Goal: Information Seeking & Learning: Learn about a topic

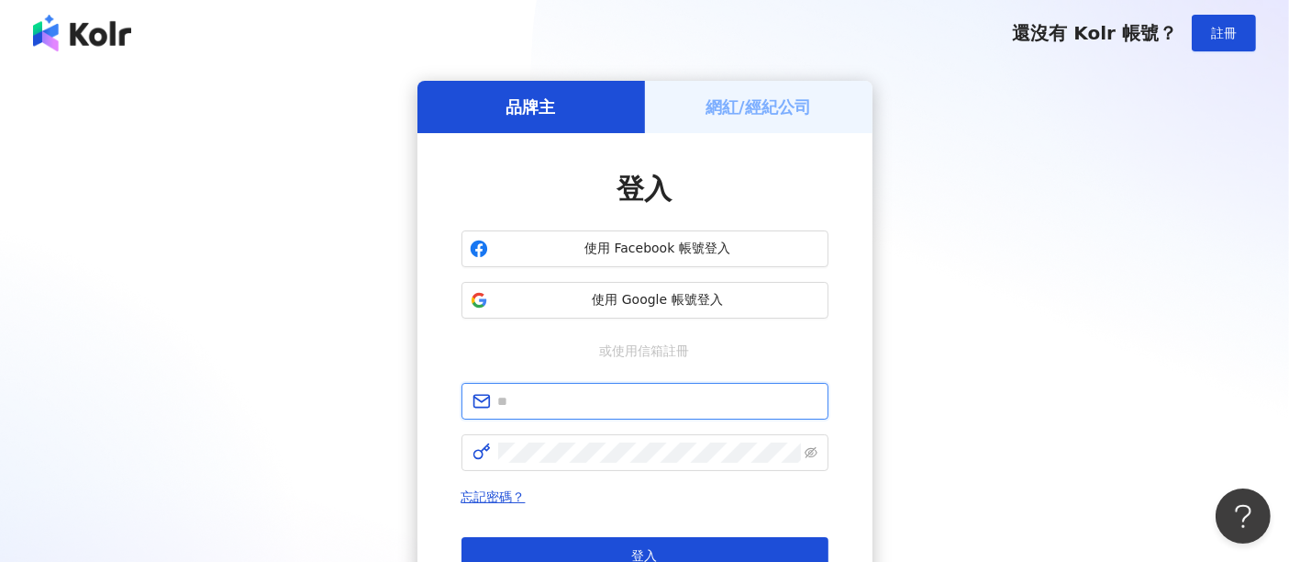
click at [637, 401] on input "text" at bounding box center [657, 401] width 319 height 20
click at [506, 401] on input "**********" at bounding box center [657, 401] width 319 height 20
type input "**********"
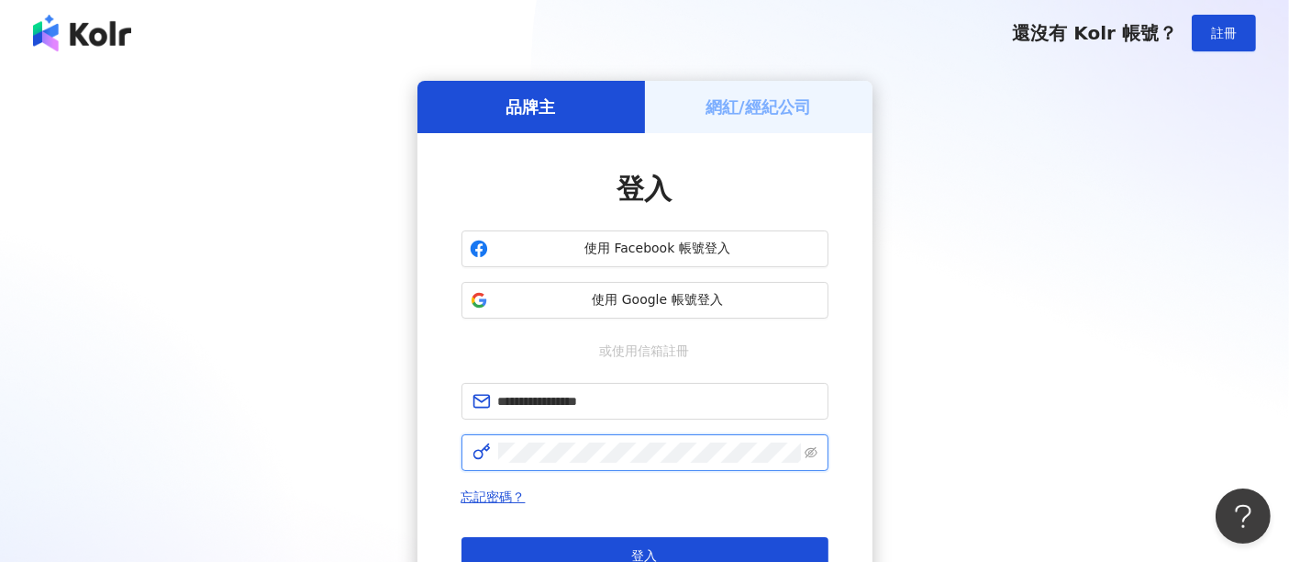
click button "登入" at bounding box center [645, 555] width 367 height 37
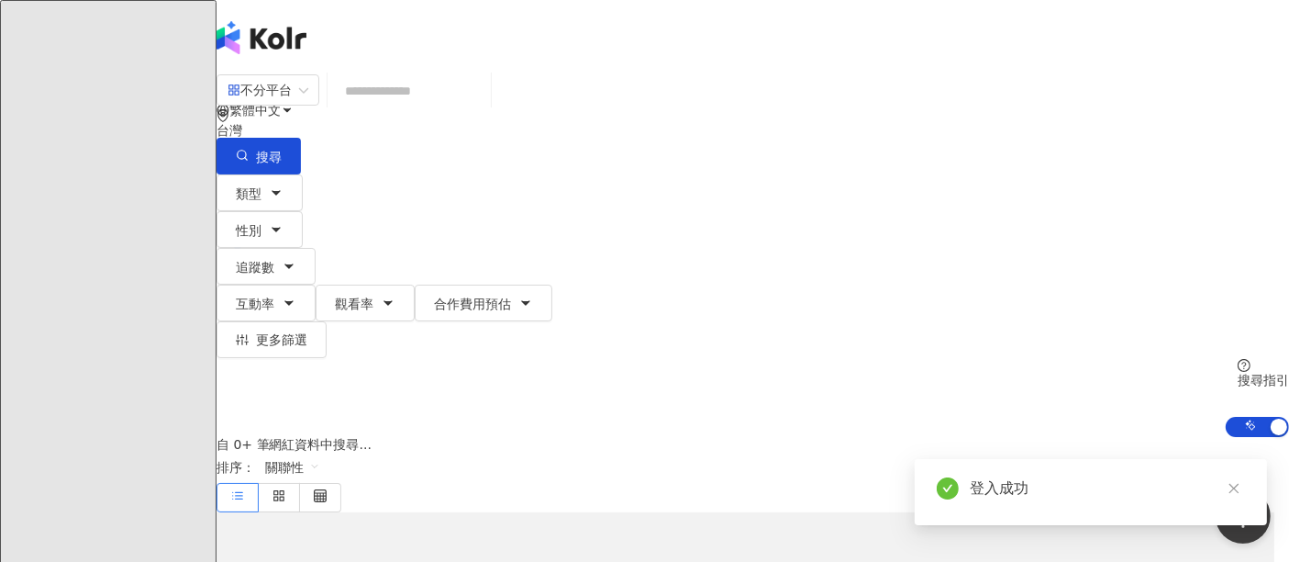
click at [1112, 189] on div "類型 性別 追蹤數 互動率 觀看率 合作費用預估 更多篩選 搜尋指引 AI 開啟 AI 關閉" at bounding box center [753, 305] width 1073 height 262
click at [820, 80] on div "不分平台 台灣 搜尋" at bounding box center [753, 123] width 1073 height 101
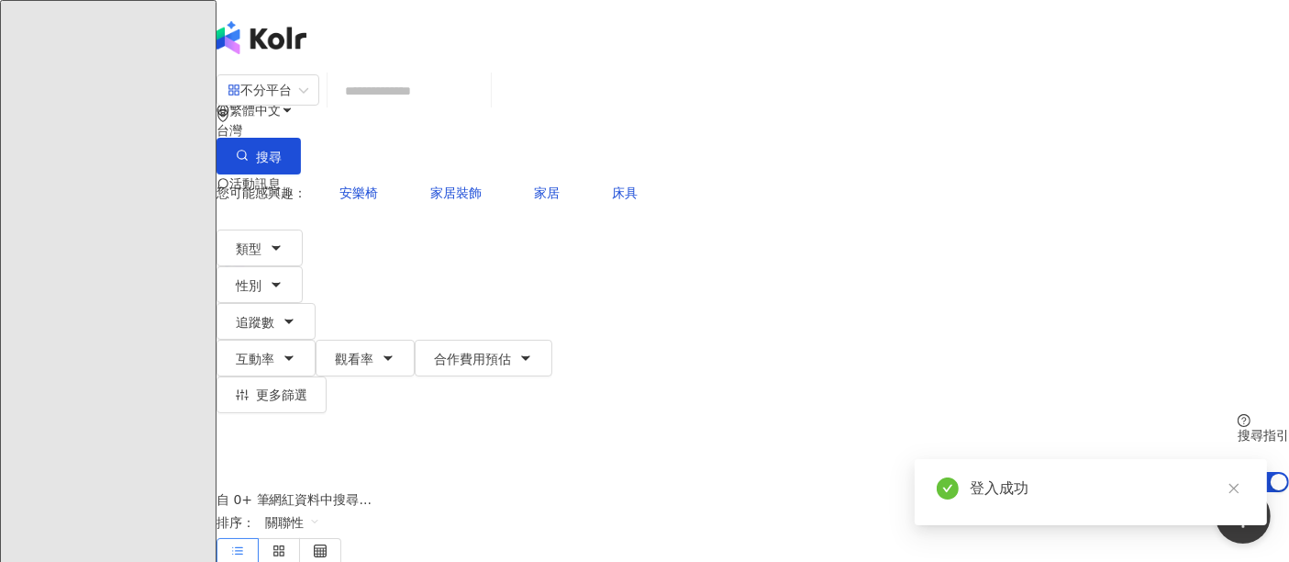
click at [484, 104] on input "search" at bounding box center [409, 90] width 149 height 35
paste input "***"
type input "***"
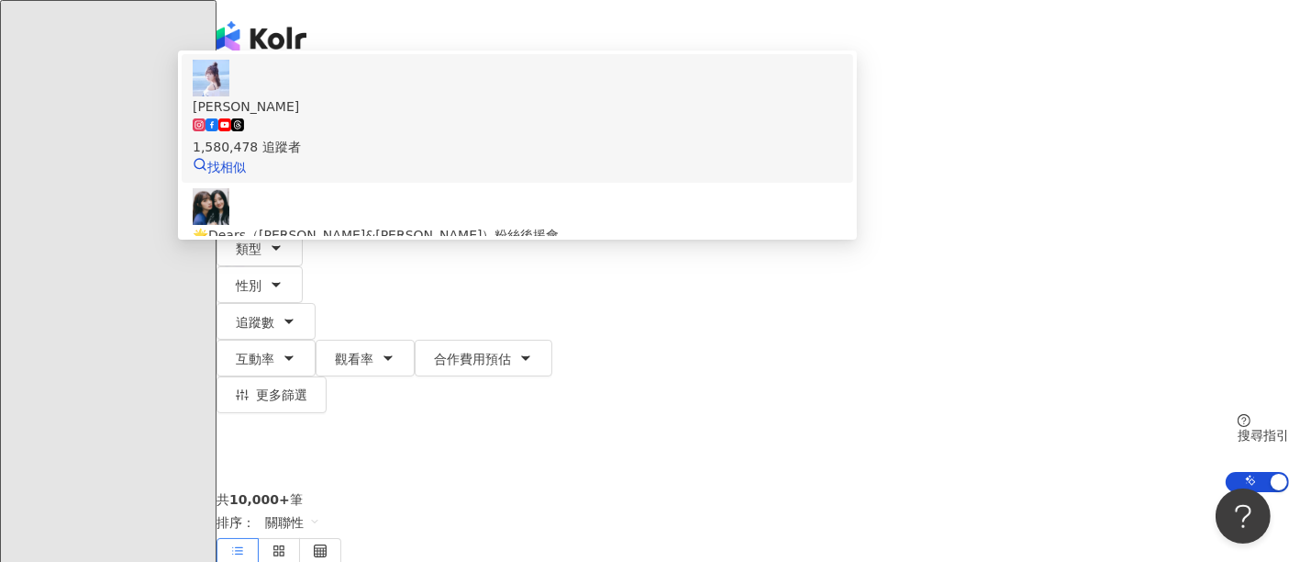
click at [704, 117] on span "簡廷芮" at bounding box center [518, 106] width 650 height 20
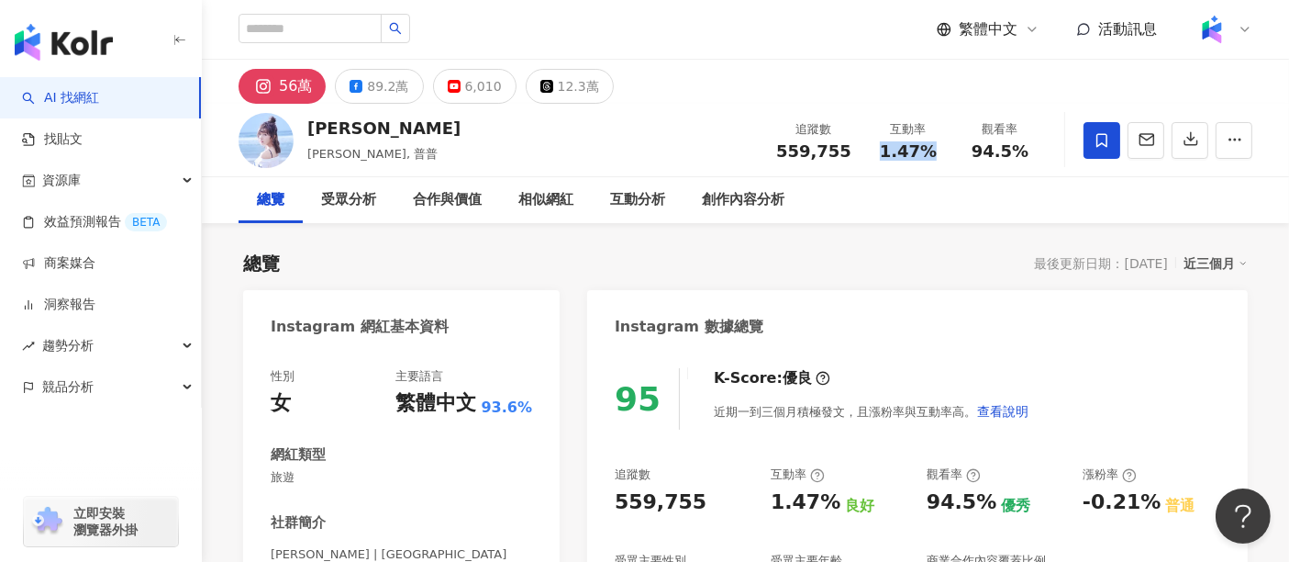
drag, startPoint x: 938, startPoint y: 152, endPoint x: 876, endPoint y: 158, distance: 61.7
click at [876, 158] on div "1.47%" at bounding box center [908, 151] width 70 height 18
copy span "1.47%"
click at [348, 205] on div "受眾分析" at bounding box center [348, 200] width 55 height 22
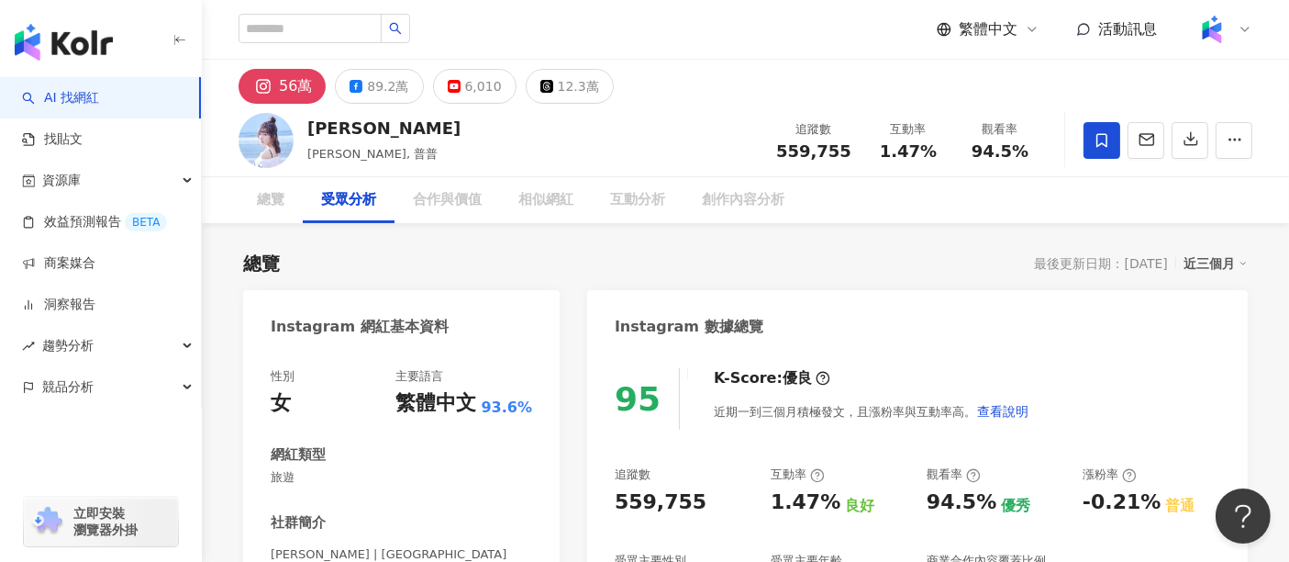
scroll to position [1566, 0]
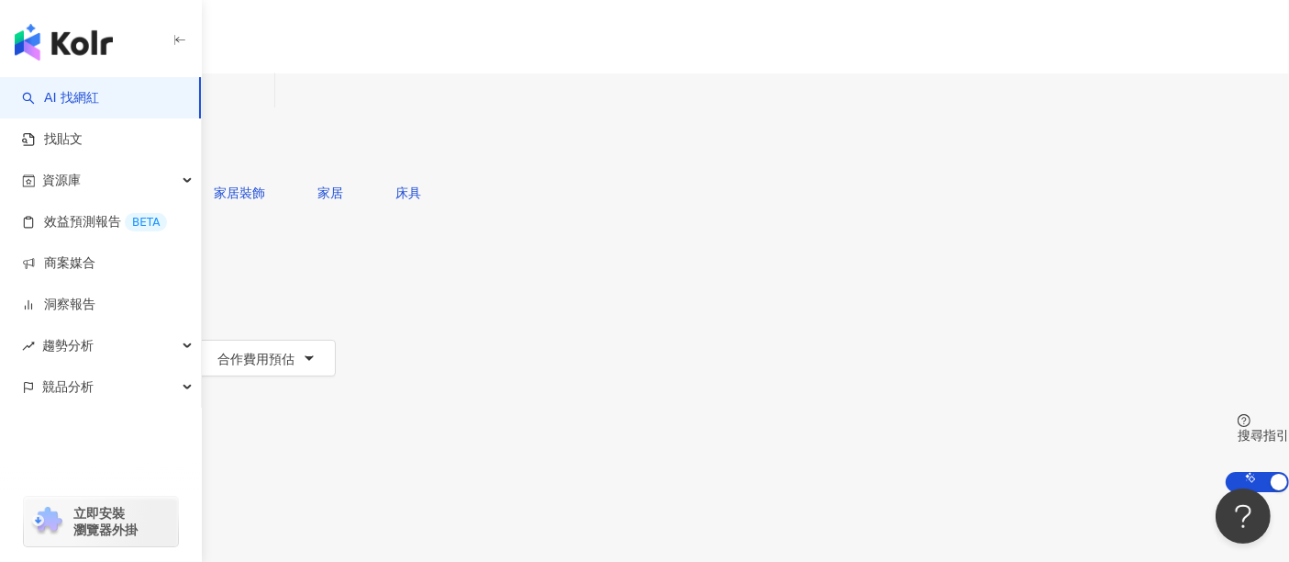
click at [92, 105] on span "不分平台" at bounding box center [51, 89] width 81 height 29
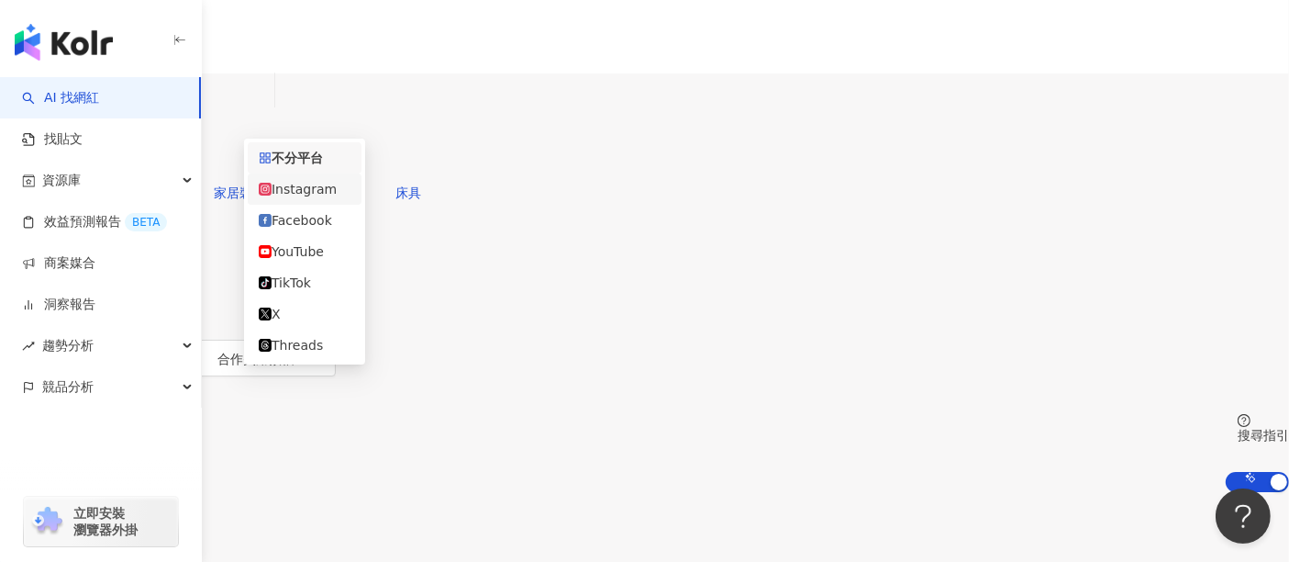
click at [332, 199] on div "Instagram" at bounding box center [305, 189] width 92 height 20
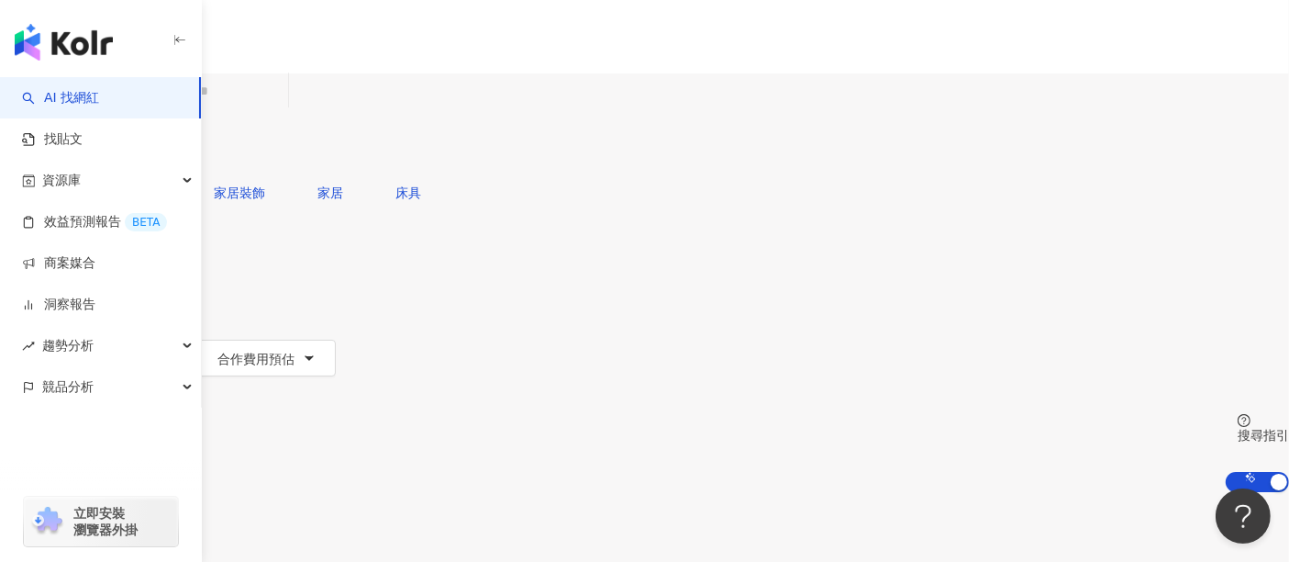
click at [58, 315] on span "追蹤數" at bounding box center [38, 322] width 39 height 15
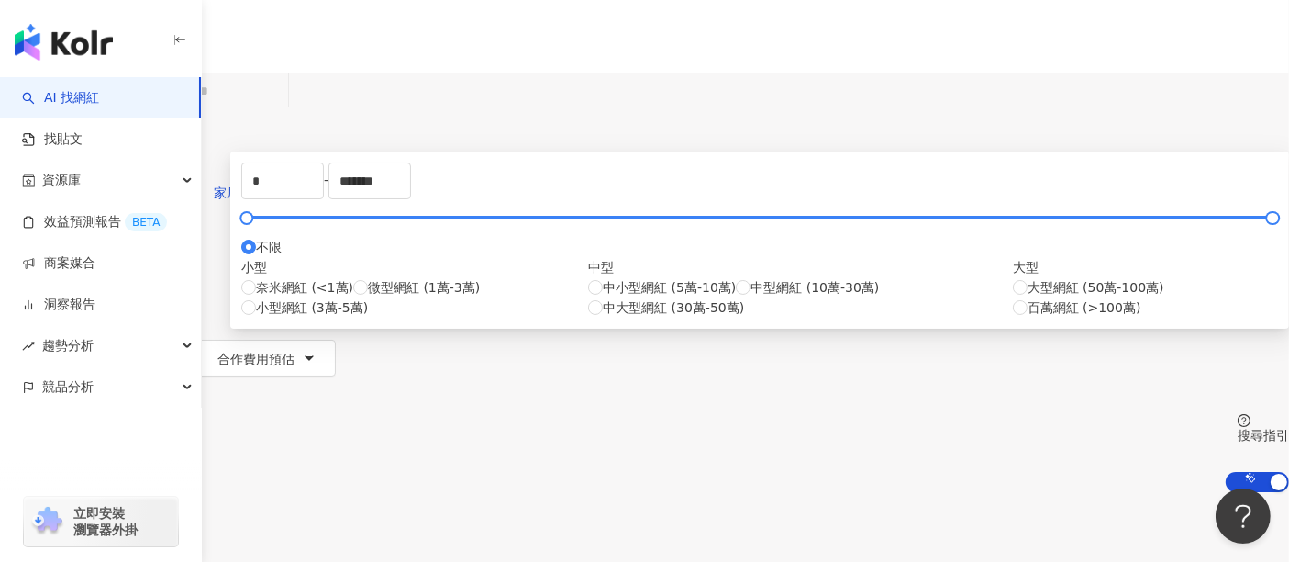
type input "*****"
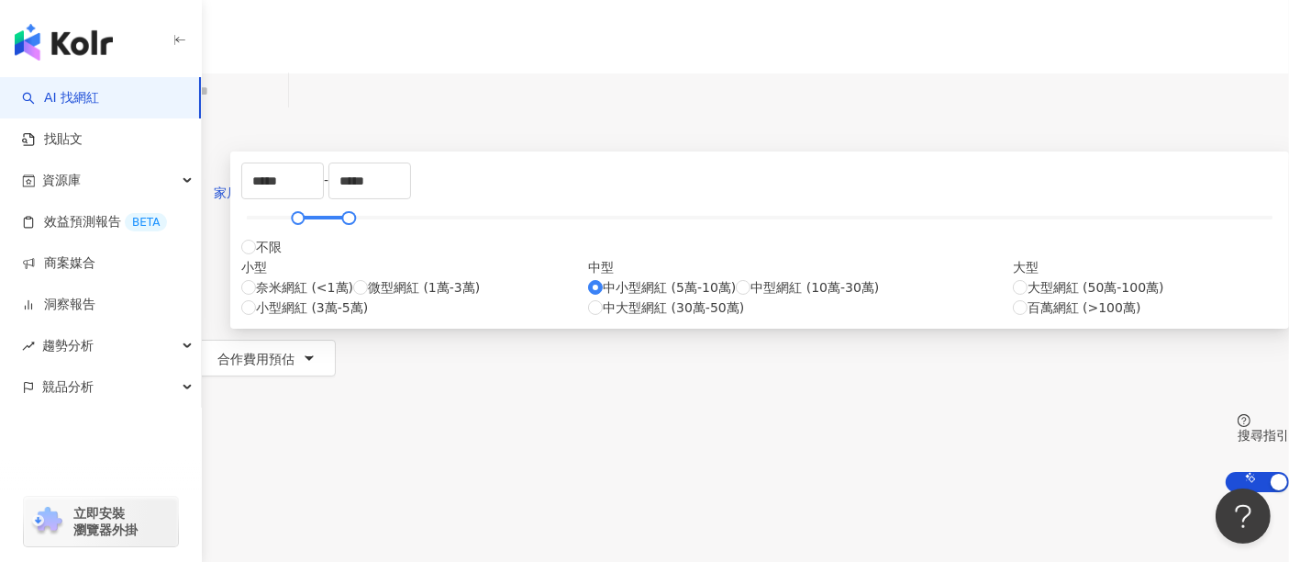
click at [281, 108] on input "search" at bounding box center [206, 90] width 149 height 35
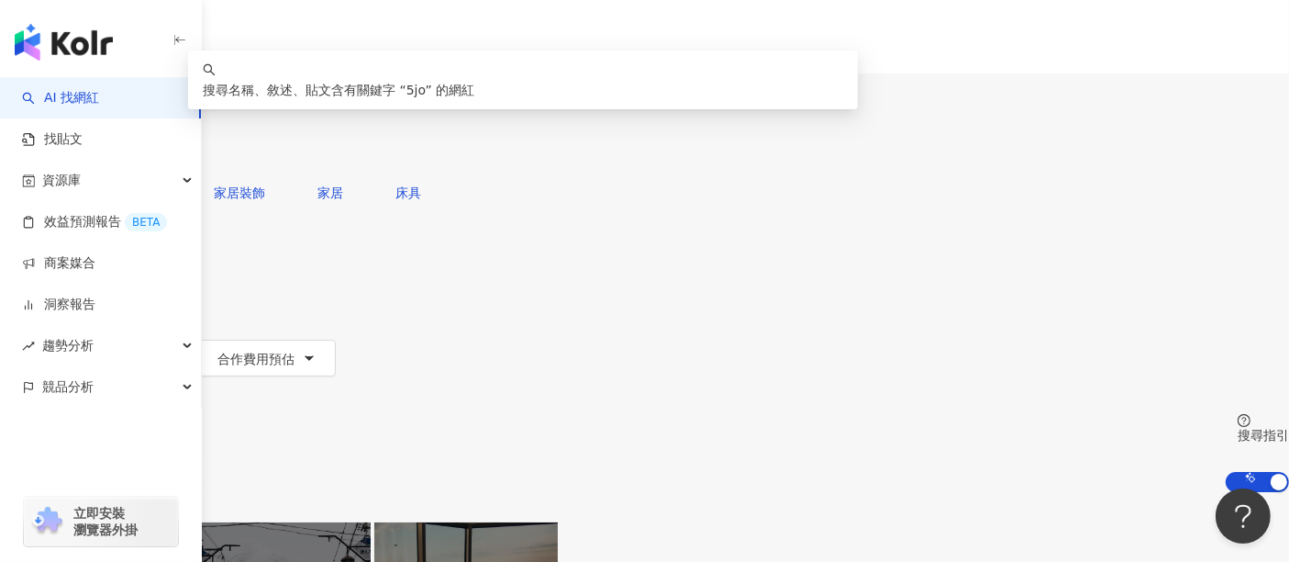
type input "*"
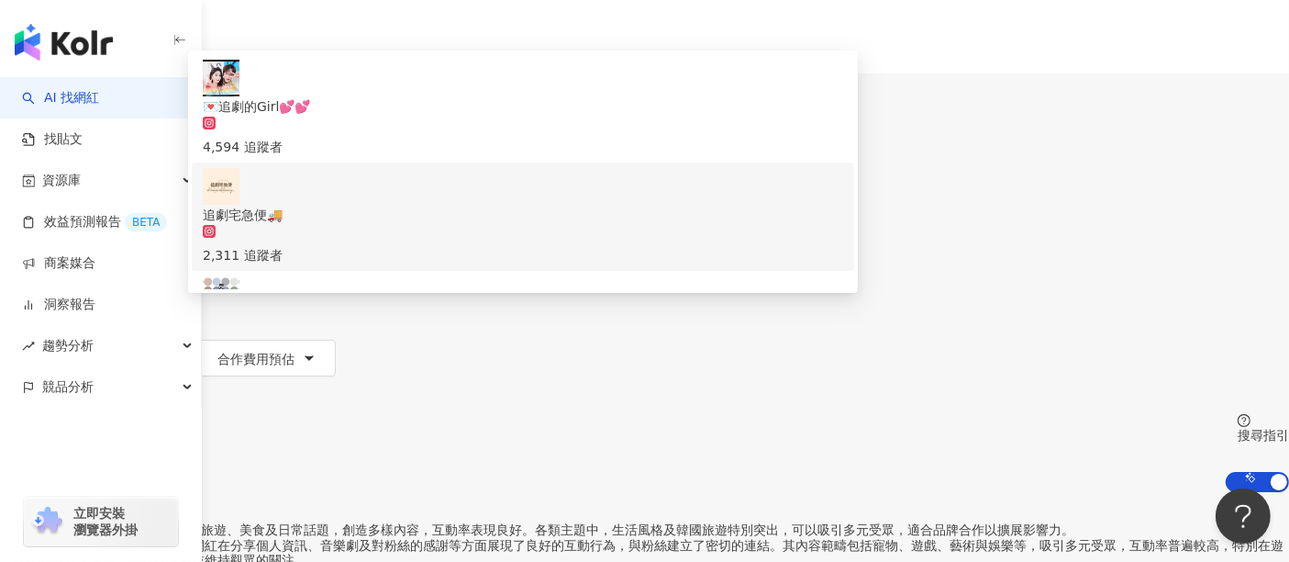
click at [1114, 188] on div "您可能感興趣： 看劇 看片 追個 看netflix 連嬌 類型 性別 追蹤數 互動率 觀看率 合作費用預估 更多篩選 ***** - ***** 不限 小型 …" at bounding box center [644, 332] width 1289 height 317
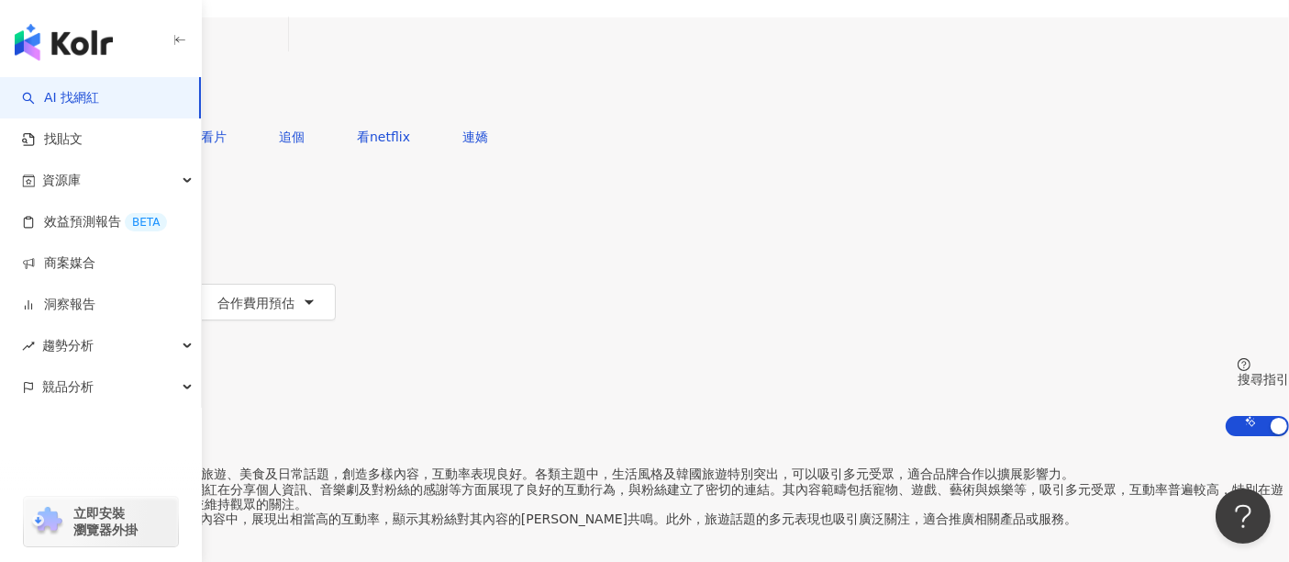
scroll to position [102, 0]
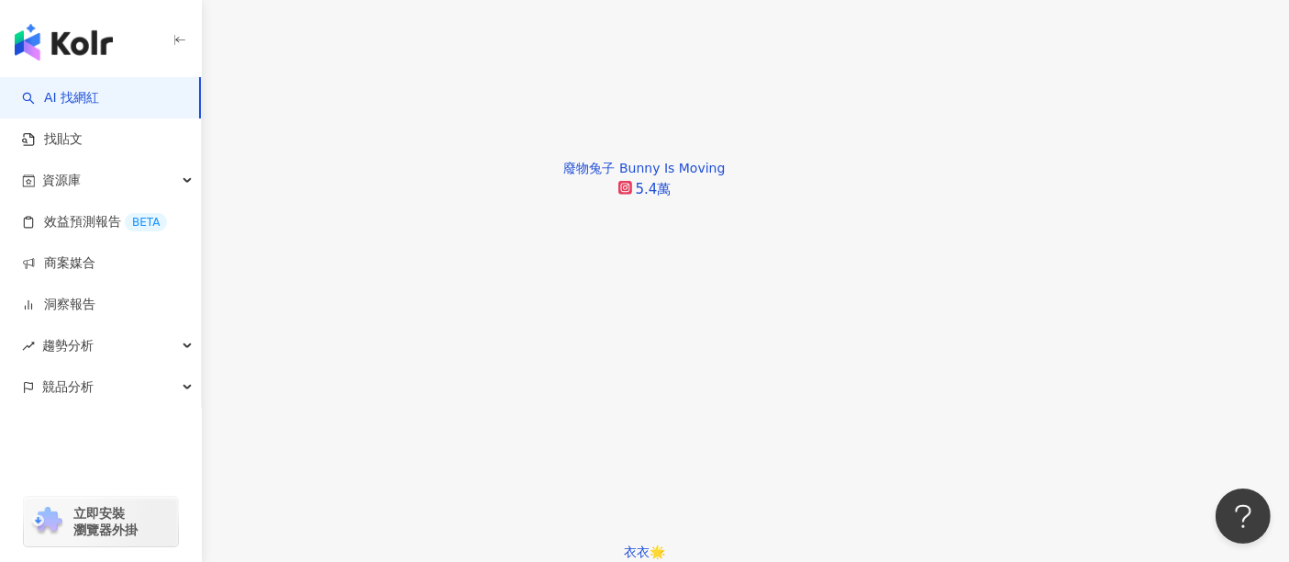
scroll to position [1121, 0]
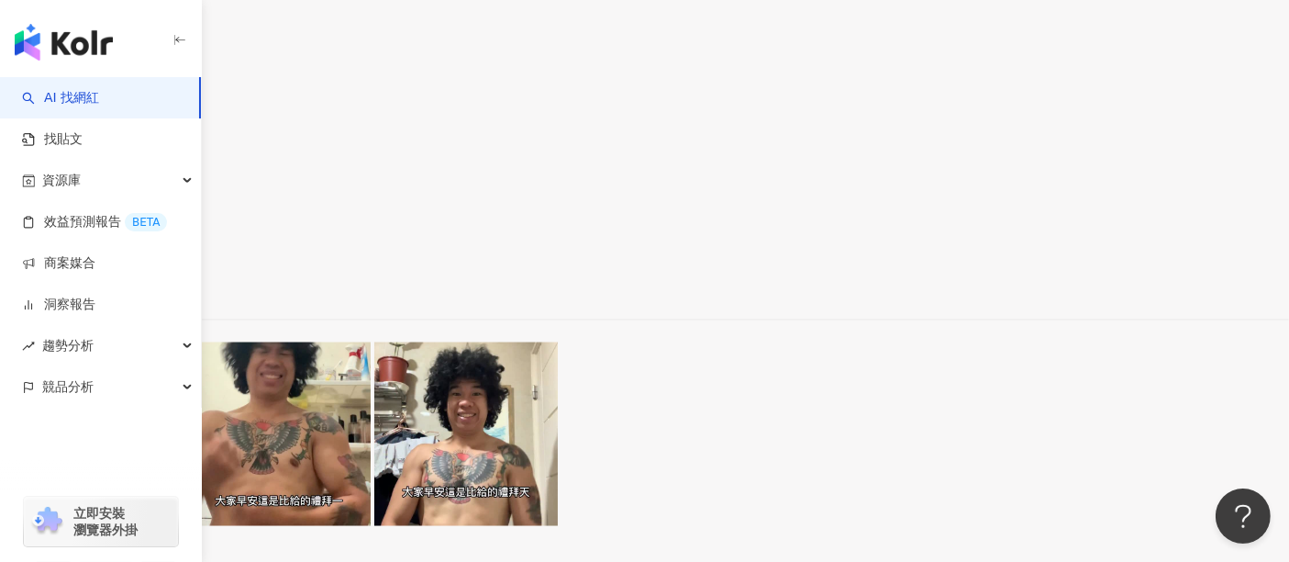
scroll to position [2753, 0]
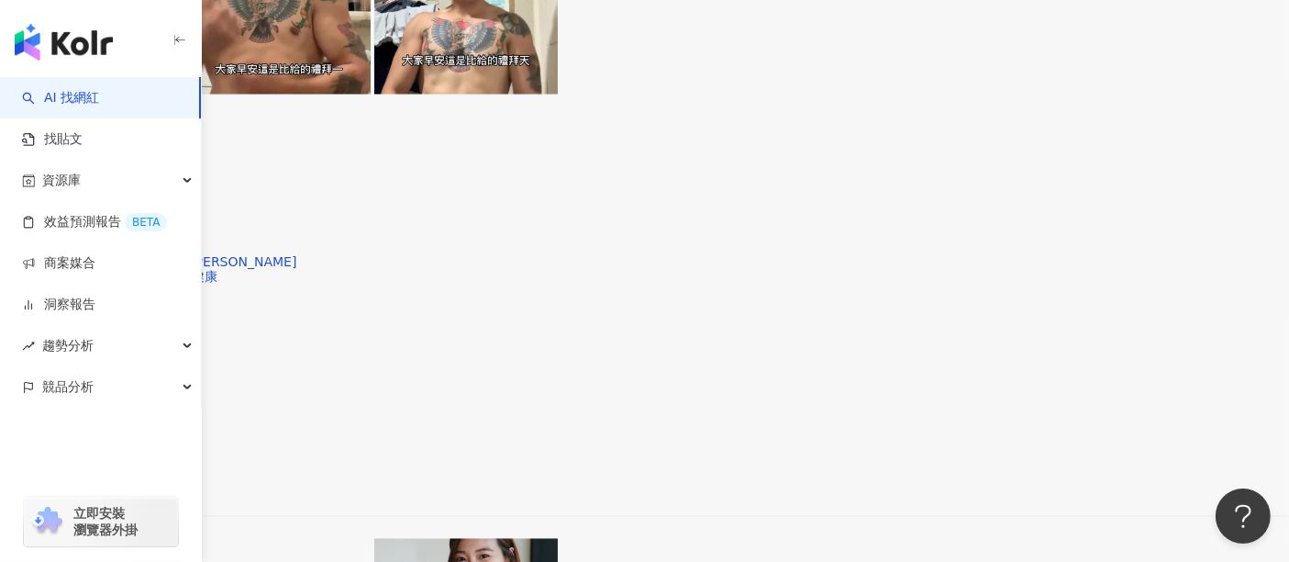
scroll to position [3058, 0]
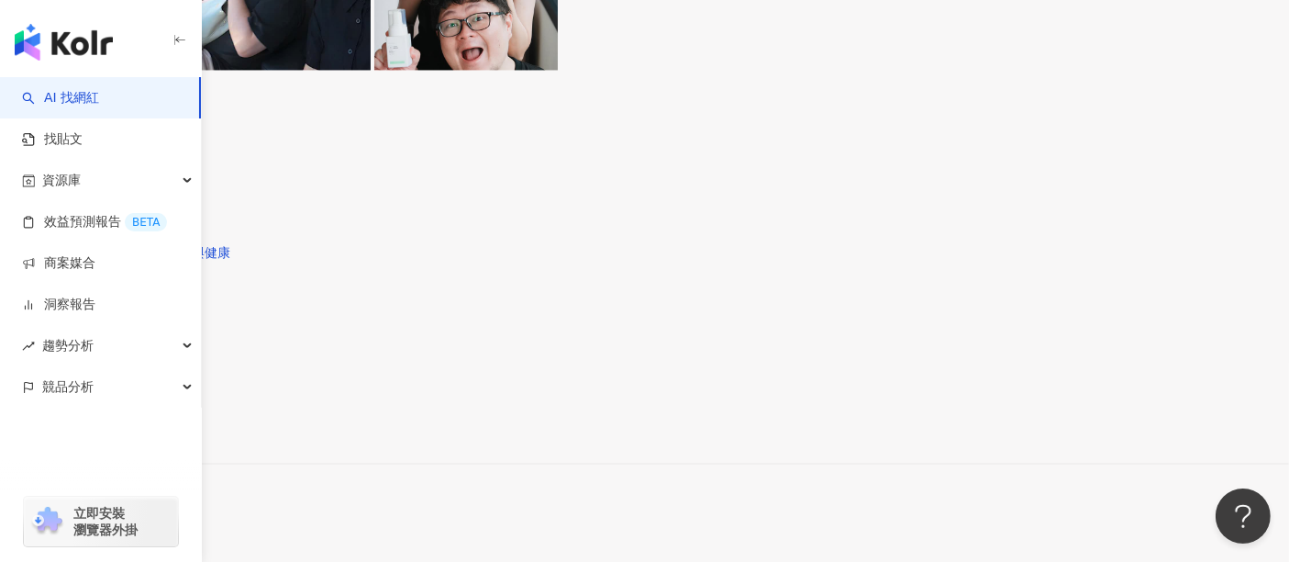
scroll to position [3874, 0]
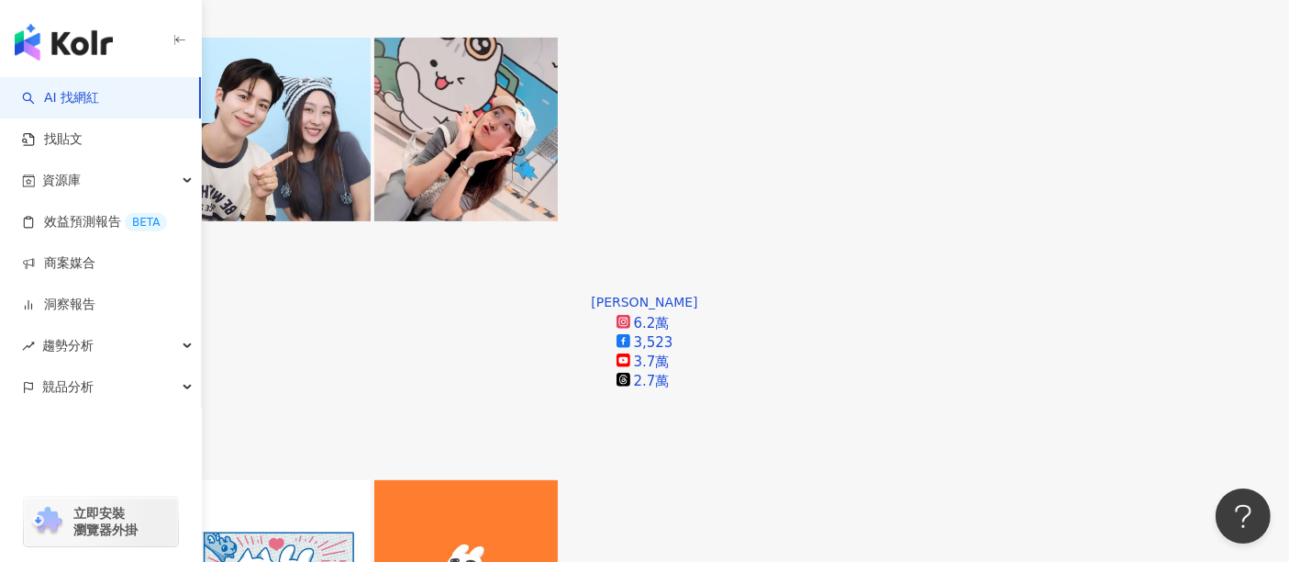
scroll to position [611, 0]
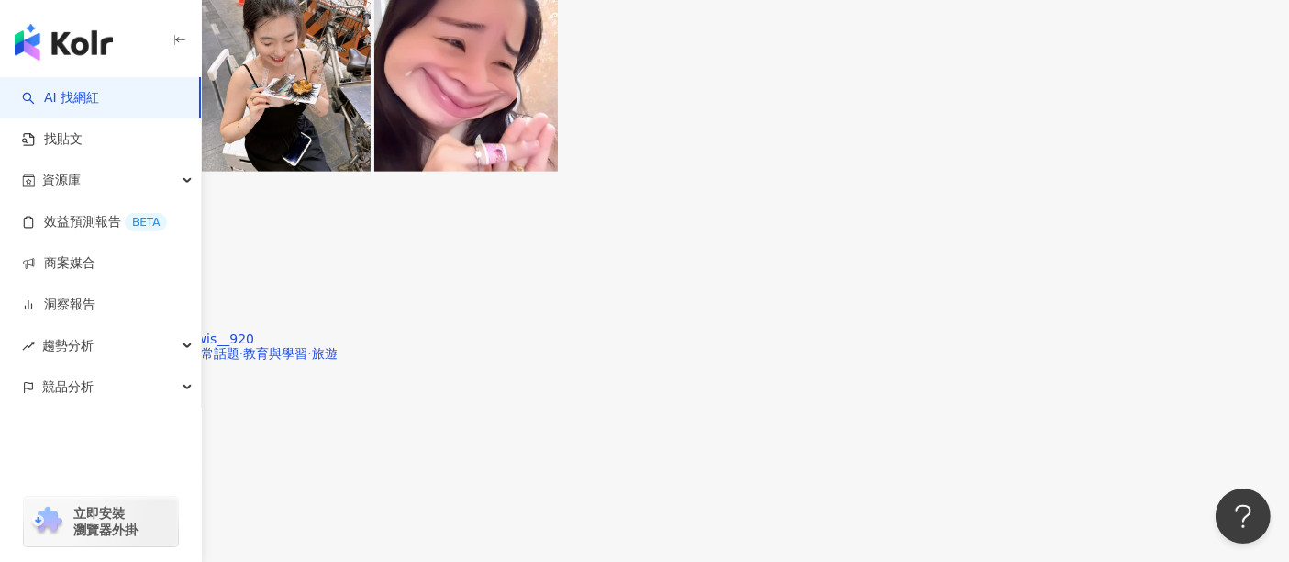
scroll to position [2446, 0]
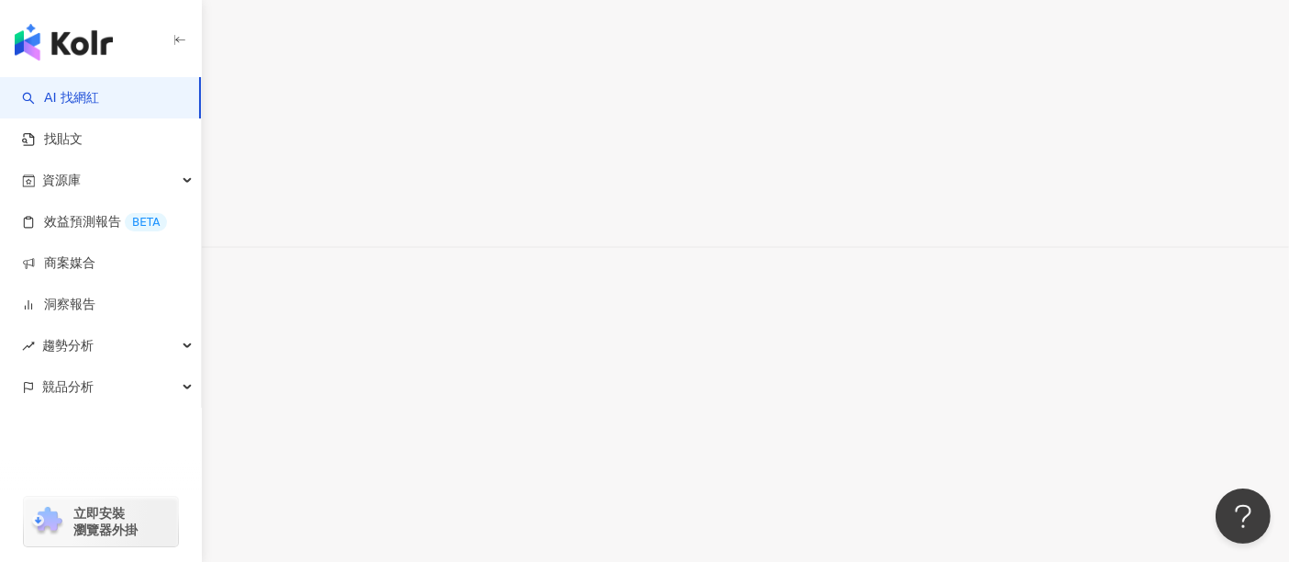
scroll to position [3262, 0]
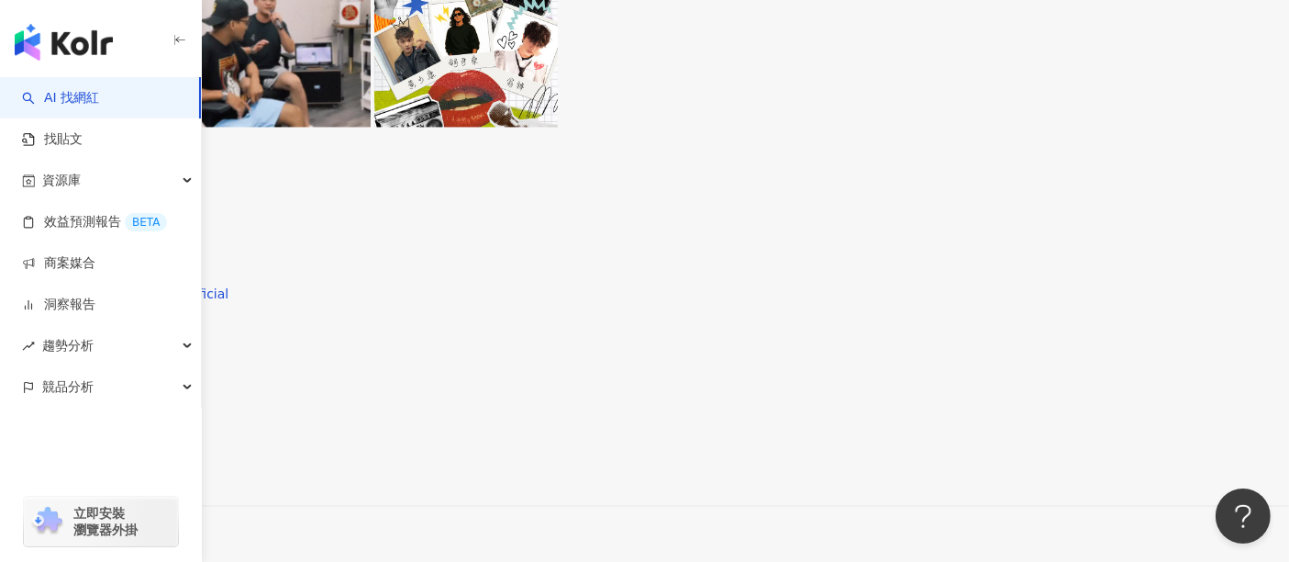
scroll to position [3976, 0]
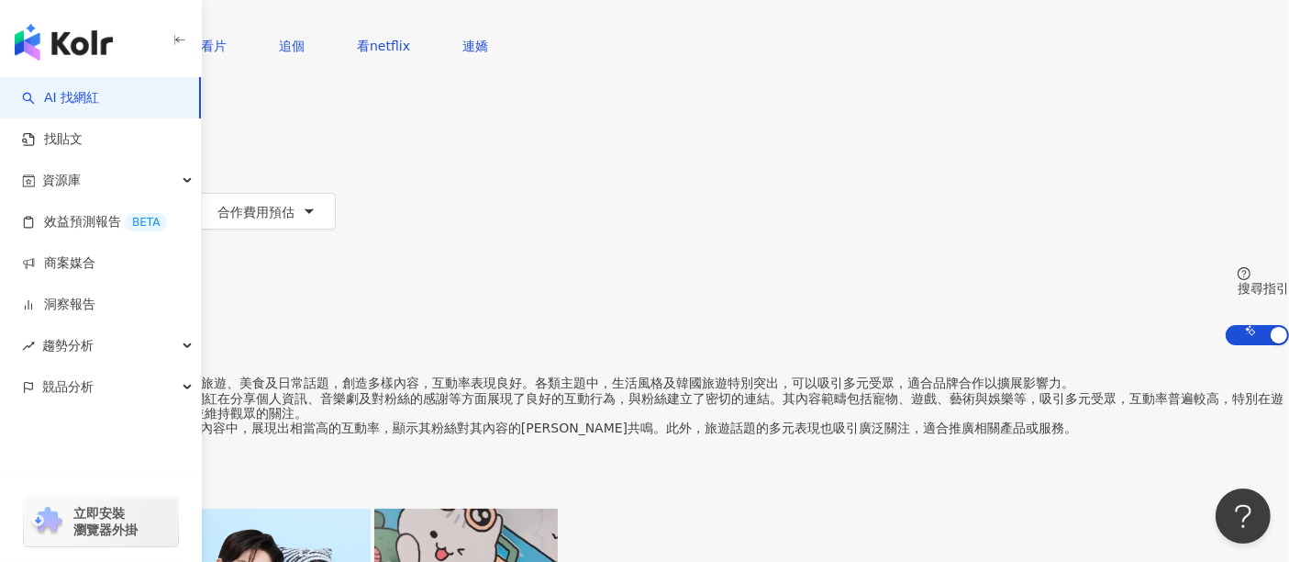
scroll to position [0, 0]
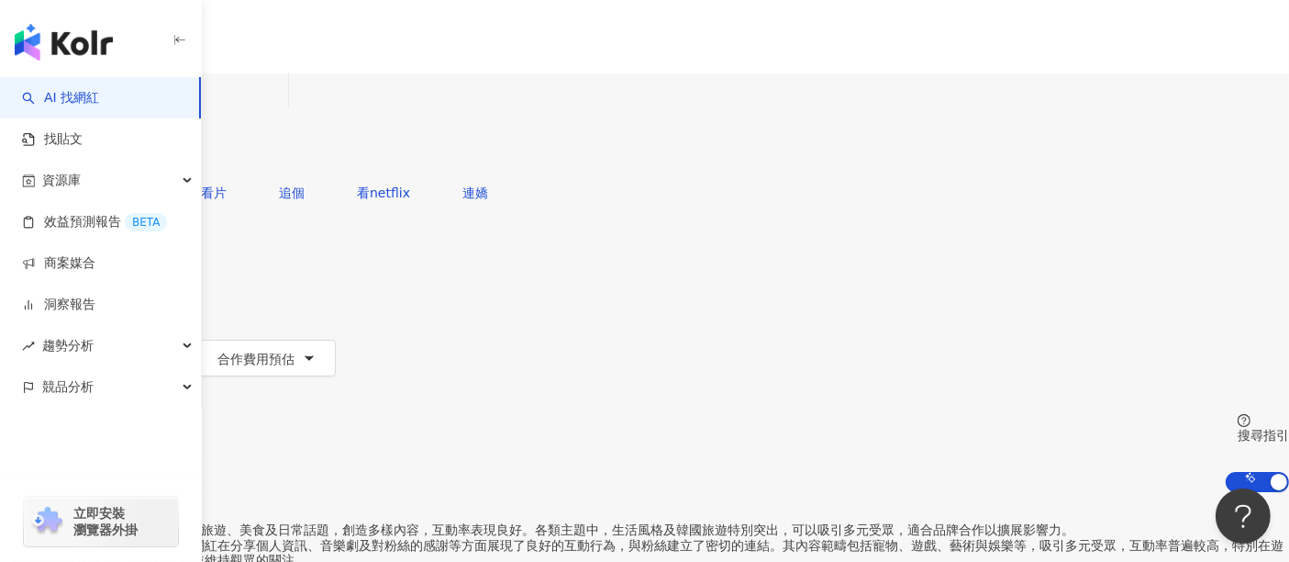
click at [281, 108] on input "**" at bounding box center [206, 90] width 149 height 35
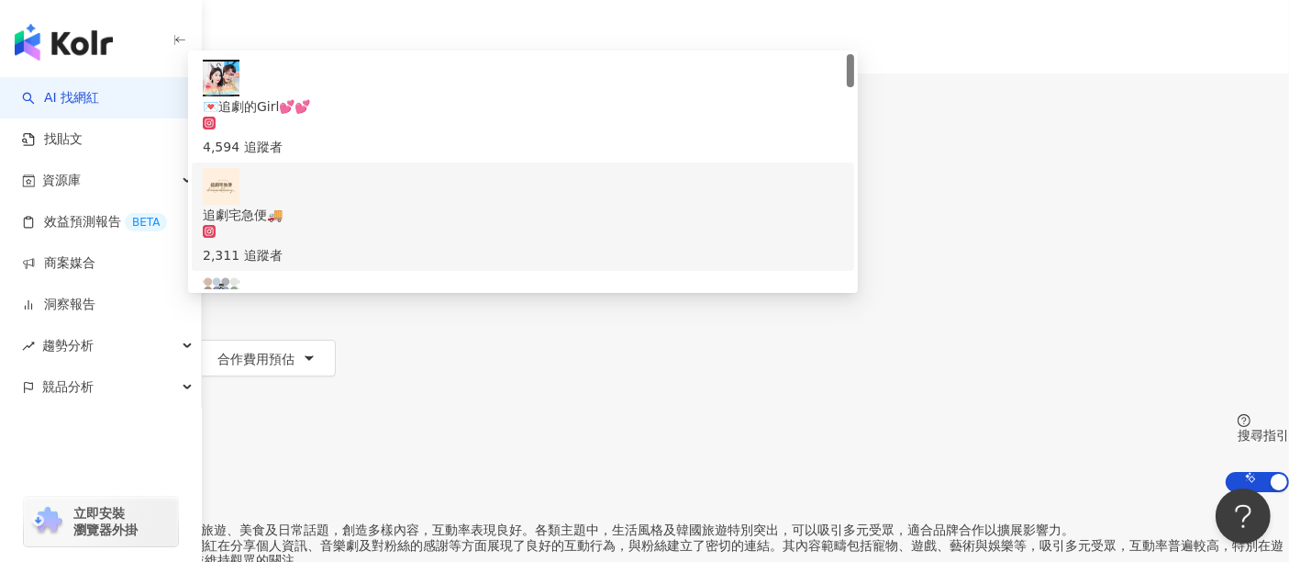
type input "*"
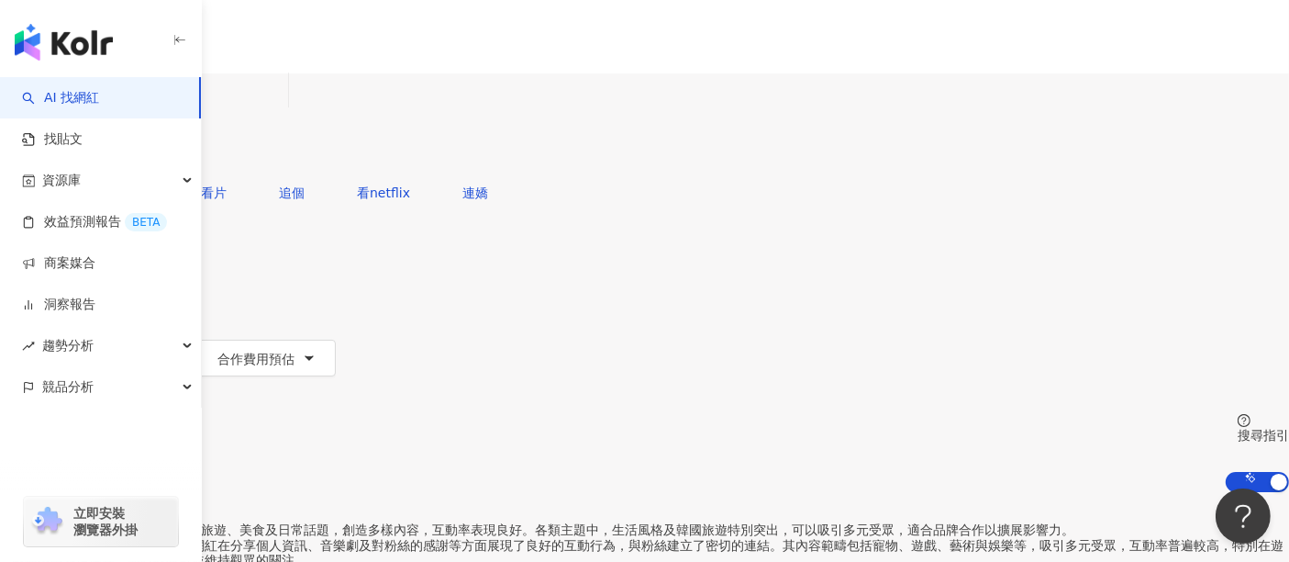
type input "*"
click at [410, 185] on span "看netflix" at bounding box center [383, 192] width 53 height 15
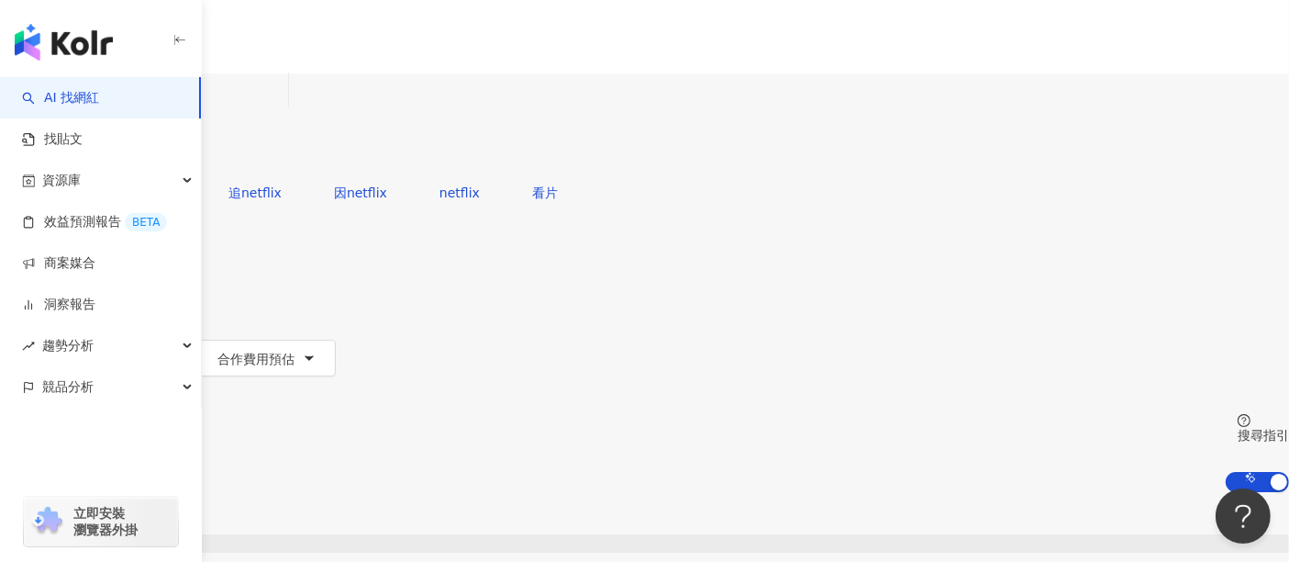
click at [281, 108] on input "********" at bounding box center [206, 90] width 149 height 35
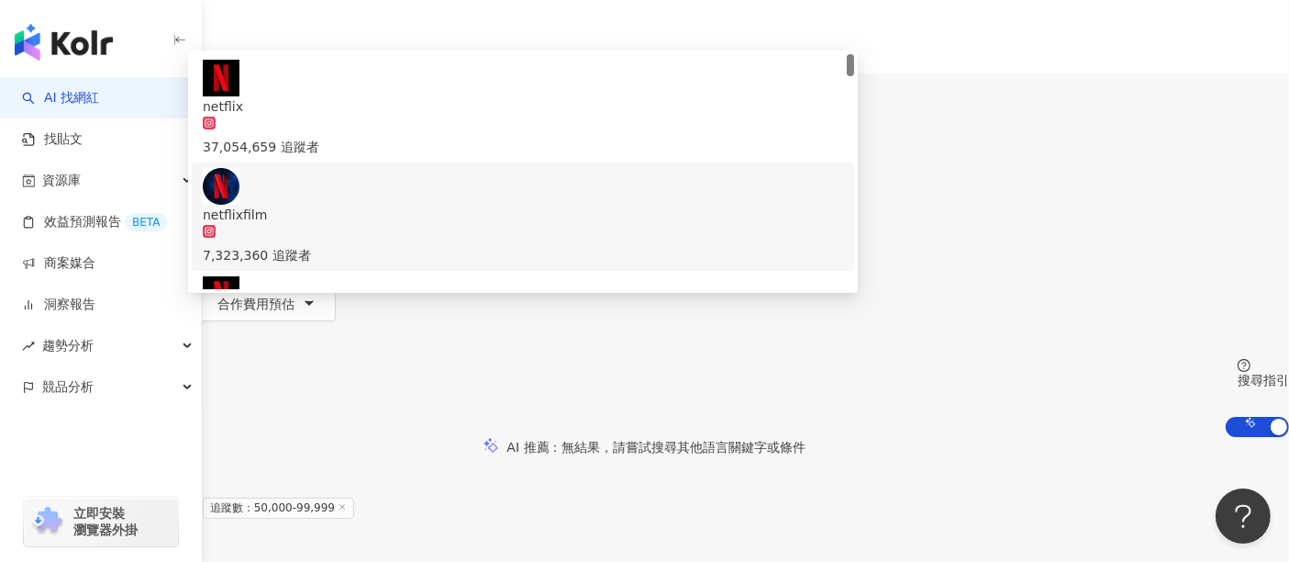
type input "*******"
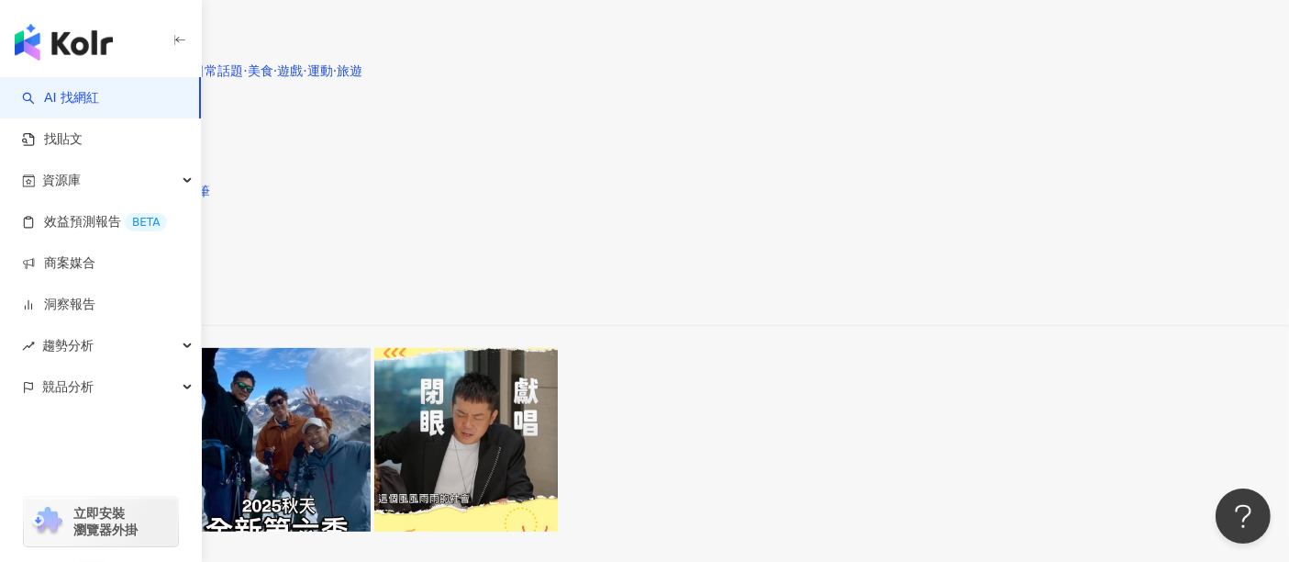
scroll to position [713, 0]
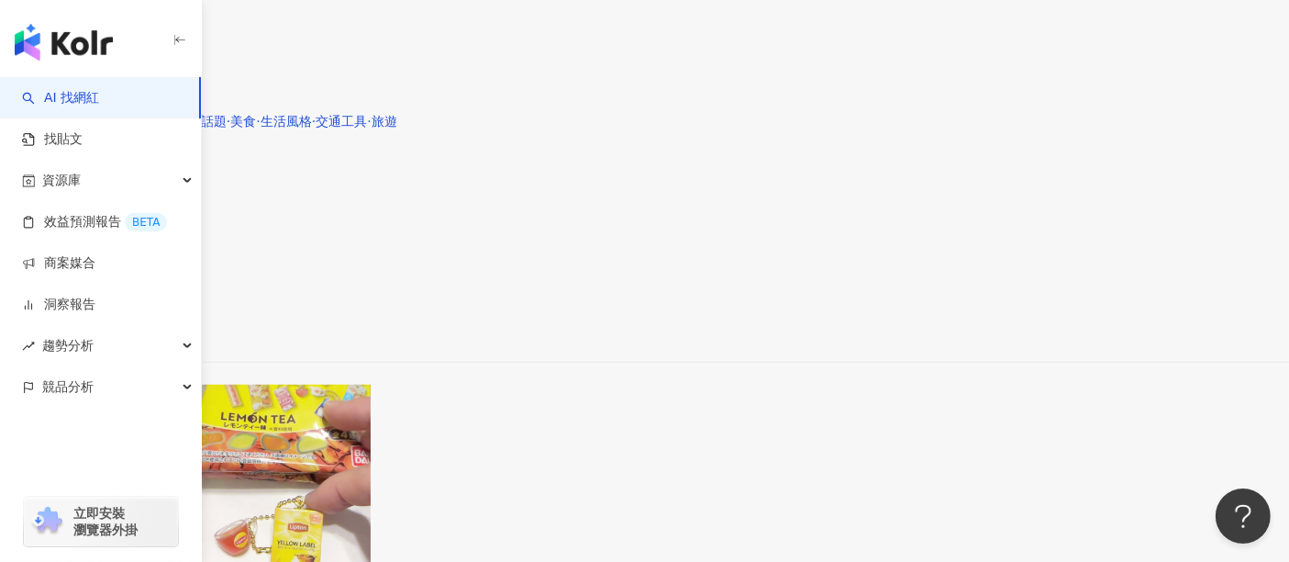
scroll to position [1223, 0]
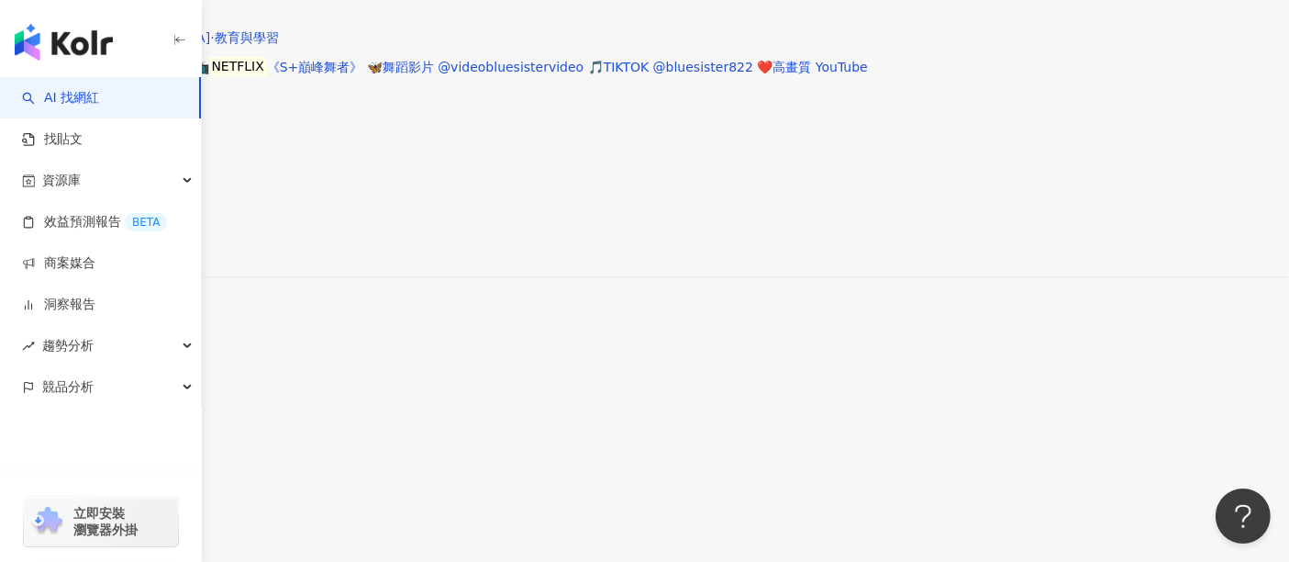
scroll to position [2548, 0]
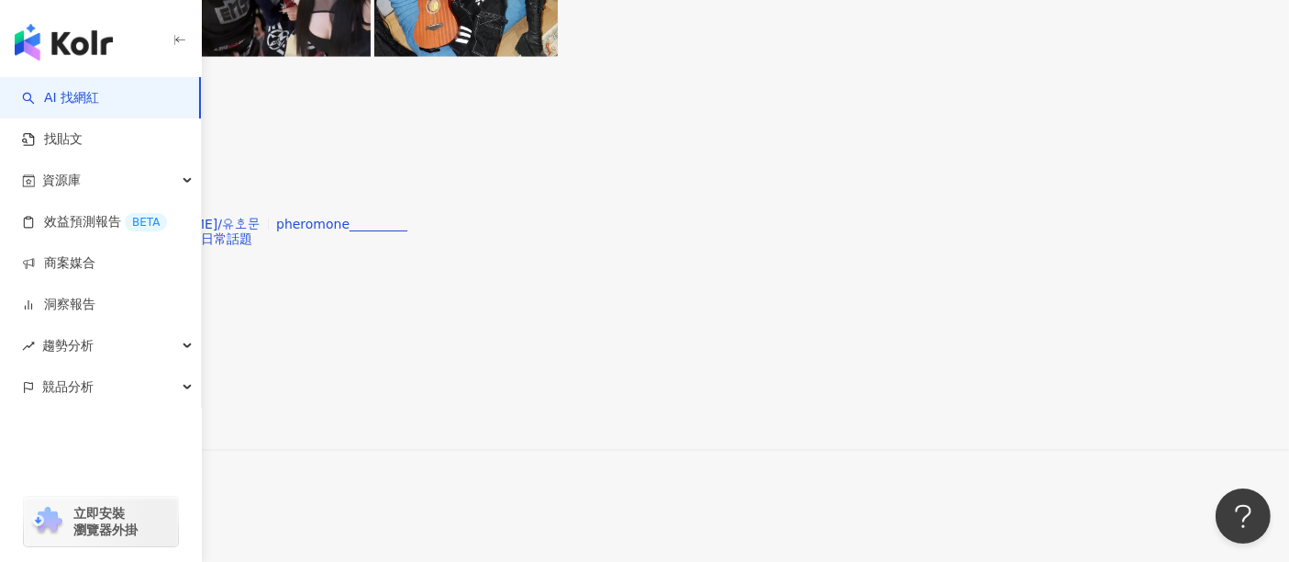
scroll to position [3058, 0]
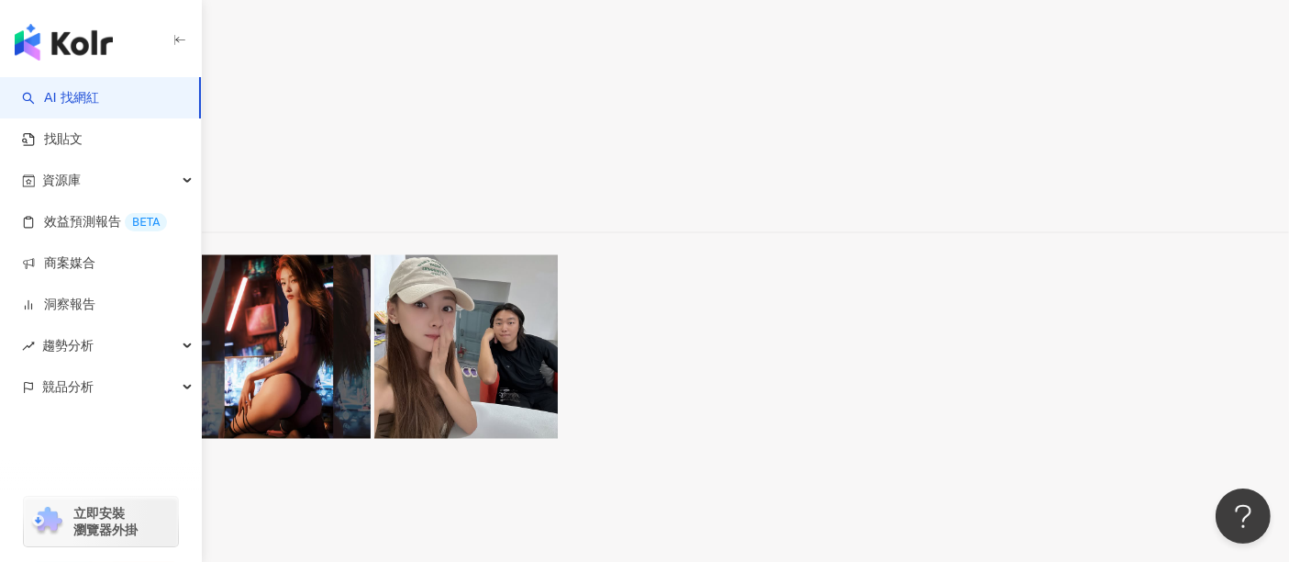
scroll to position [3448, 0]
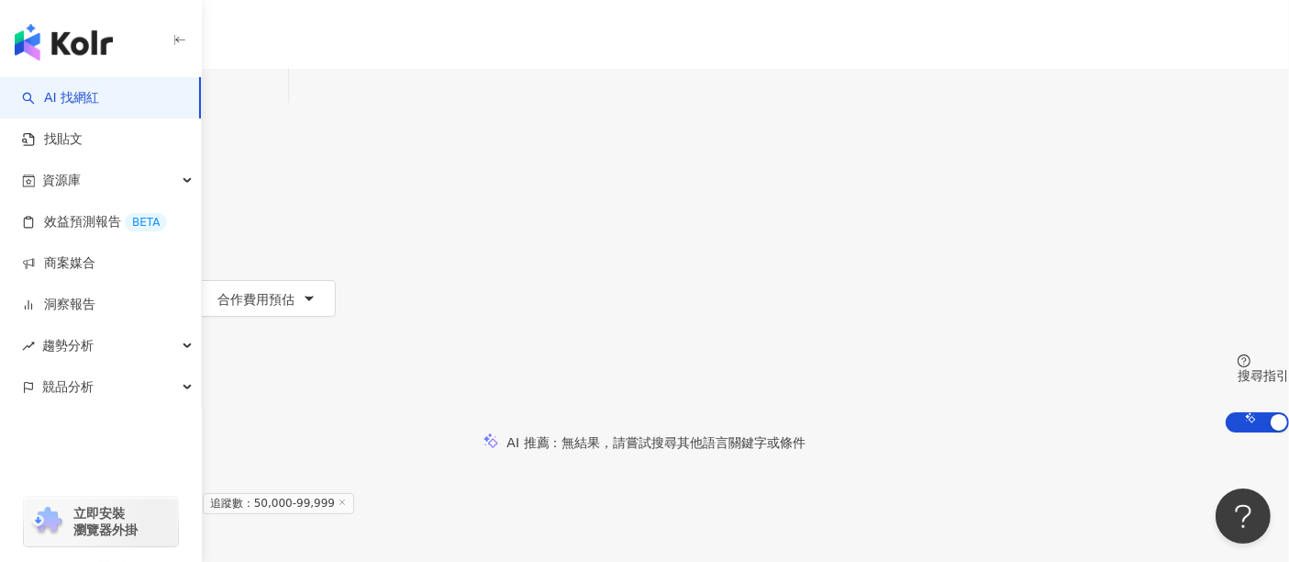
scroll to position [0, 0]
click at [157, 296] on span "觀看率" at bounding box center [137, 303] width 39 height 15
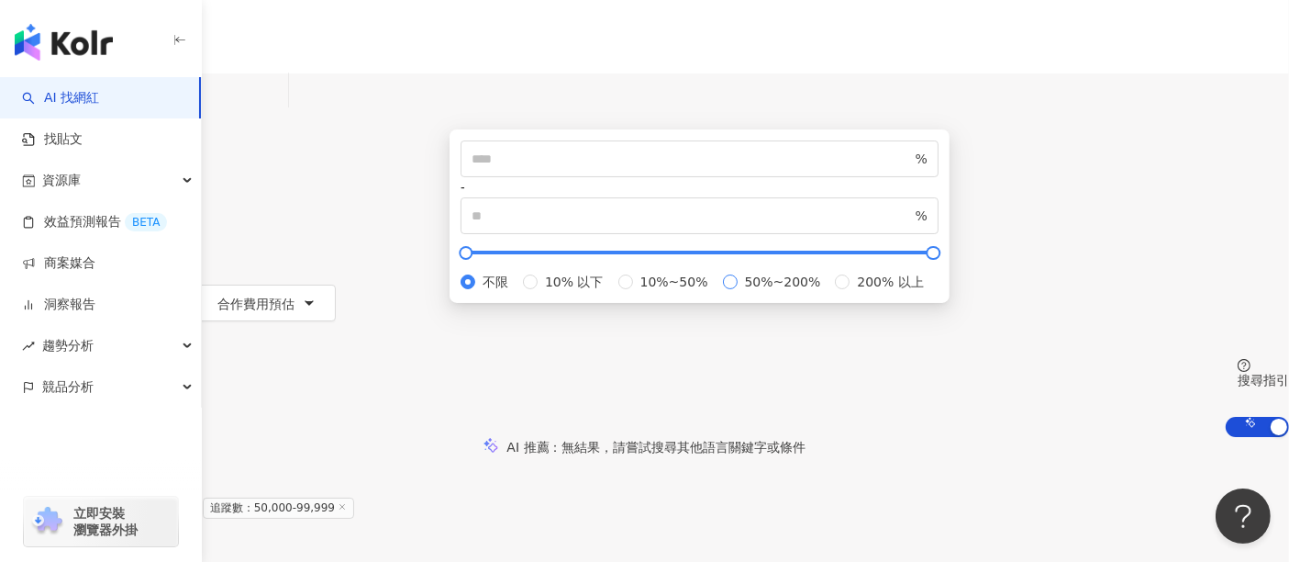
click at [738, 292] on span "50%~200%" at bounding box center [783, 282] width 91 height 20
type input "**"
type input "***"
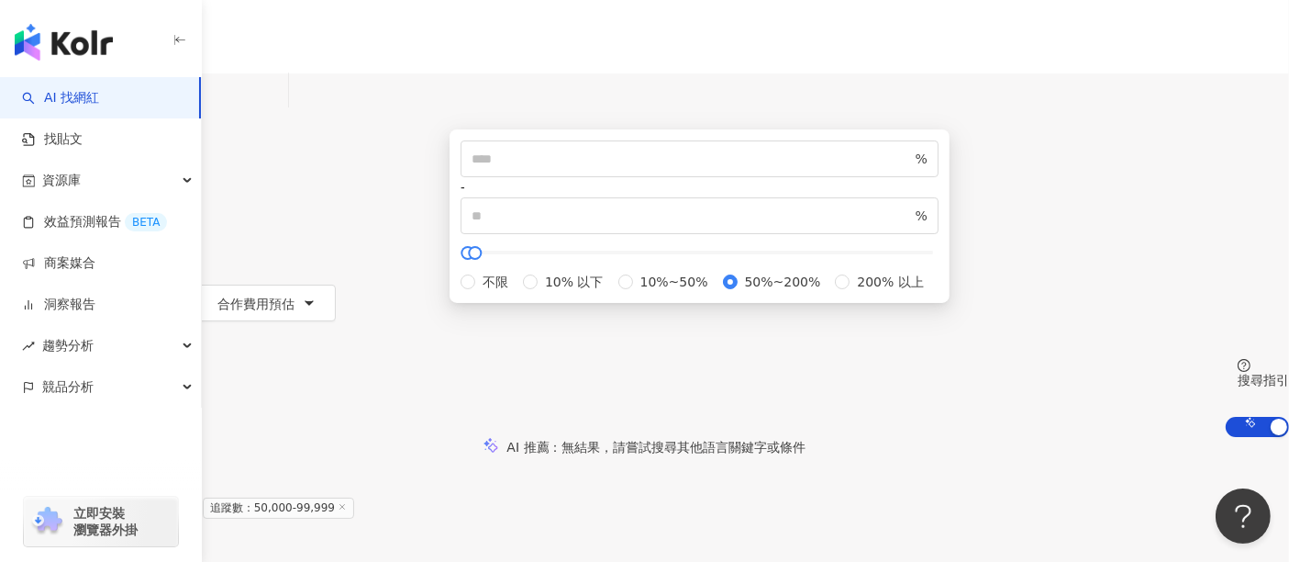
click at [80, 295] on icon "button" at bounding box center [72, 302] width 15 height 15
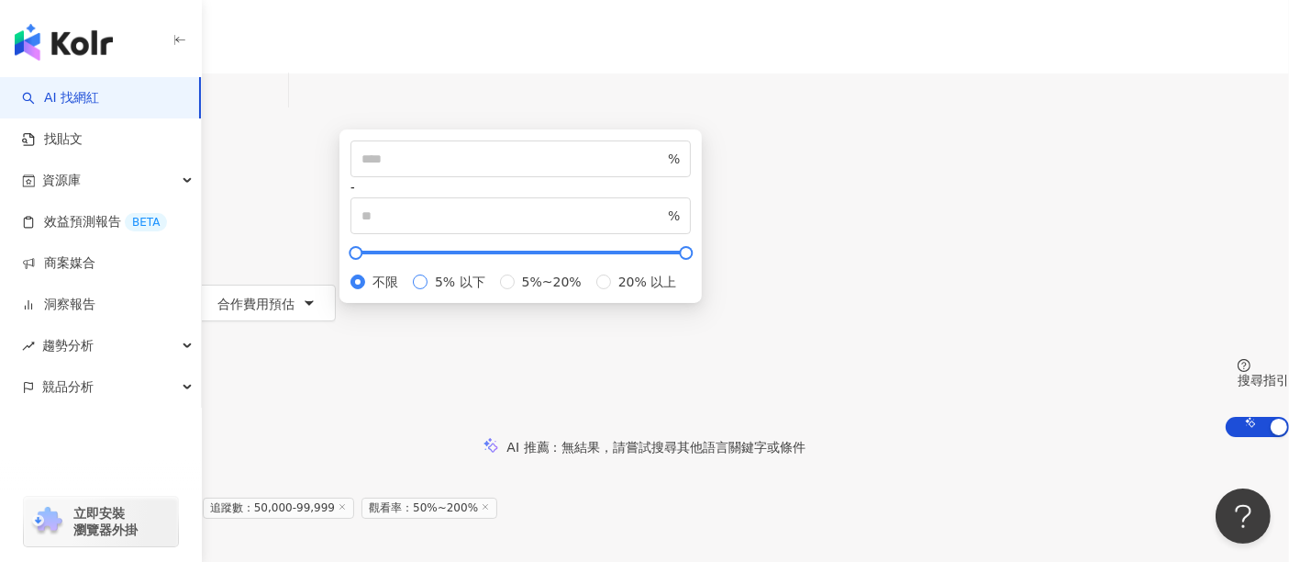
click at [493, 292] on span "5% 以下" at bounding box center [460, 282] width 65 height 20
type input "*"
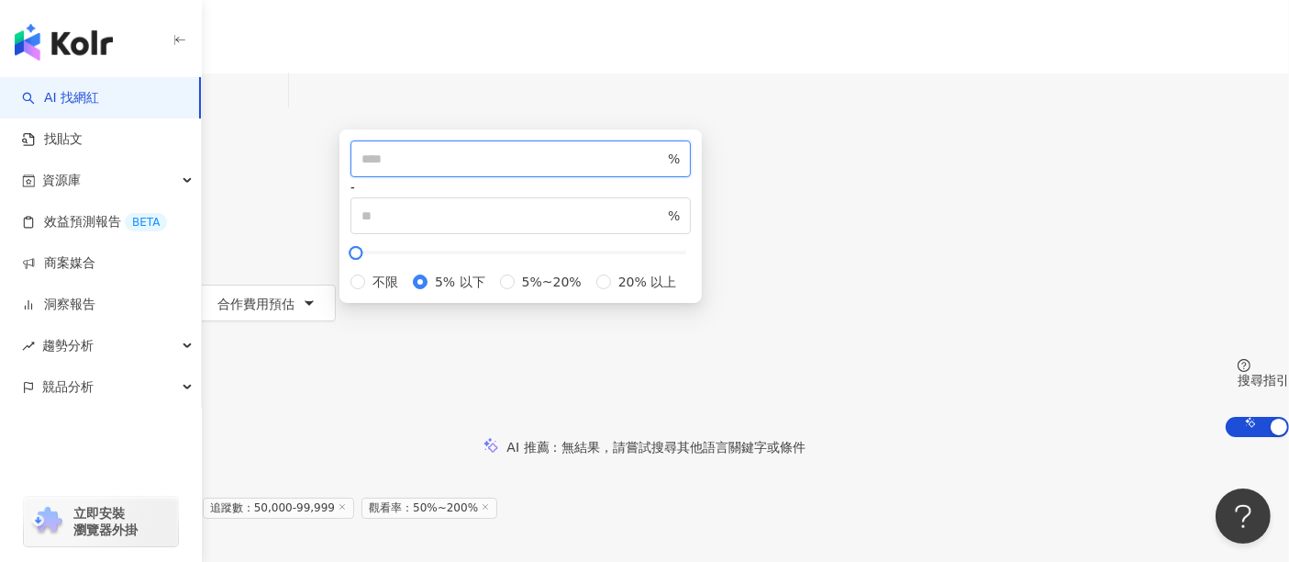
click at [664, 169] on input "number" at bounding box center [513, 159] width 303 height 20
type input "*"
click at [664, 169] on input "*" at bounding box center [513, 159] width 303 height 20
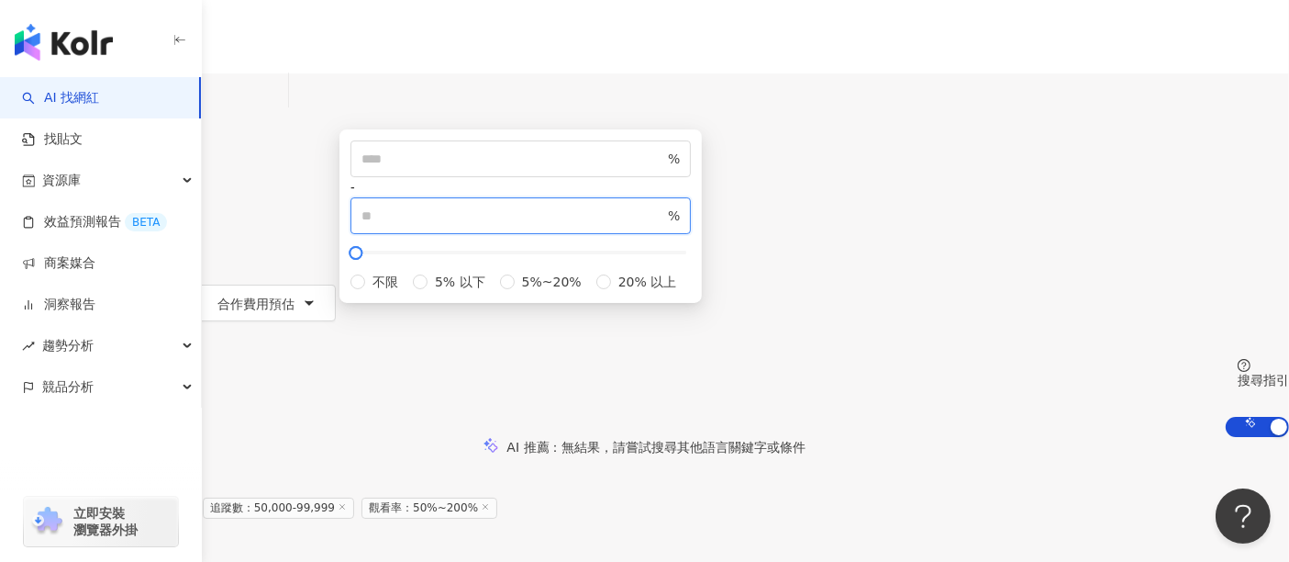
click at [664, 226] on input "*" at bounding box center [513, 216] width 303 height 20
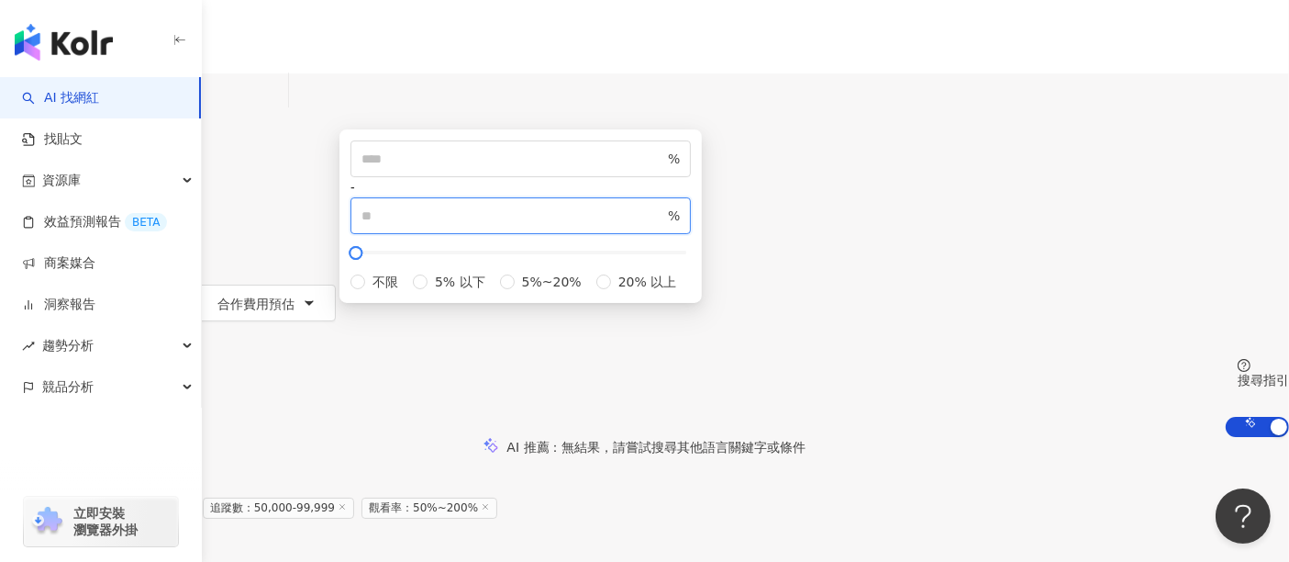
type input "**"
click at [664, 226] on input "**" at bounding box center [513, 216] width 303 height 20
click at [1032, 437] on div "AI 推薦 ： 無結果，請嘗試搜尋其他語言關鍵字或條件" at bounding box center [644, 446] width 1289 height 19
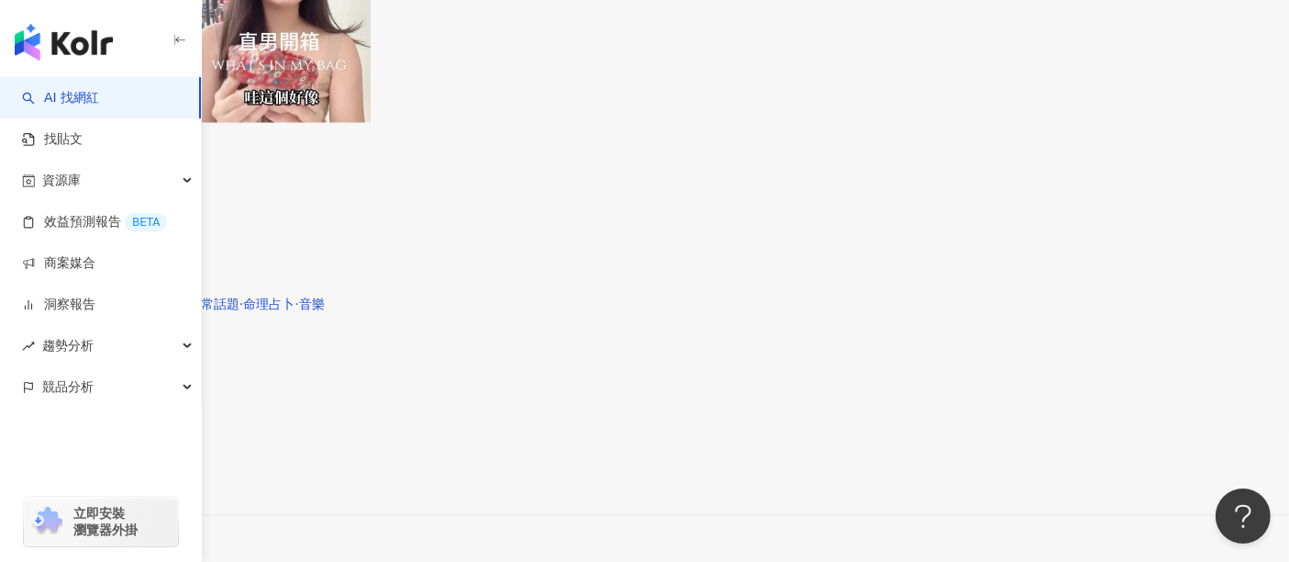
scroll to position [3567, 0]
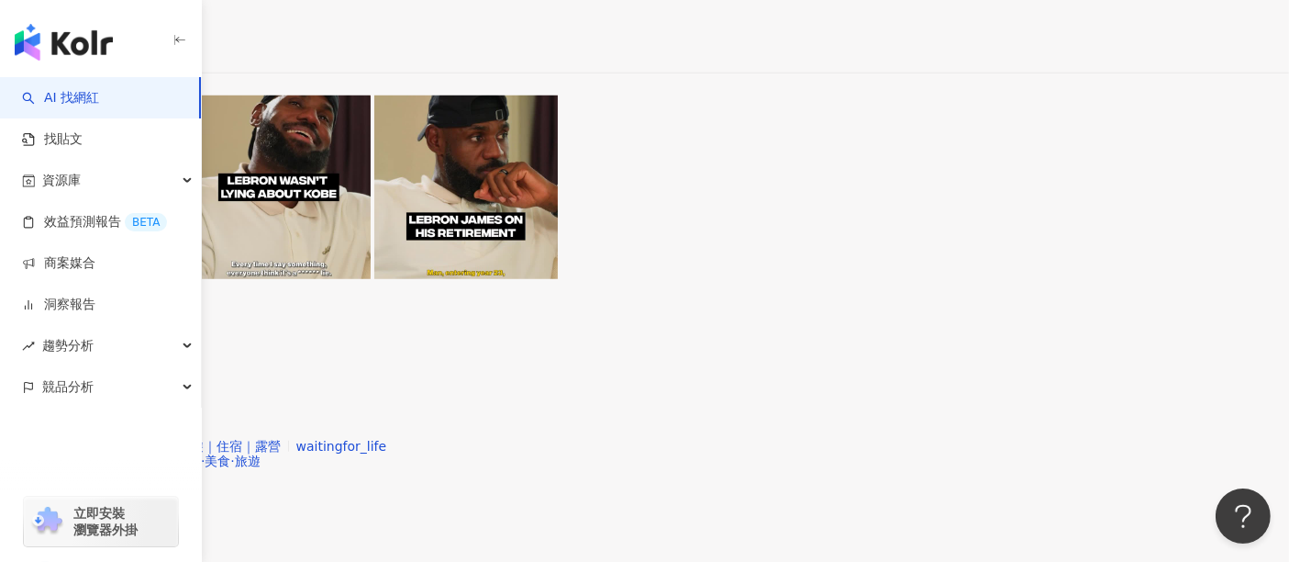
scroll to position [1711, 0]
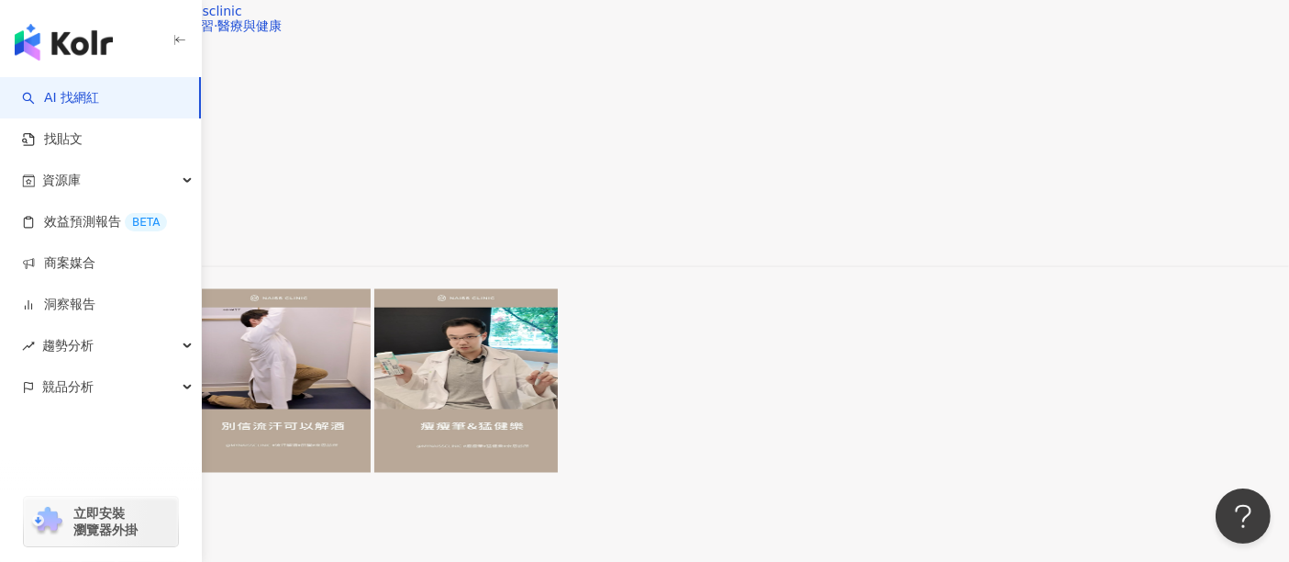
scroll to position [3342, 0]
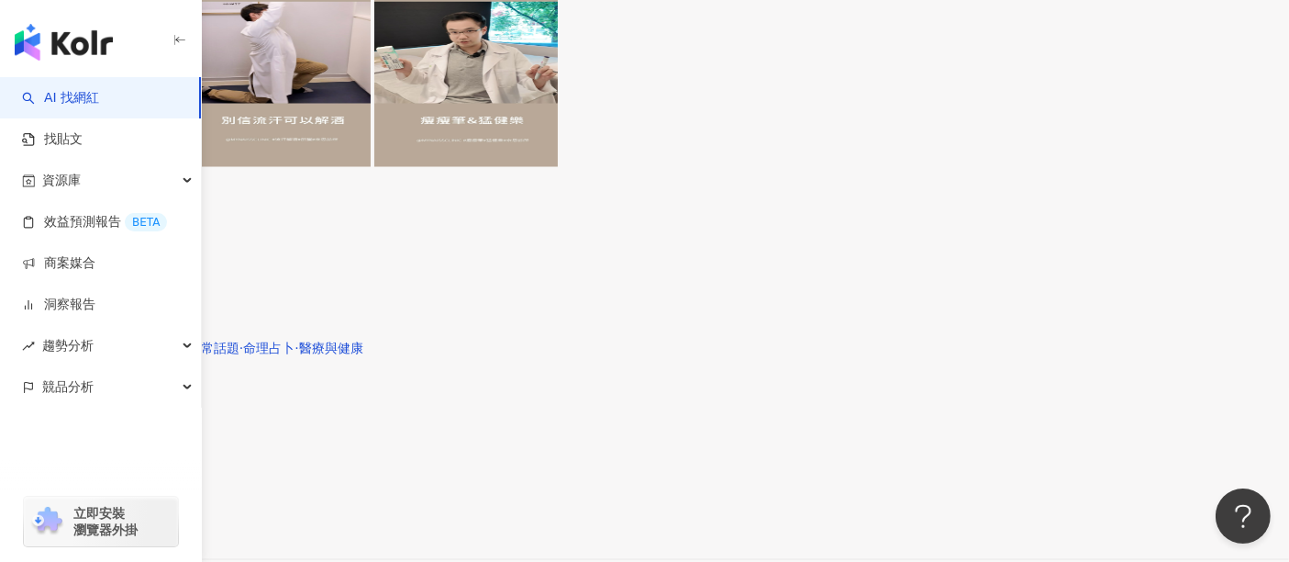
drag, startPoint x: 808, startPoint y: 462, endPoint x: 799, endPoint y: 447, distance: 17.3
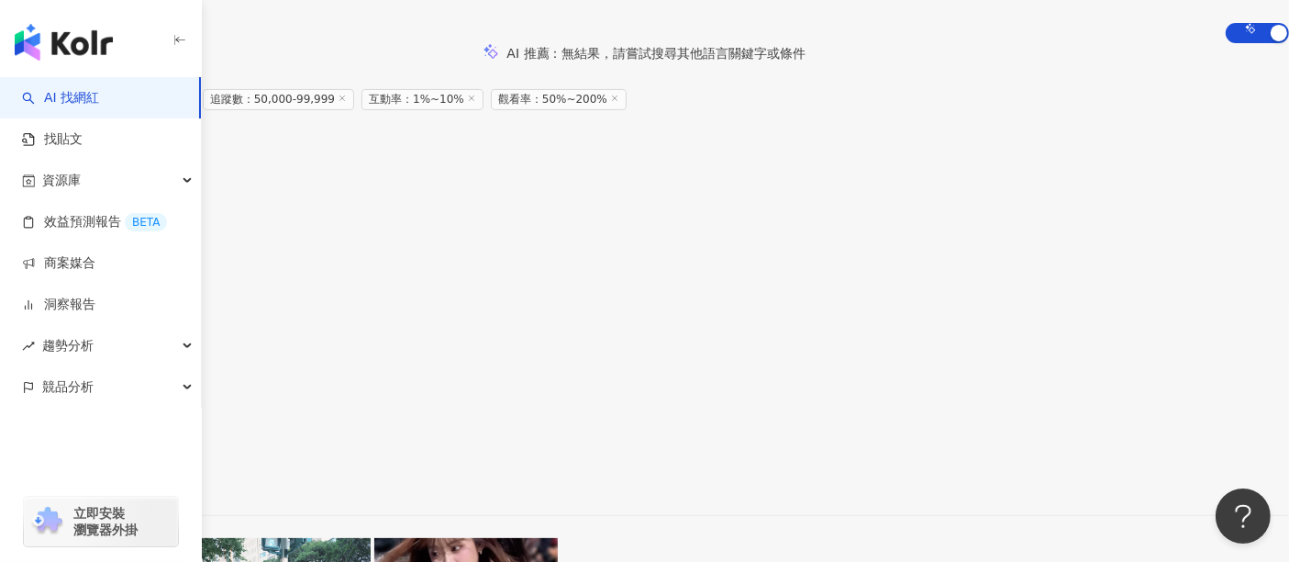
scroll to position [192, 0]
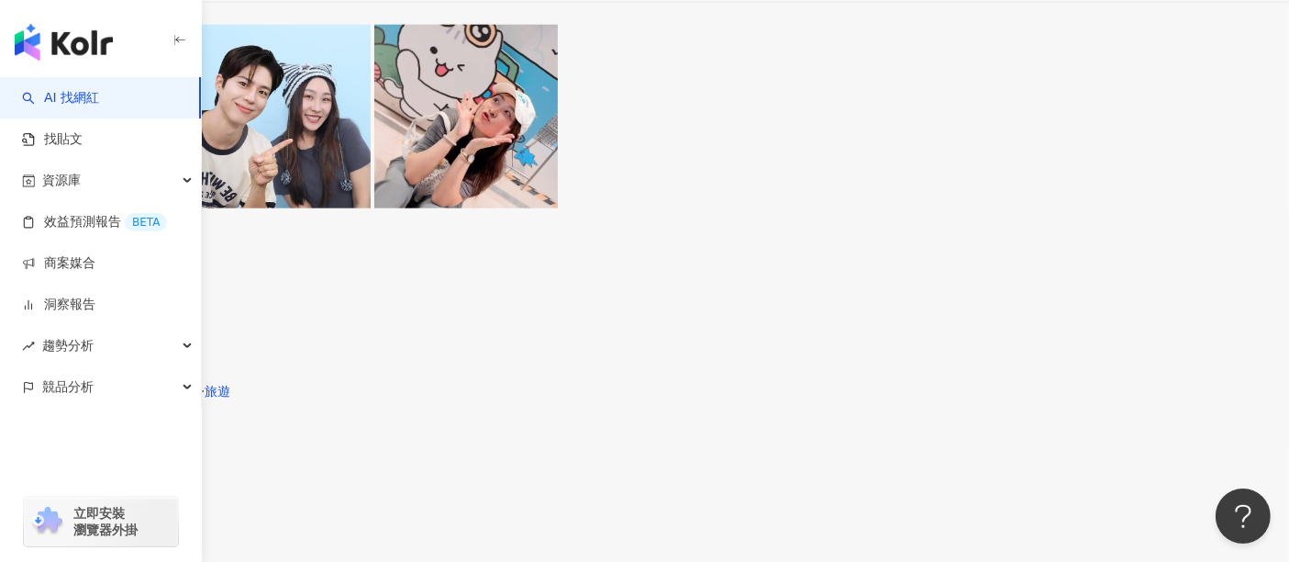
scroll to position [2285, 0]
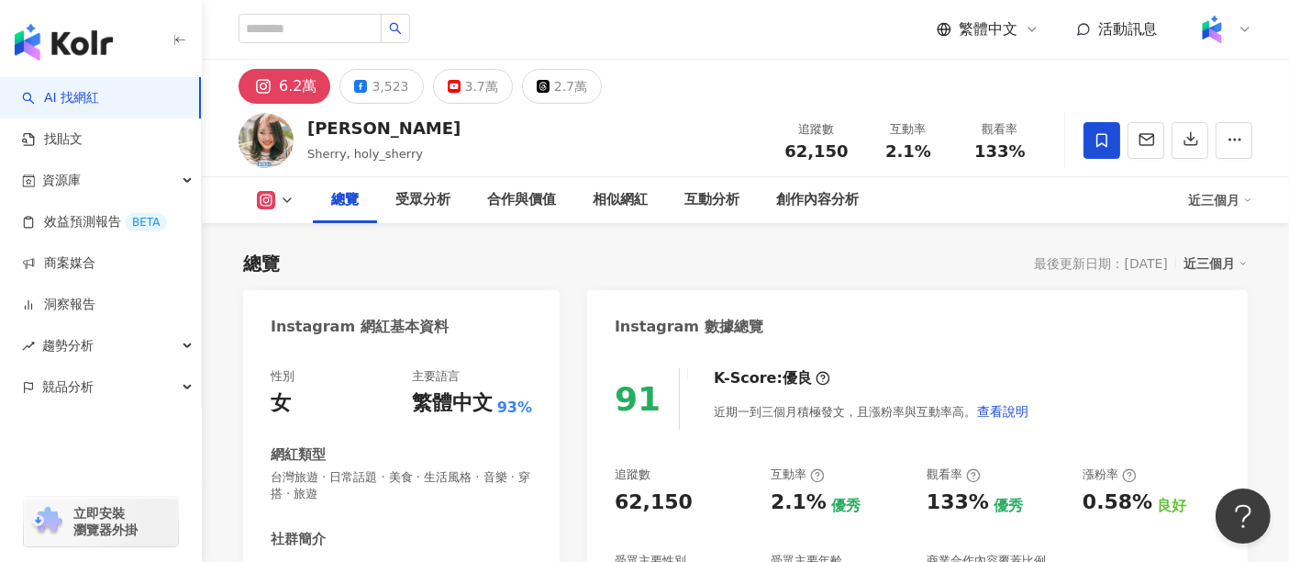
drag, startPoint x: 317, startPoint y: 128, endPoint x: 308, endPoint y: 131, distance: 9.6
click at [308, 131] on div "[PERSON_NAME]" at bounding box center [383, 128] width 153 height 23
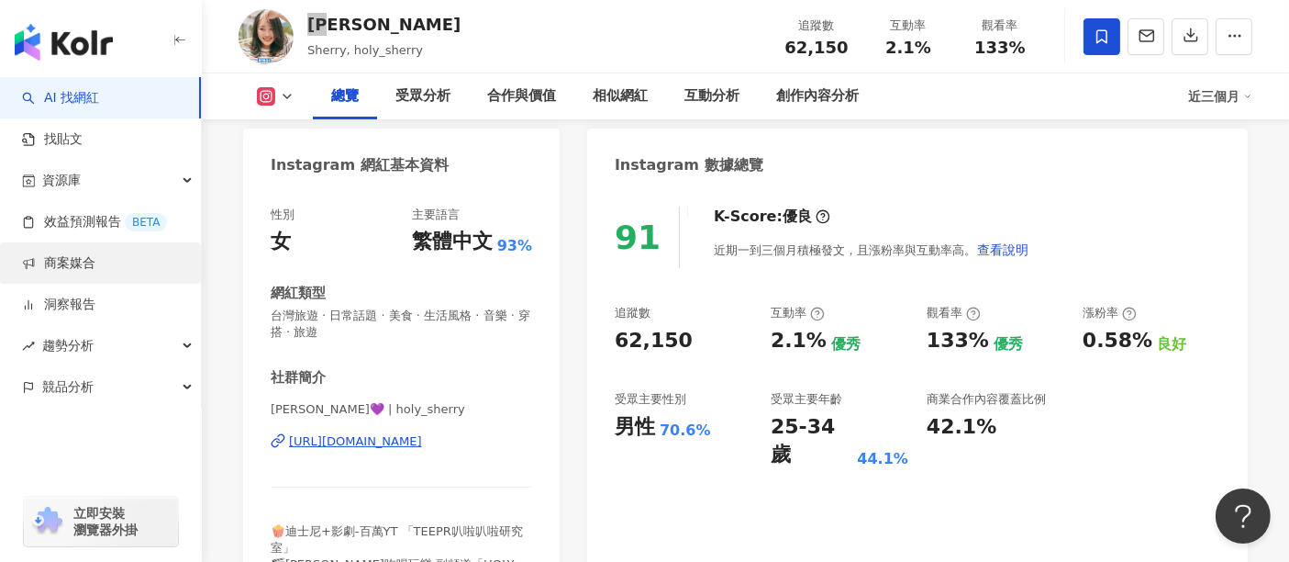
scroll to position [306, 0]
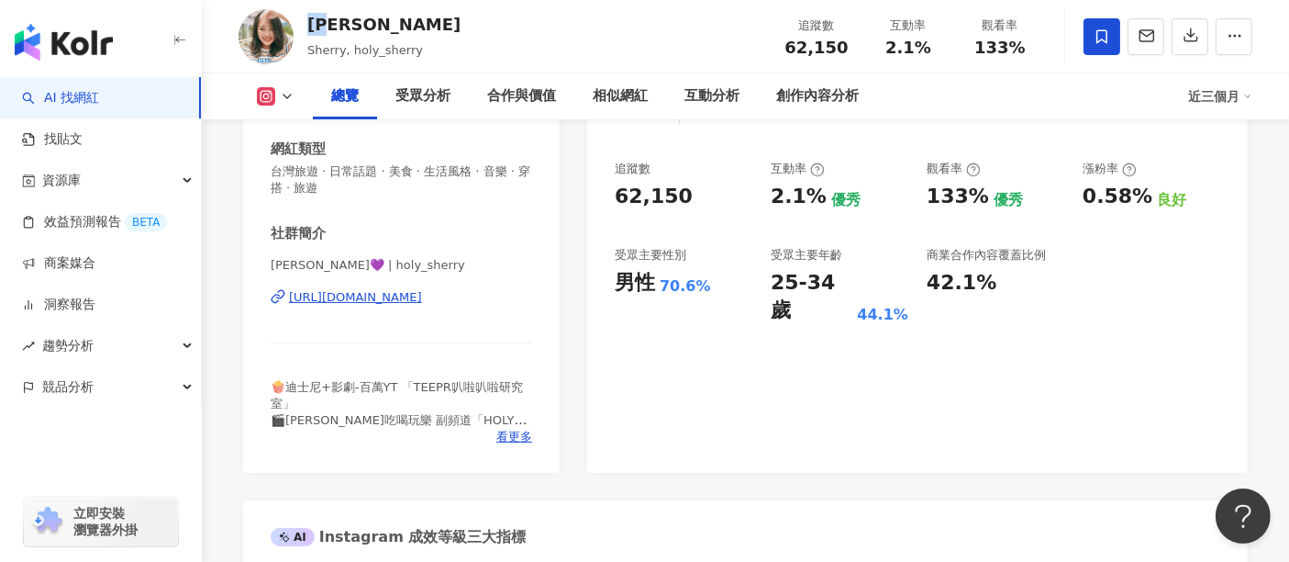
click at [362, 294] on div "https://www.instagram.com/holy_sherry/" at bounding box center [355, 297] width 133 height 17
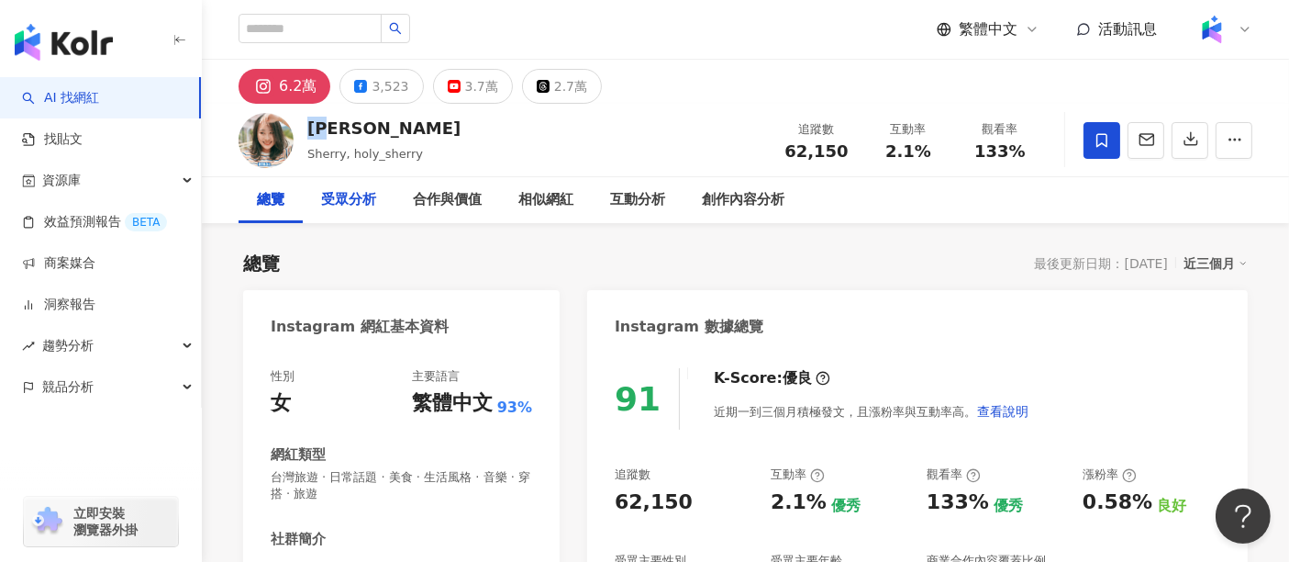
click at [335, 205] on div "受眾分析" at bounding box center [348, 200] width 55 height 22
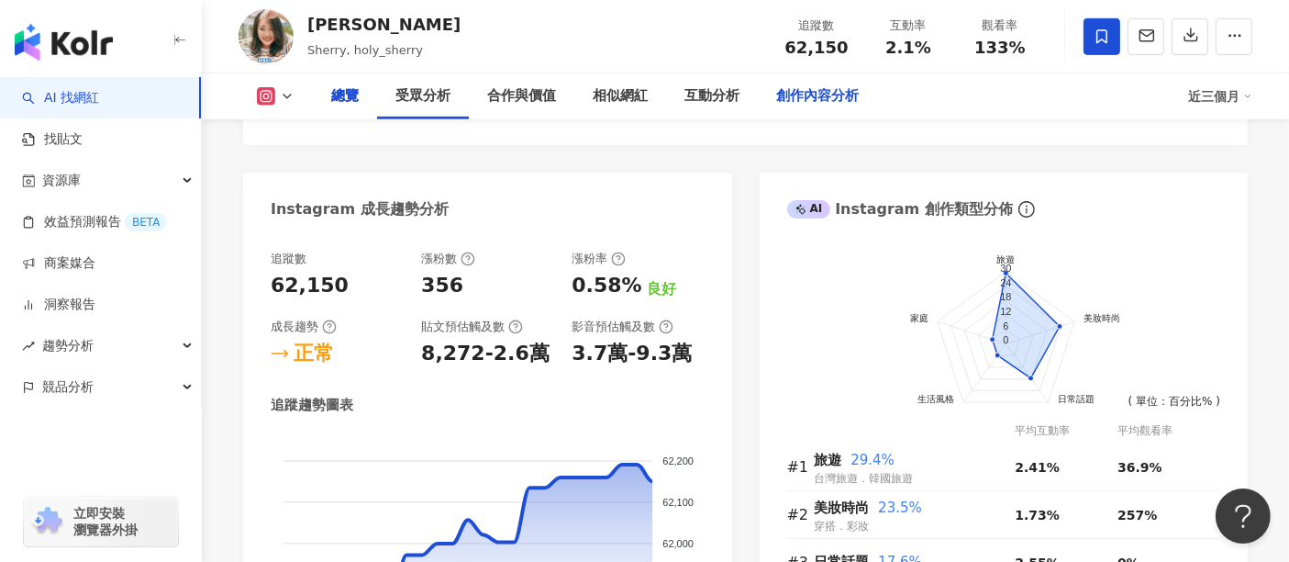
scroll to position [563, 0]
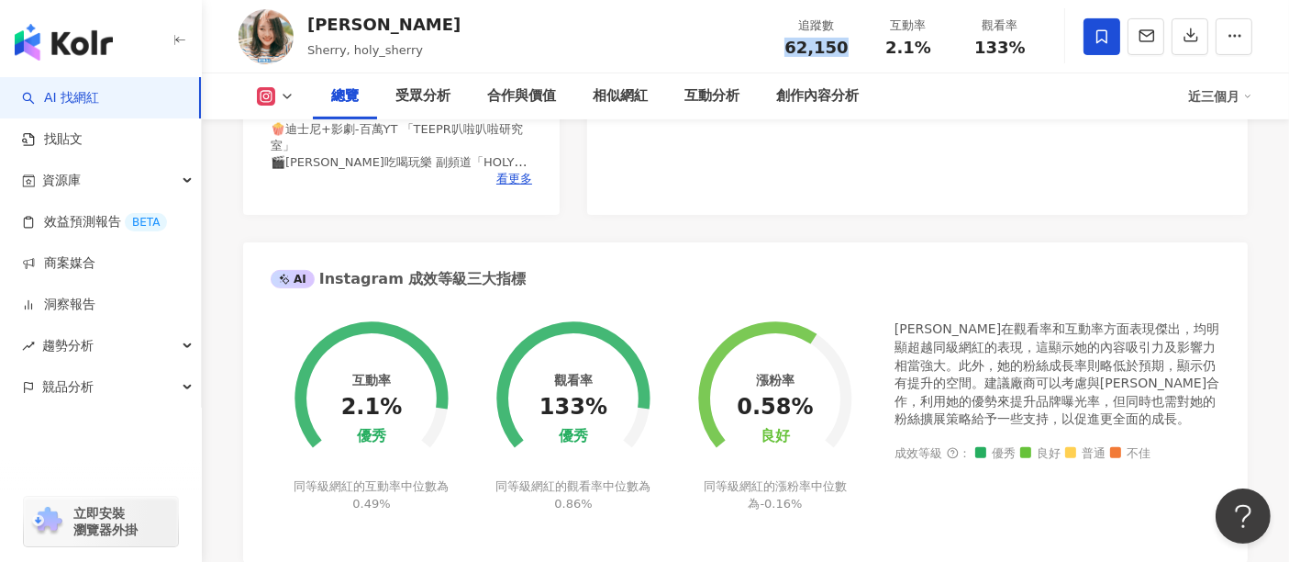
drag, startPoint x: 841, startPoint y: 48, endPoint x: 781, endPoint y: 51, distance: 60.7
click at [781, 51] on div "追蹤數 62,150" at bounding box center [817, 36] width 92 height 39
copy span "62,150"
drag, startPoint x: 928, startPoint y: 48, endPoint x: 886, endPoint y: 52, distance: 41.5
click at [886, 52] on div "2.1%" at bounding box center [908, 48] width 70 height 18
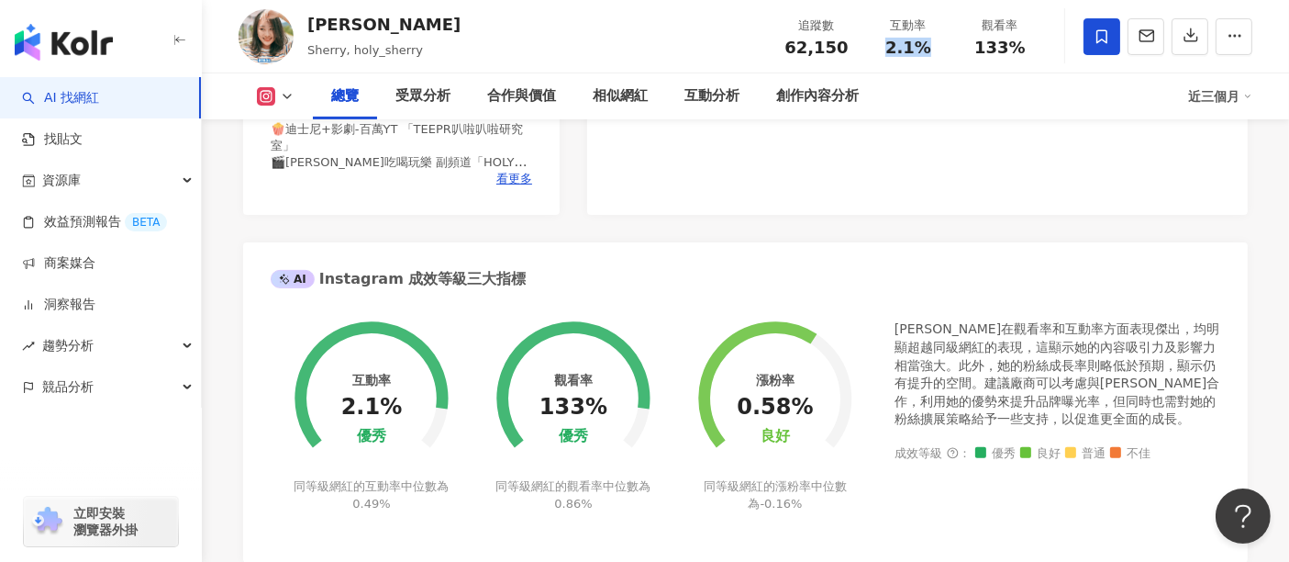
copy span "2.1%"
drag, startPoint x: 1022, startPoint y: 48, endPoint x: 976, endPoint y: 48, distance: 45.9
click at [976, 48] on div "133%" at bounding box center [1000, 48] width 70 height 18
copy span "133%"
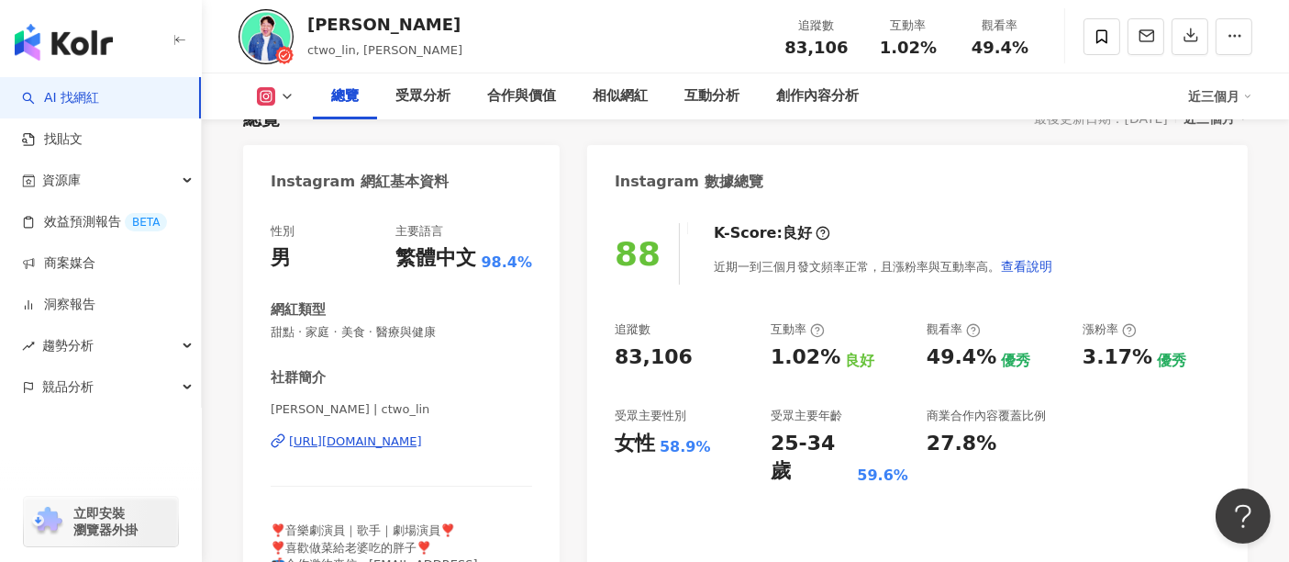
scroll to position [204, 0]
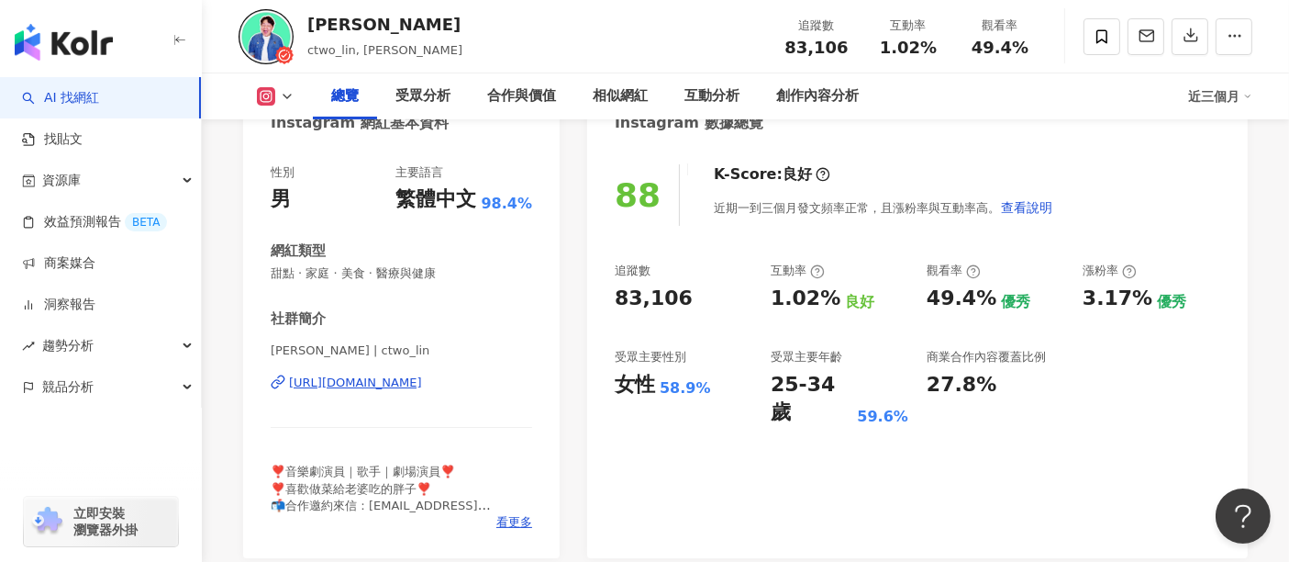
click at [417, 385] on div "https://www.instagram.com/ctwo_lin/" at bounding box center [355, 382] width 133 height 17
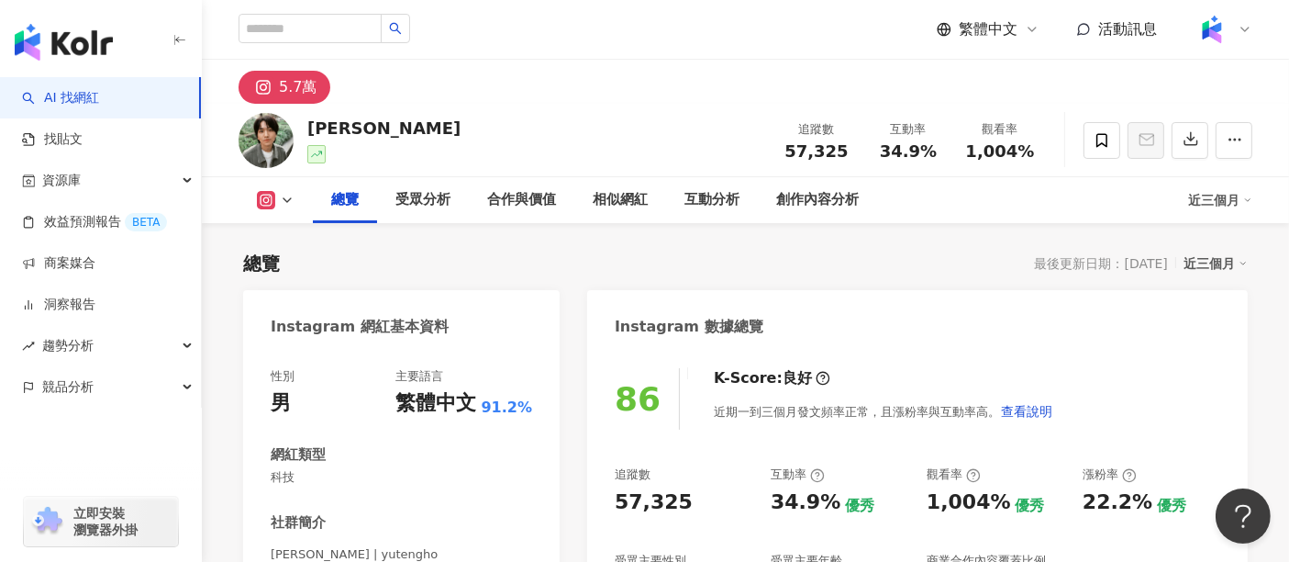
scroll to position [204, 0]
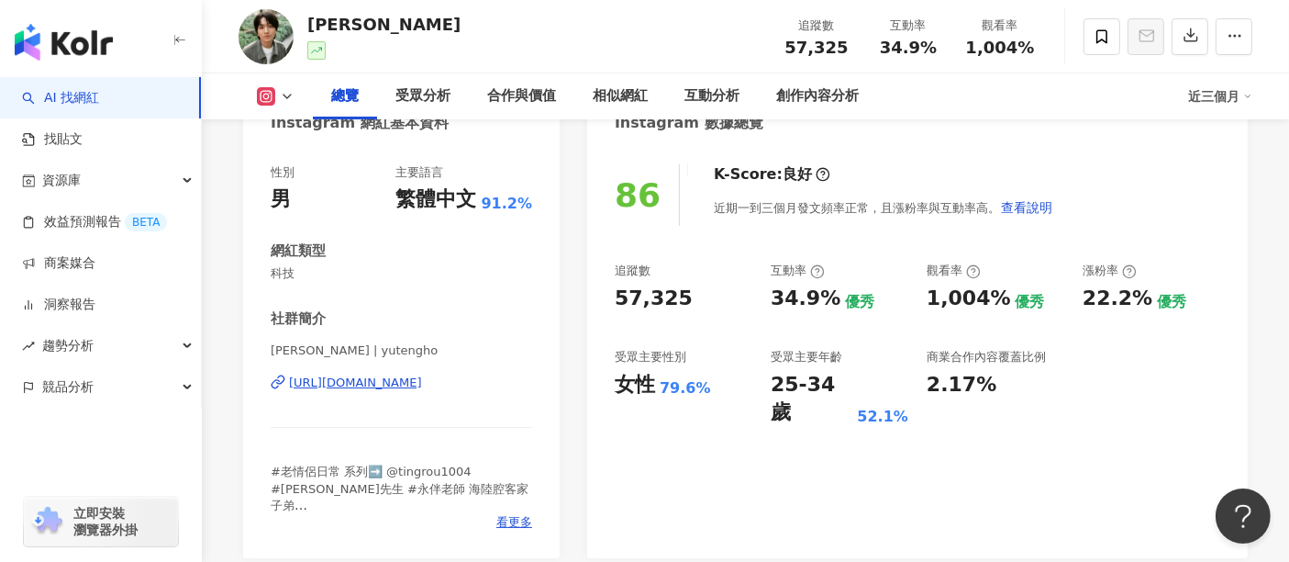
click at [355, 386] on div "[URL][DOMAIN_NAME]" at bounding box center [355, 382] width 133 height 17
click at [424, 90] on div "受眾分析" at bounding box center [422, 96] width 55 height 22
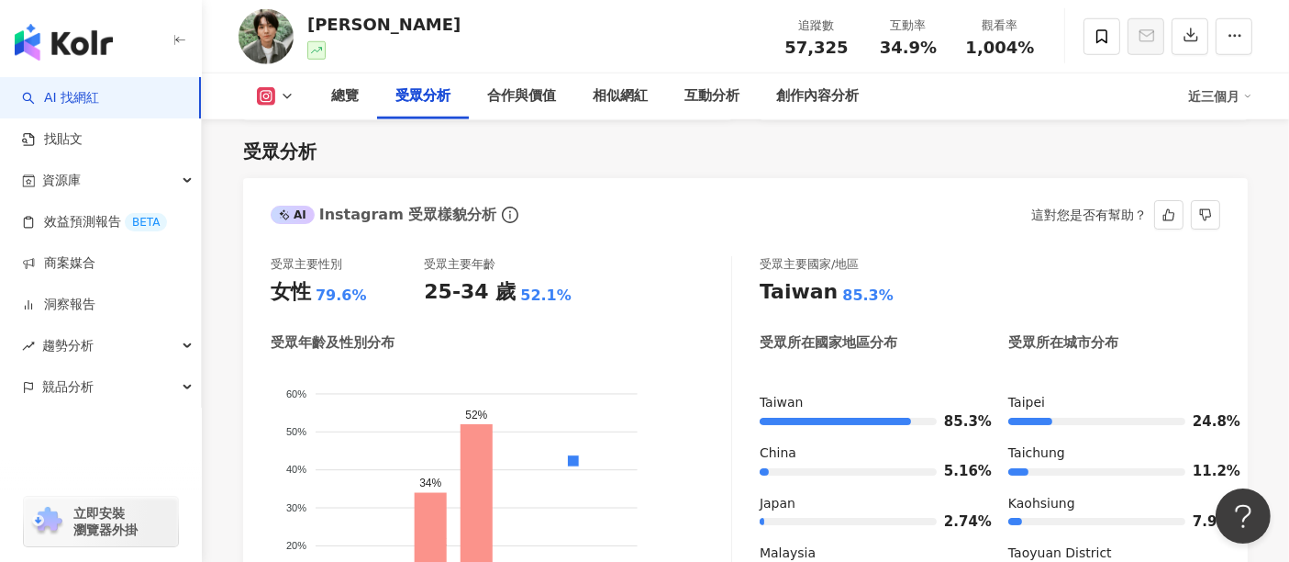
scroll to position [1696, 0]
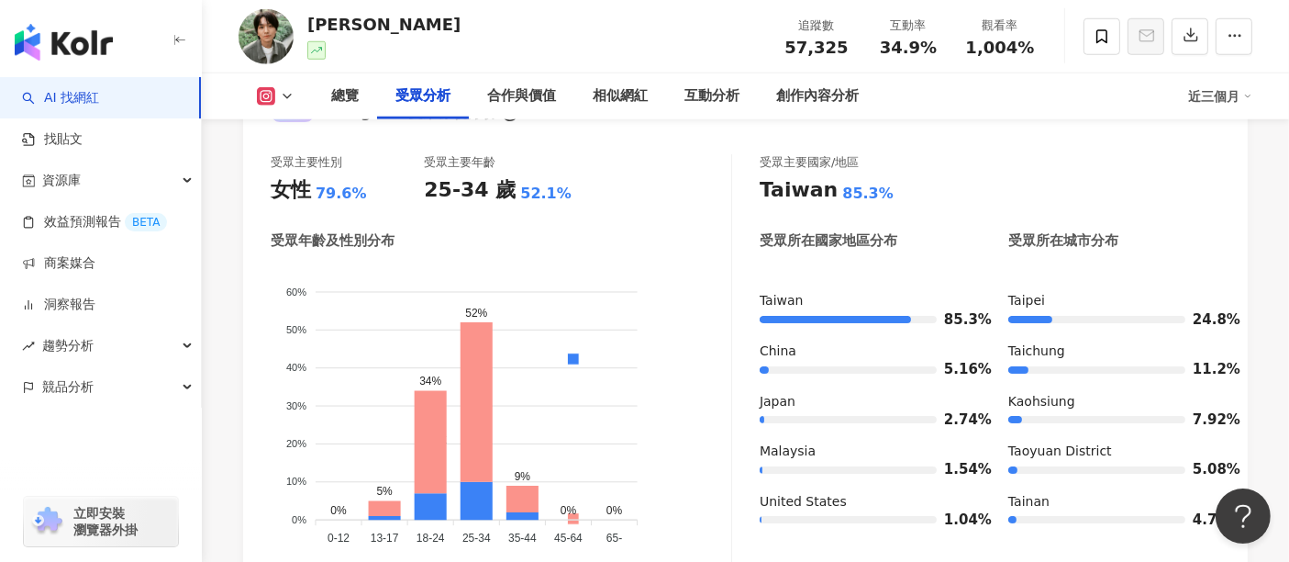
click at [968, 48] on div "1,004%" at bounding box center [1000, 48] width 70 height 18
drag, startPoint x: 933, startPoint y: 48, endPoint x: 881, endPoint y: 50, distance: 52.4
click at [881, 50] on div "34.9%" at bounding box center [908, 48] width 70 height 18
copy span "34.9%"
click at [778, 45] on div "追蹤數 57,325" at bounding box center [817, 36] width 92 height 39
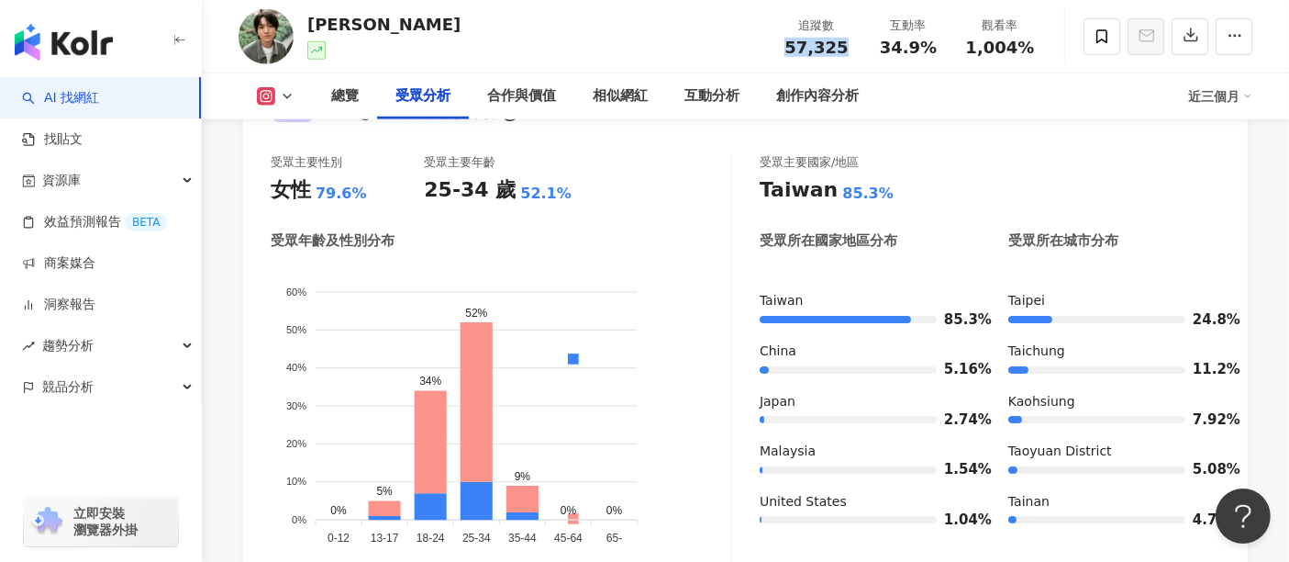
copy span "57,325"
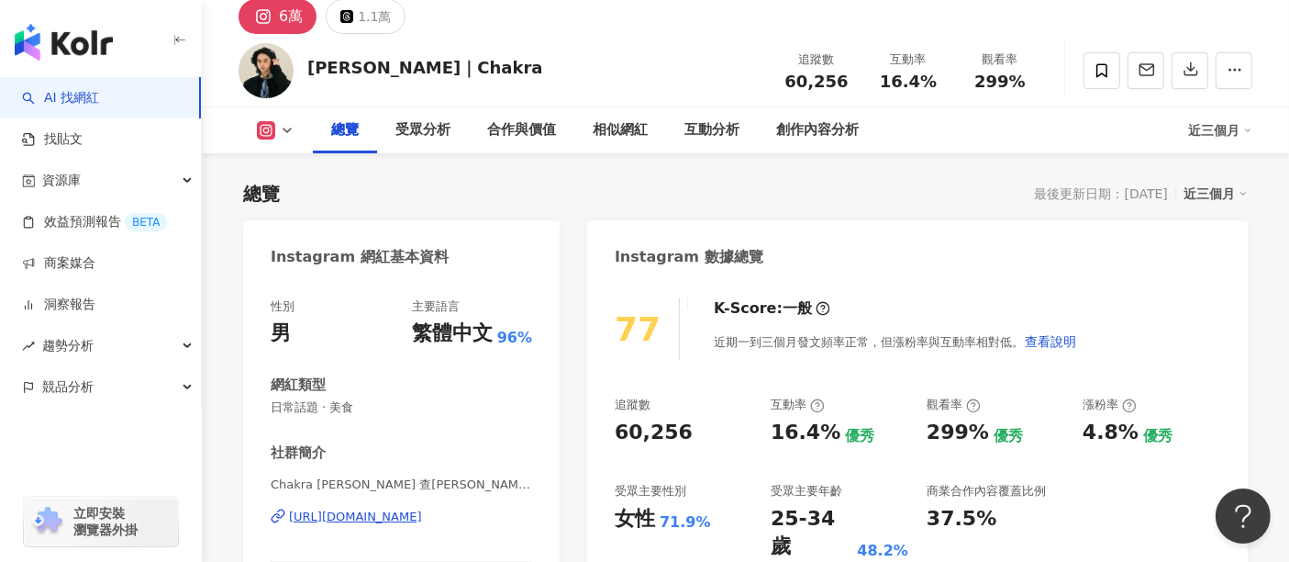
scroll to position [102, 0]
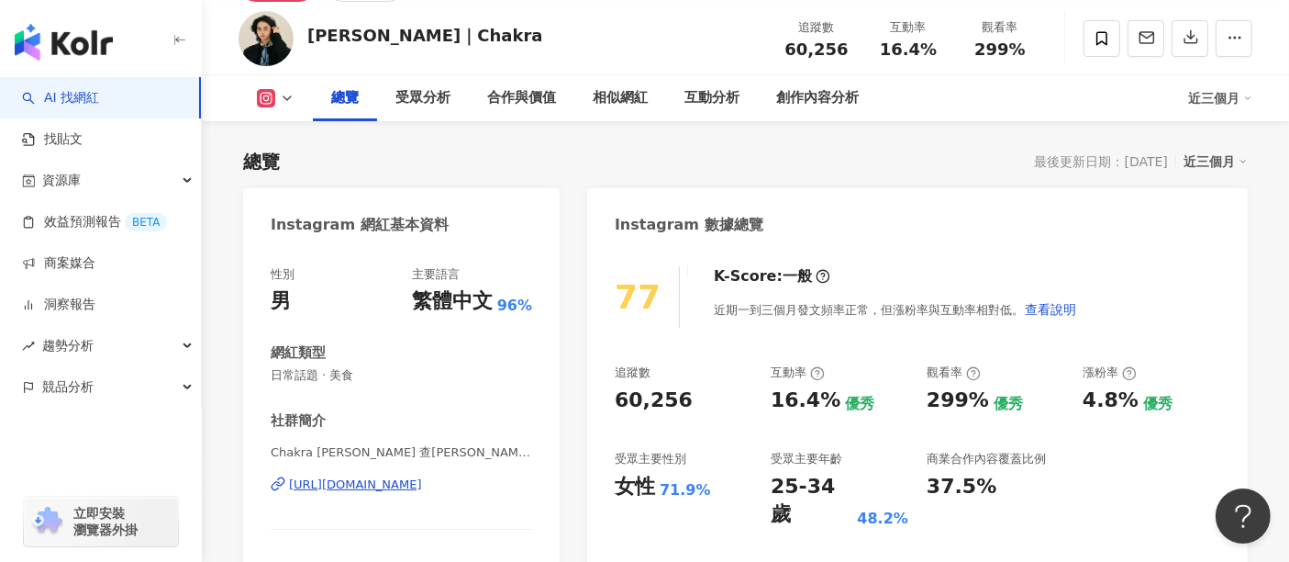
click at [405, 486] on div "[URL][DOMAIN_NAME]" at bounding box center [355, 484] width 133 height 17
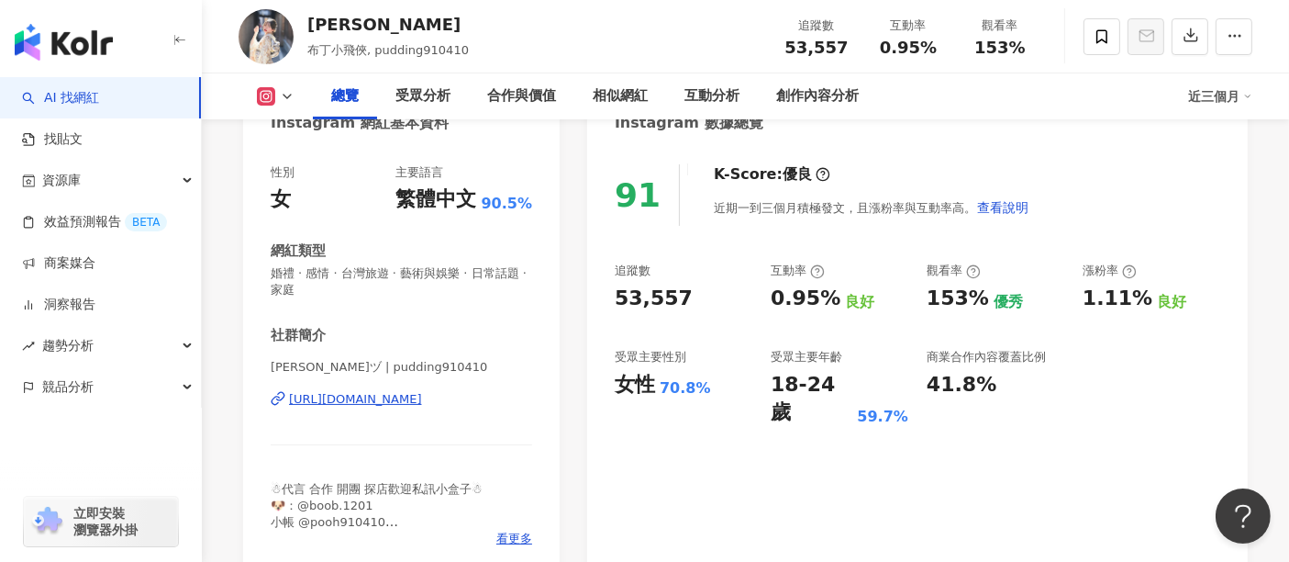
click at [328, 403] on div "https://www.instagram.com/pudding910410/" at bounding box center [355, 399] width 133 height 17
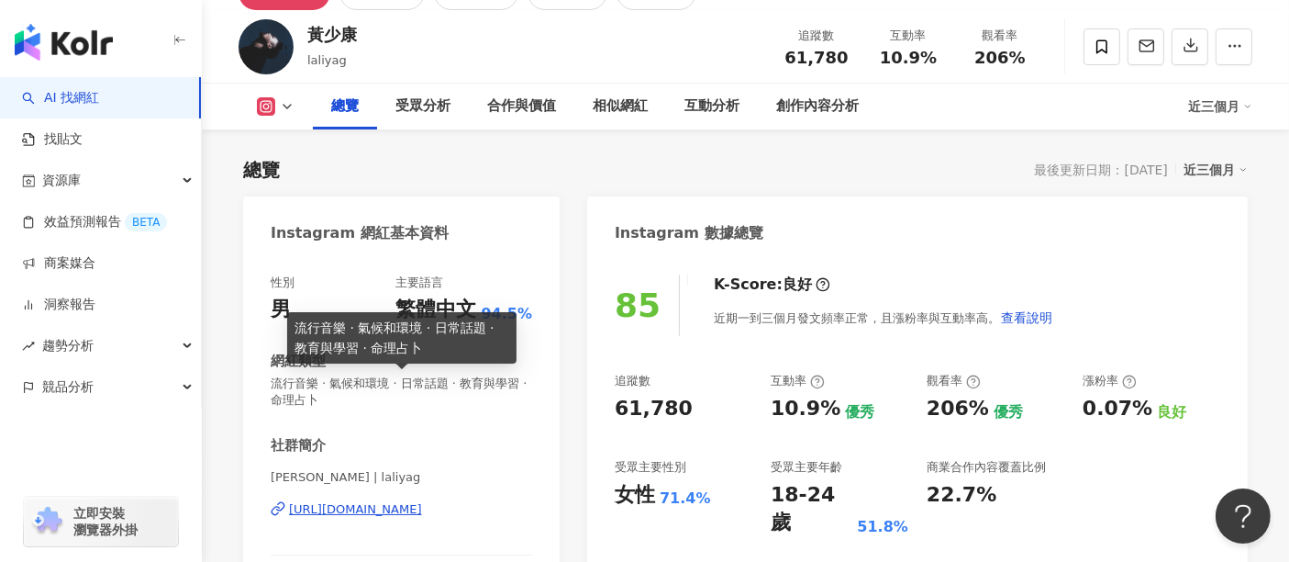
scroll to position [204, 0]
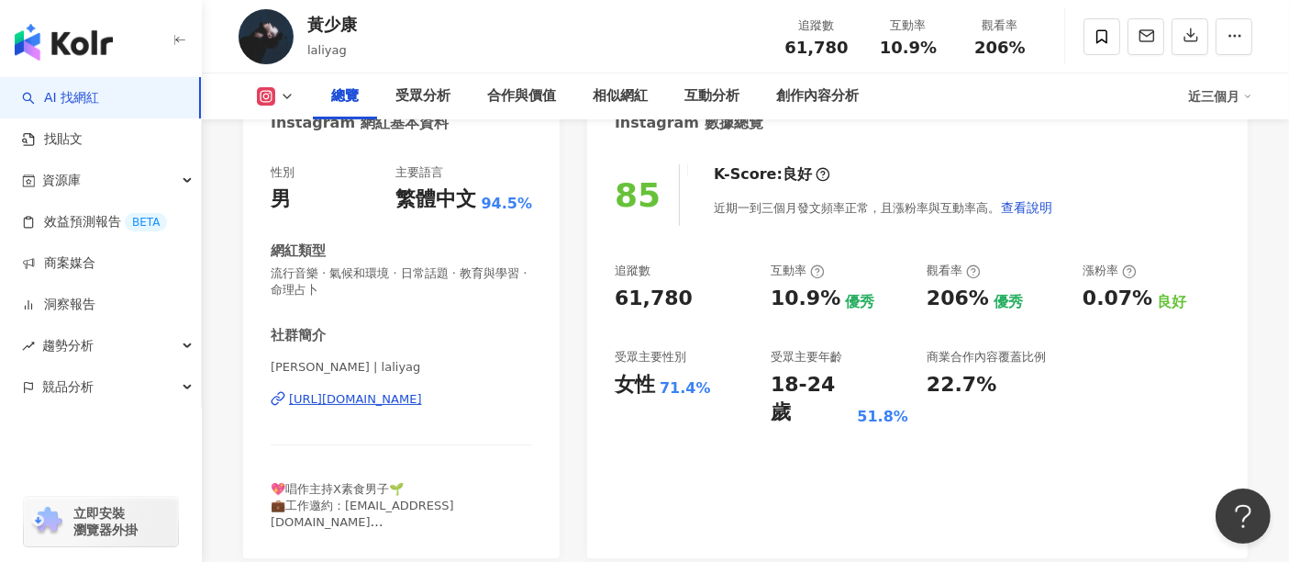
click at [389, 398] on div "[URL][DOMAIN_NAME]" at bounding box center [355, 399] width 133 height 17
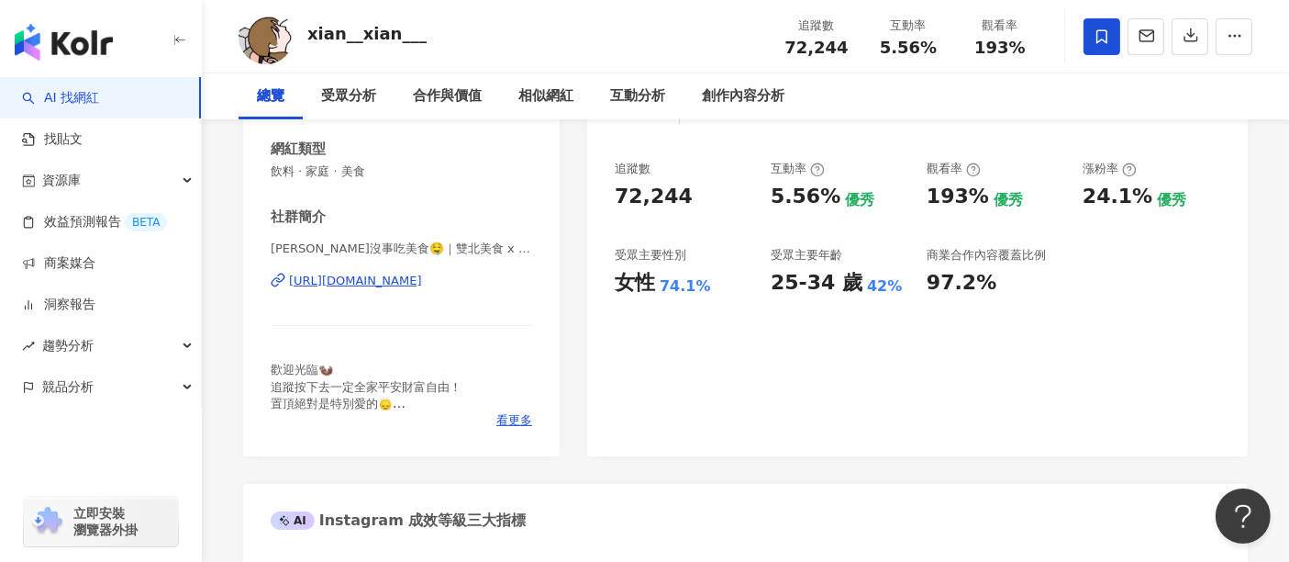
scroll to position [306, 0]
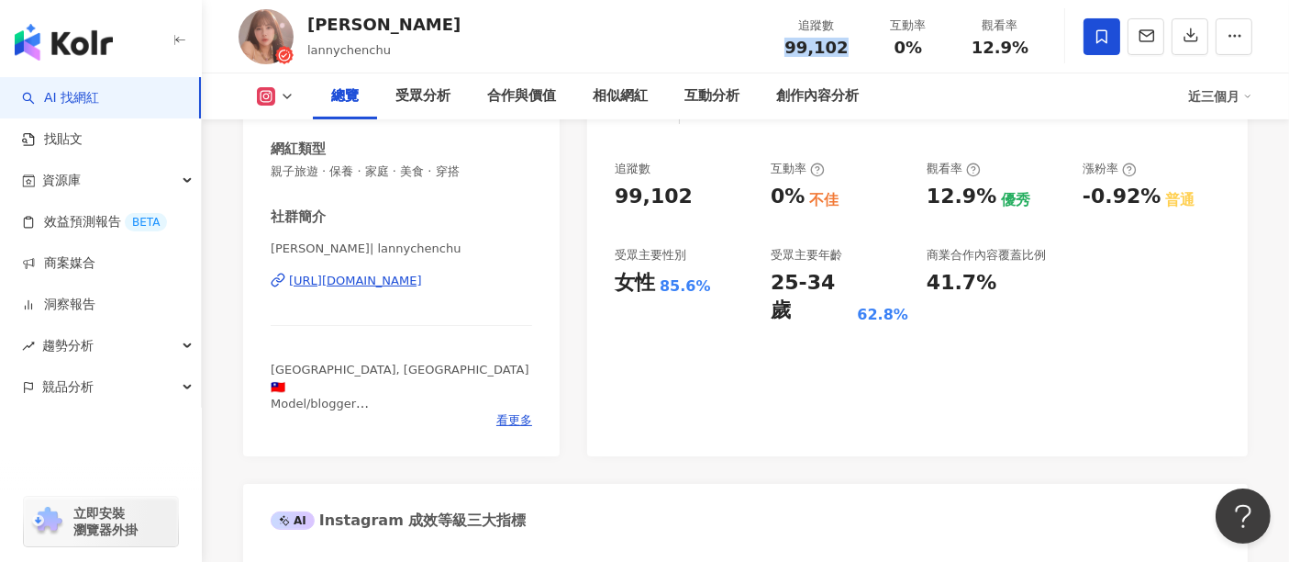
drag, startPoint x: 818, startPoint y: 45, endPoint x: 789, endPoint y: 49, distance: 28.7
click at [789, 49] on div "追蹤數 99,102" at bounding box center [817, 36] width 92 height 39
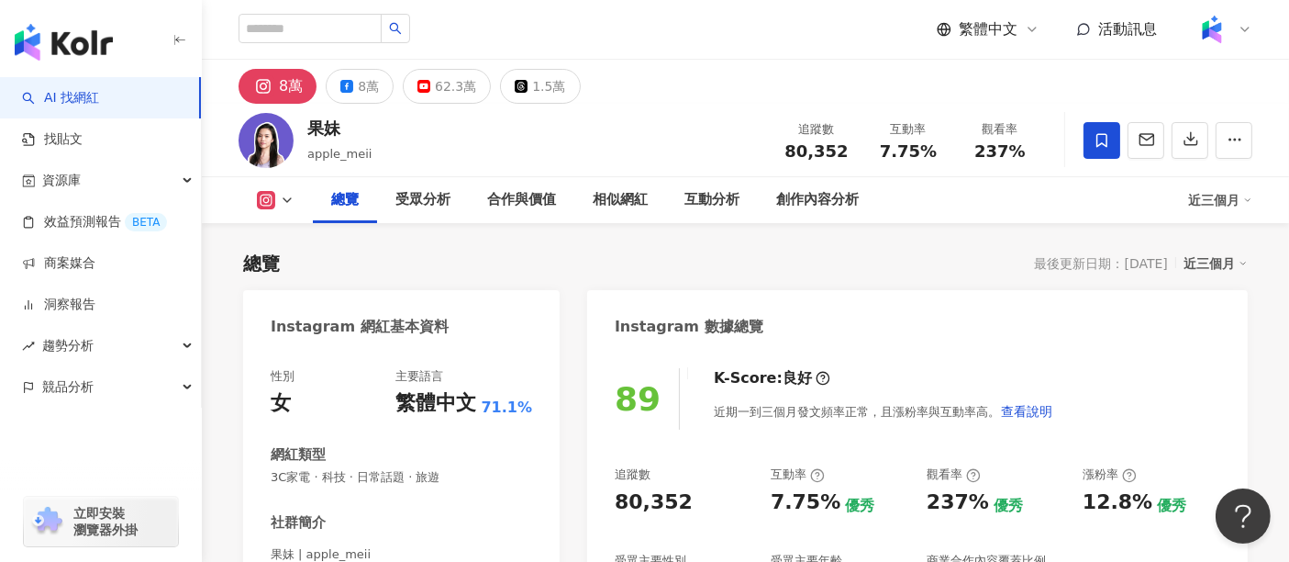
scroll to position [306, 0]
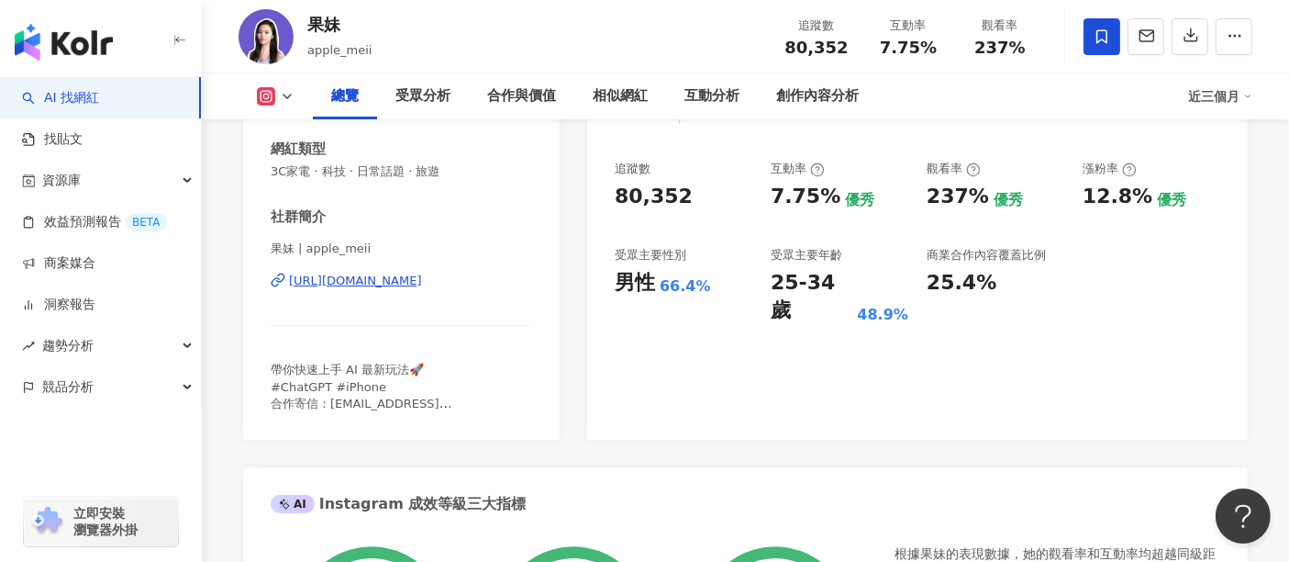
click at [422, 278] on div "[URL][DOMAIN_NAME]" at bounding box center [355, 281] width 133 height 17
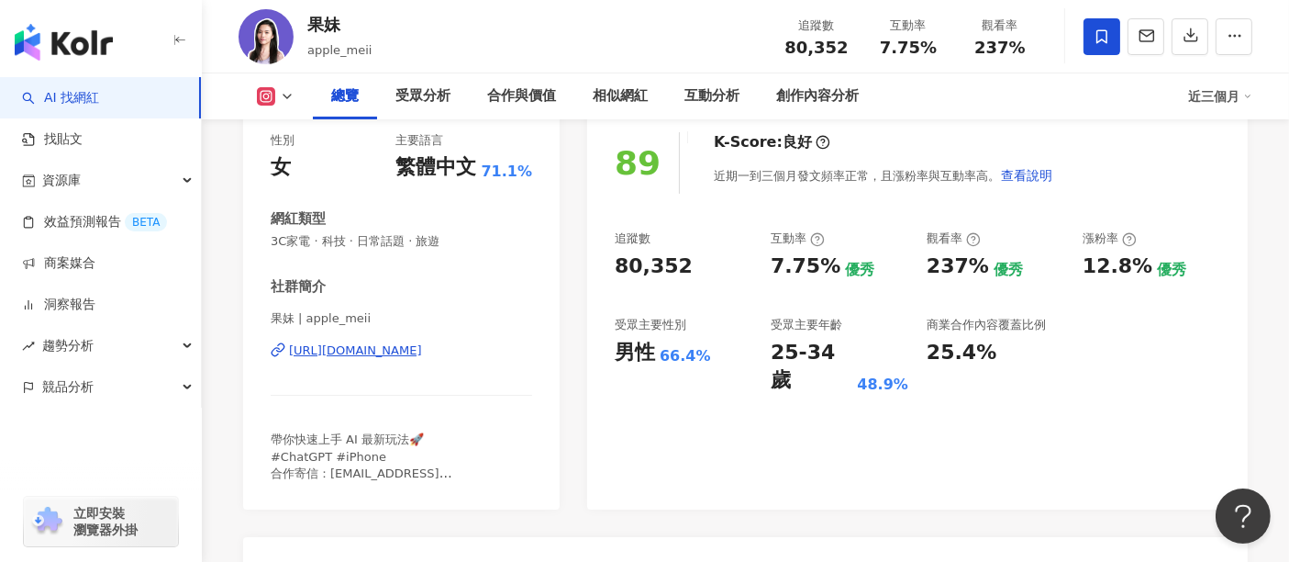
scroll to position [204, 0]
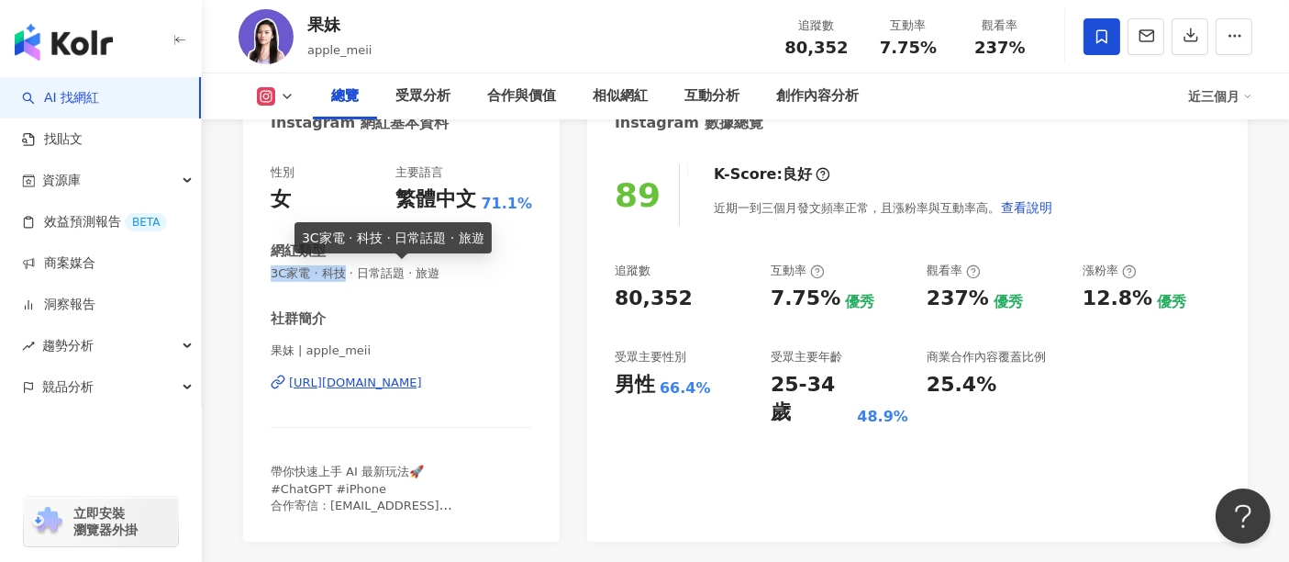
drag, startPoint x: 270, startPoint y: 273, endPoint x: 350, endPoint y: 273, distance: 80.7
click at [350, 273] on span "3C家電 · 科技 · 日常話題 · 旅遊" at bounding box center [401, 273] width 261 height 17
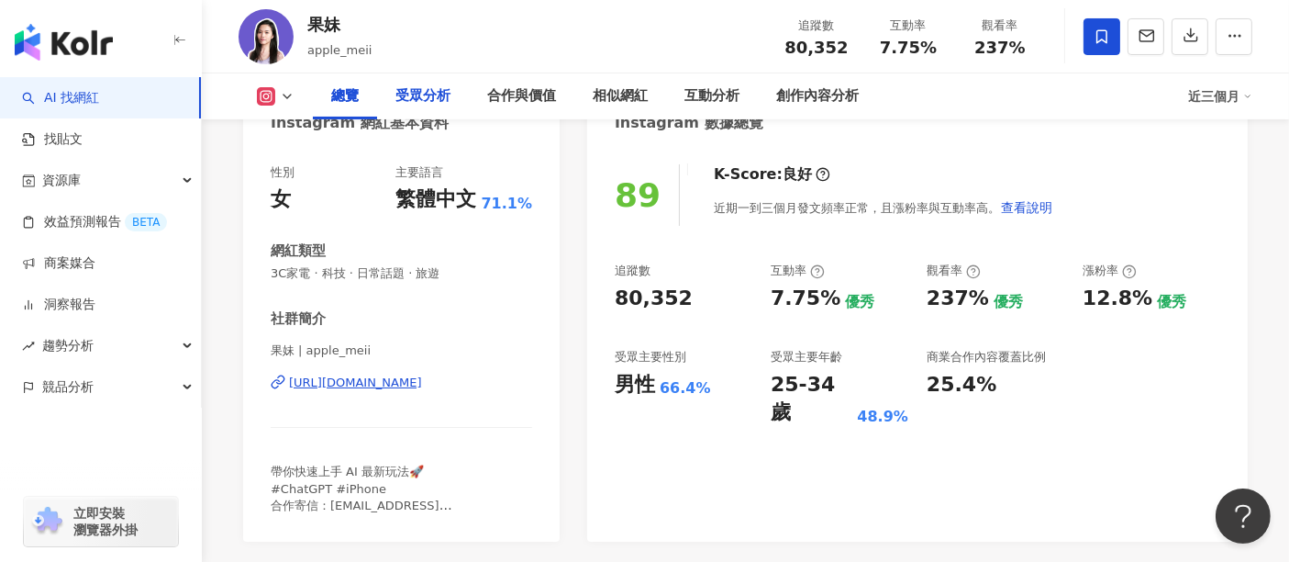
click at [424, 95] on div "受眾分析" at bounding box center [422, 96] width 55 height 22
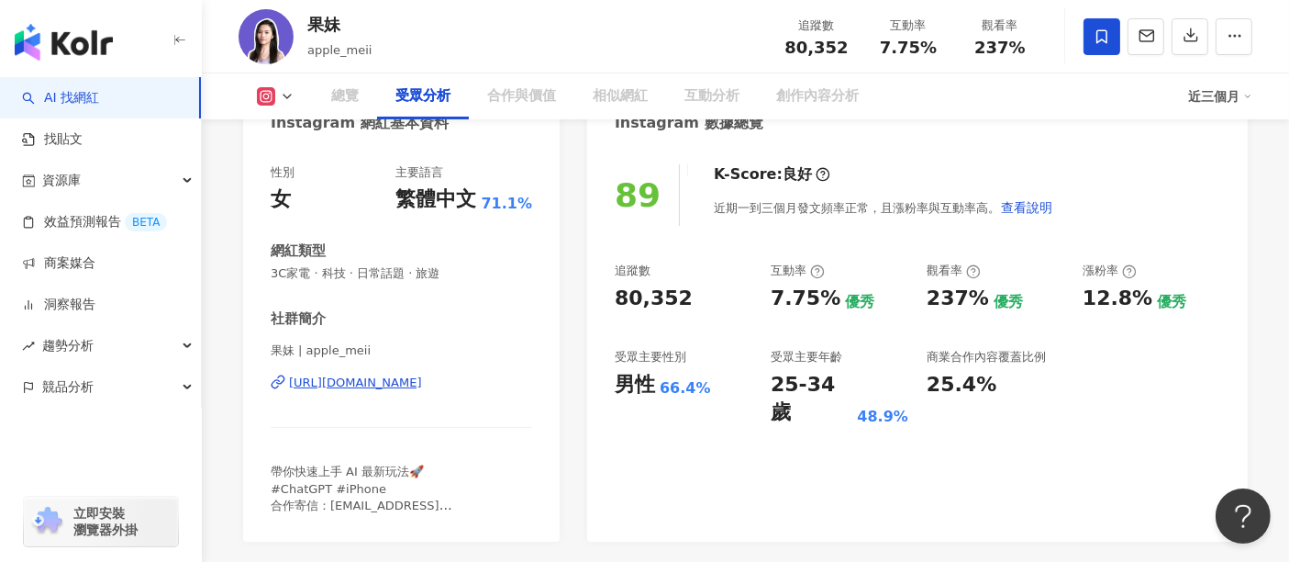
scroll to position [1549, 0]
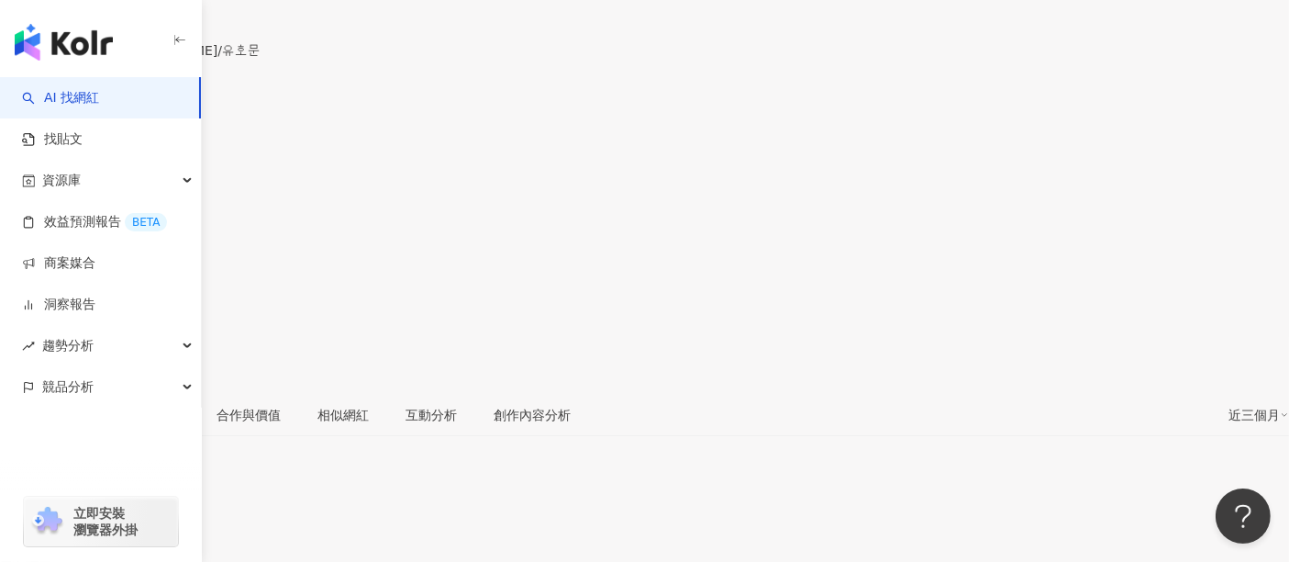
scroll to position [204, 0]
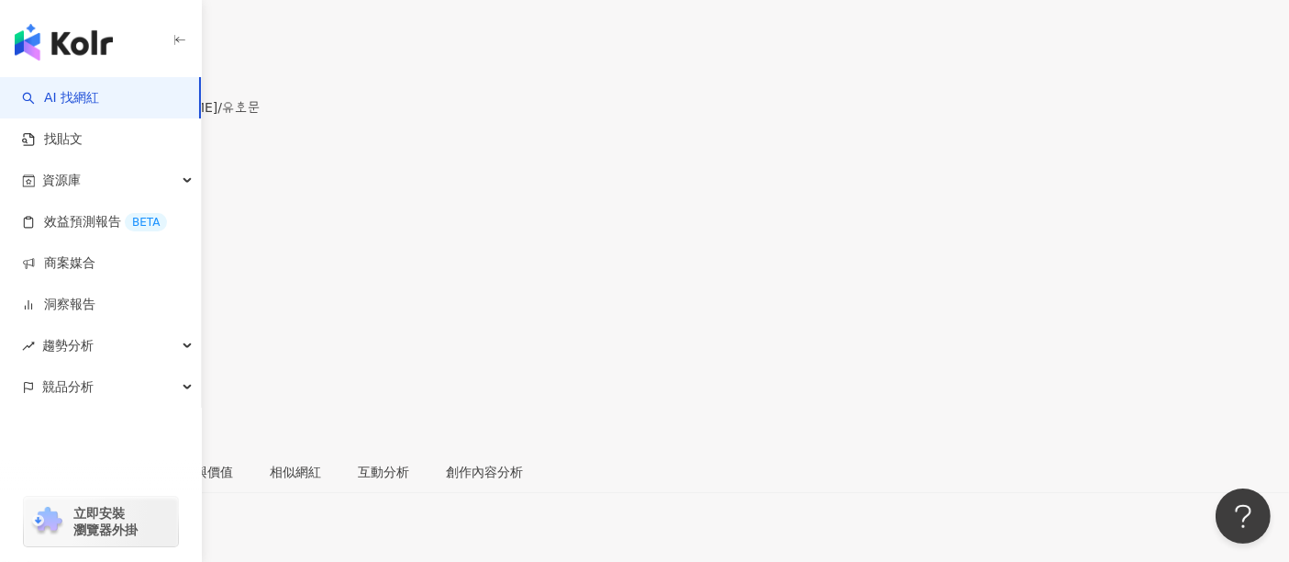
scroll to position [0, 0]
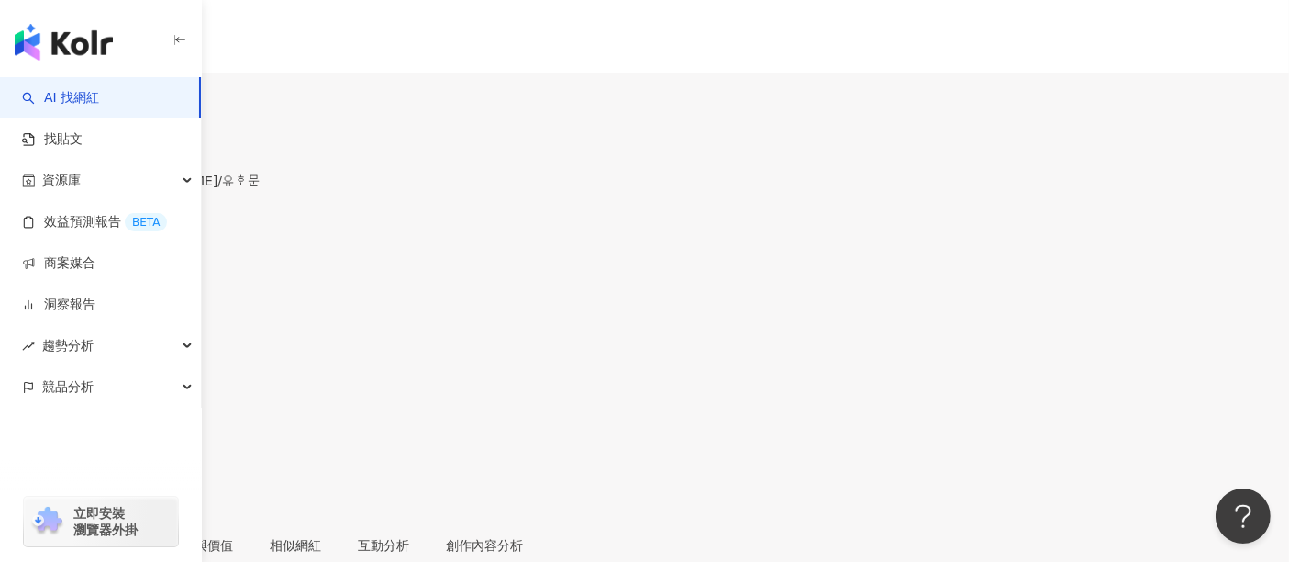
drag, startPoint x: 304, startPoint y: 128, endPoint x: 353, endPoint y: 128, distance: 49.5
click div "劉浩文/Liuhaowen/유호문 pheromone_________ 追蹤數 85,185 互動率 8.15% 觀看率 233%"
copy div "劉浩文"
click div "受眾分析"
click div "AI Instagram 受眾樣貌分析"
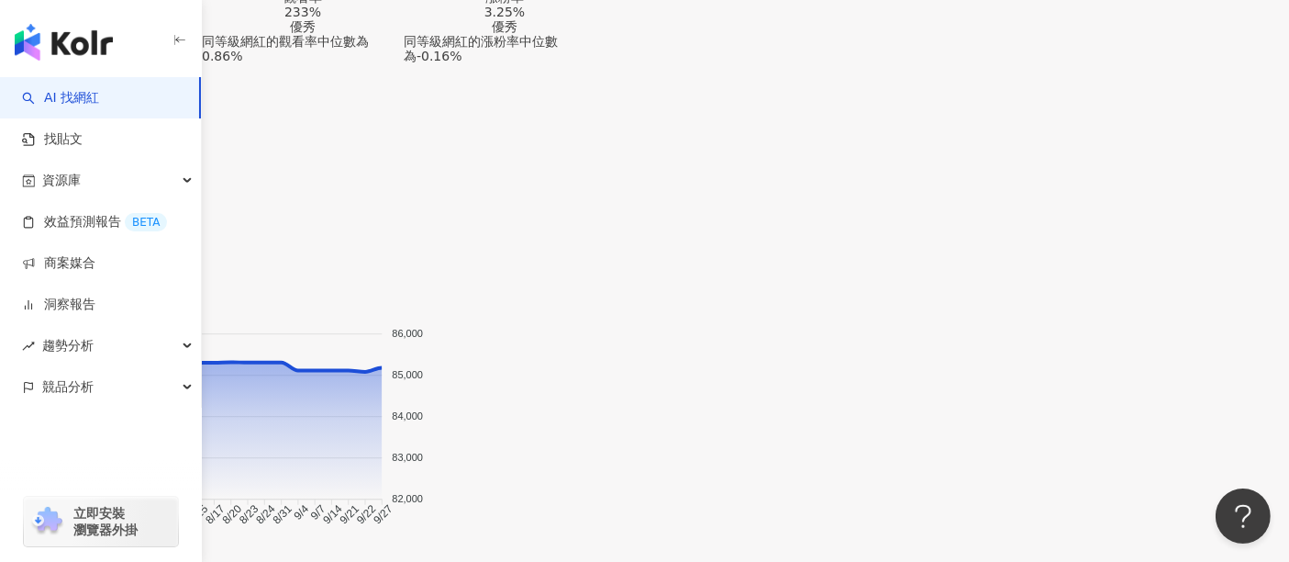
scroll to position [1490, 0]
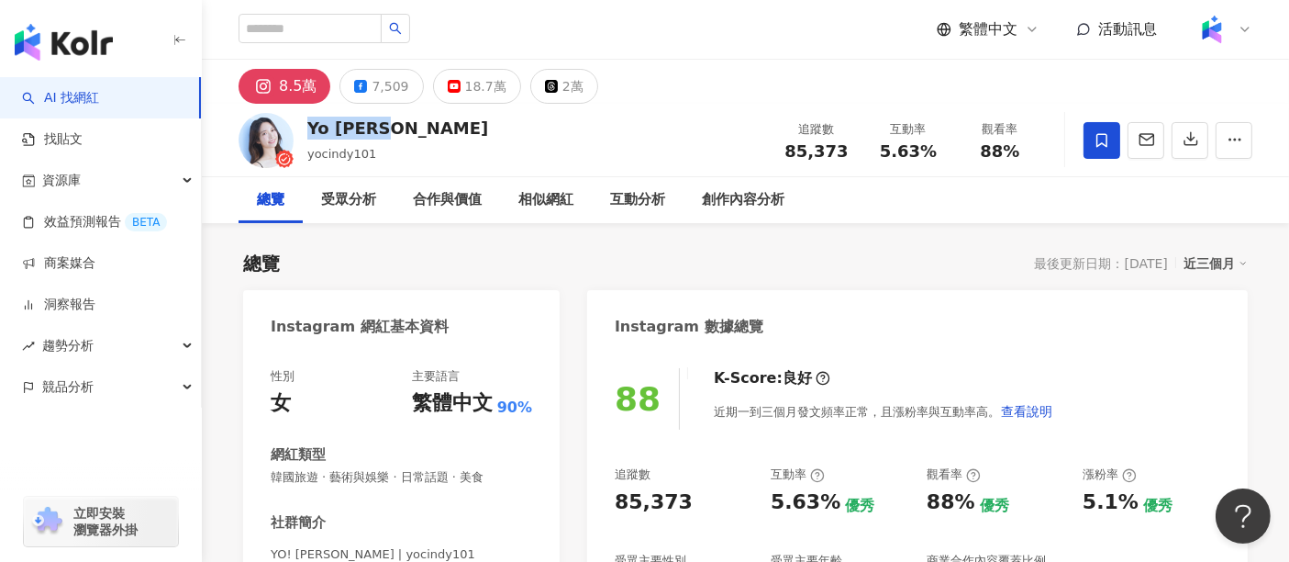
drag, startPoint x: 349, startPoint y: 132, endPoint x: 306, endPoint y: 132, distance: 43.1
click at [306, 132] on div "Yo Cindy yocindy101 追蹤數 85,373 互動率 5.63% 觀看率 88%" at bounding box center [745, 140] width 1087 height 72
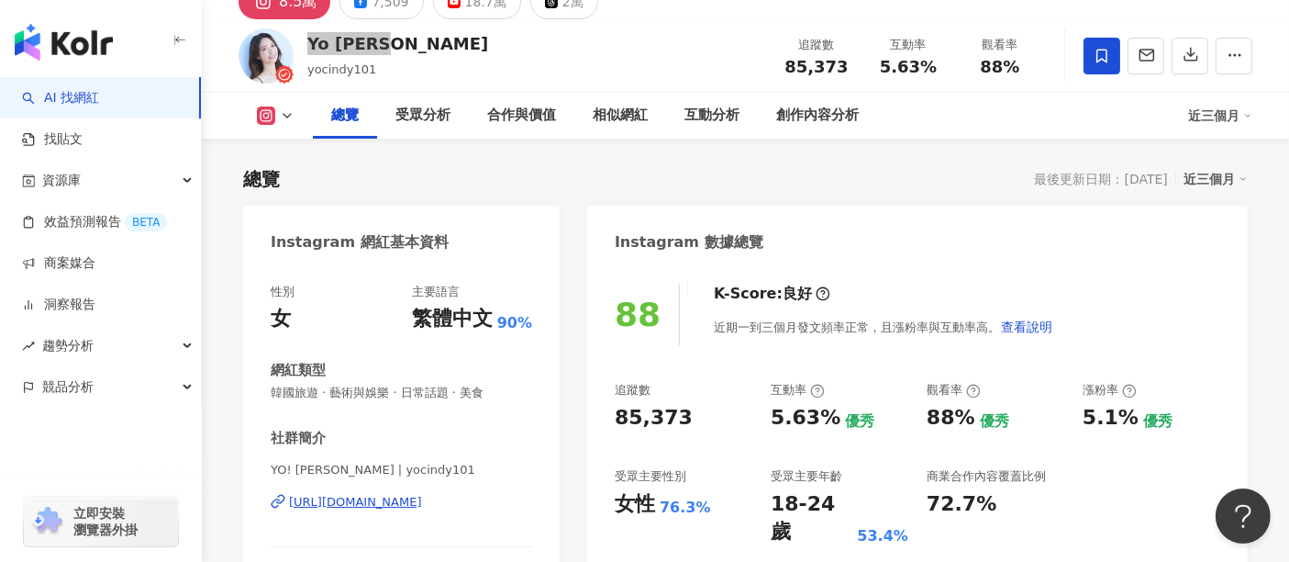
scroll to position [204, 0]
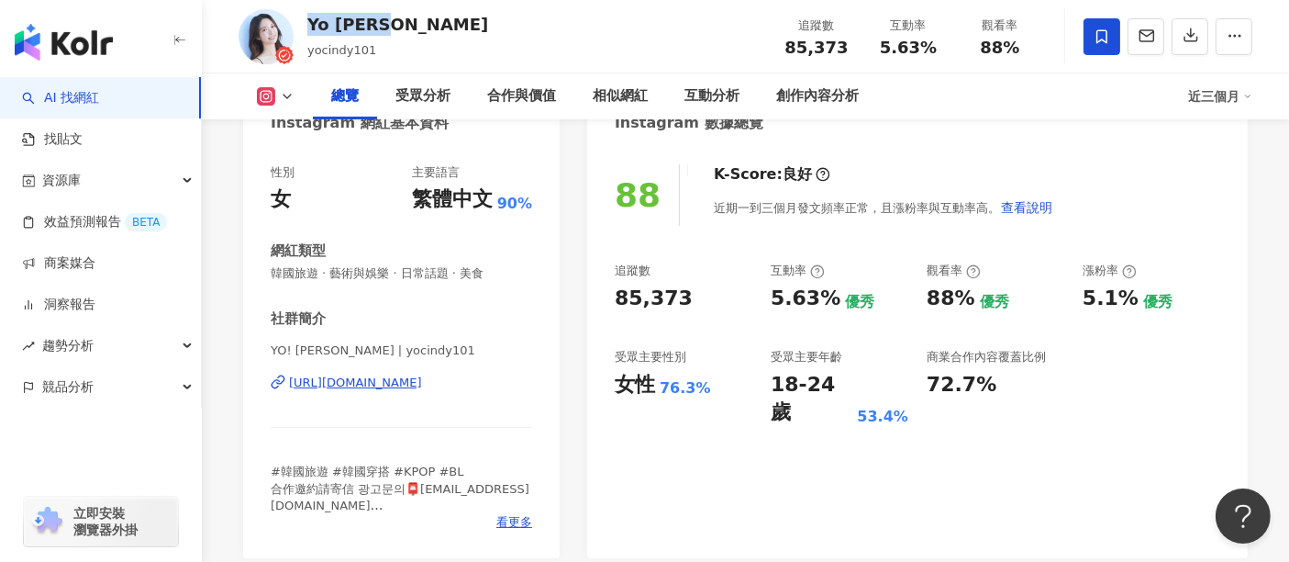
click at [377, 387] on div "[URL][DOMAIN_NAME]" at bounding box center [355, 382] width 133 height 17
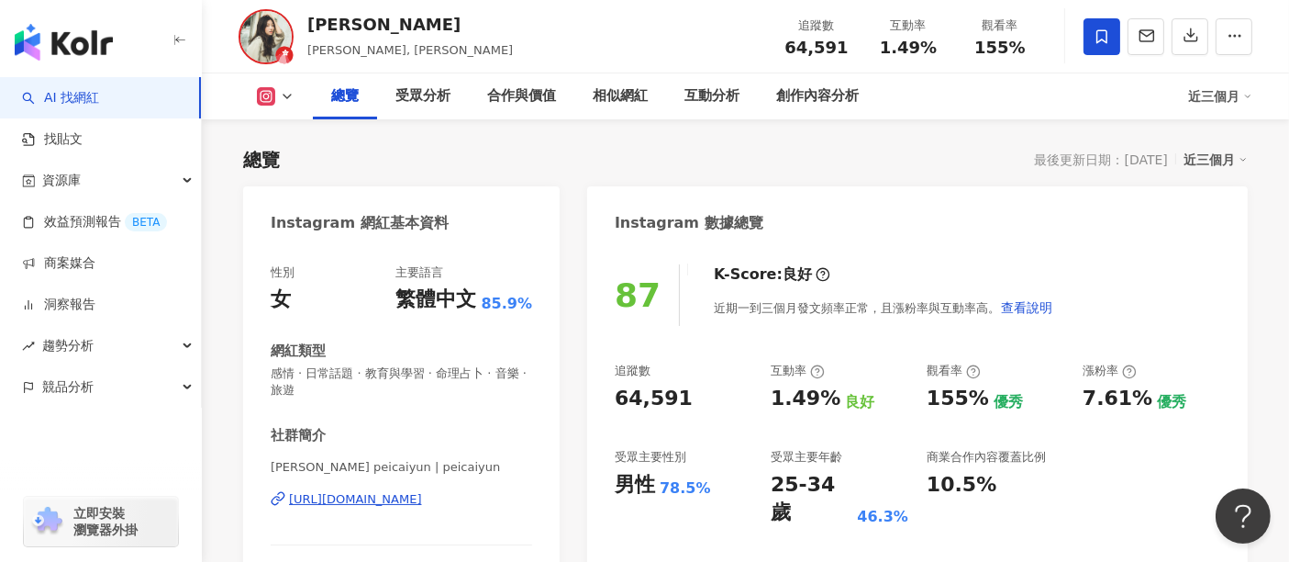
scroll to position [204, 0]
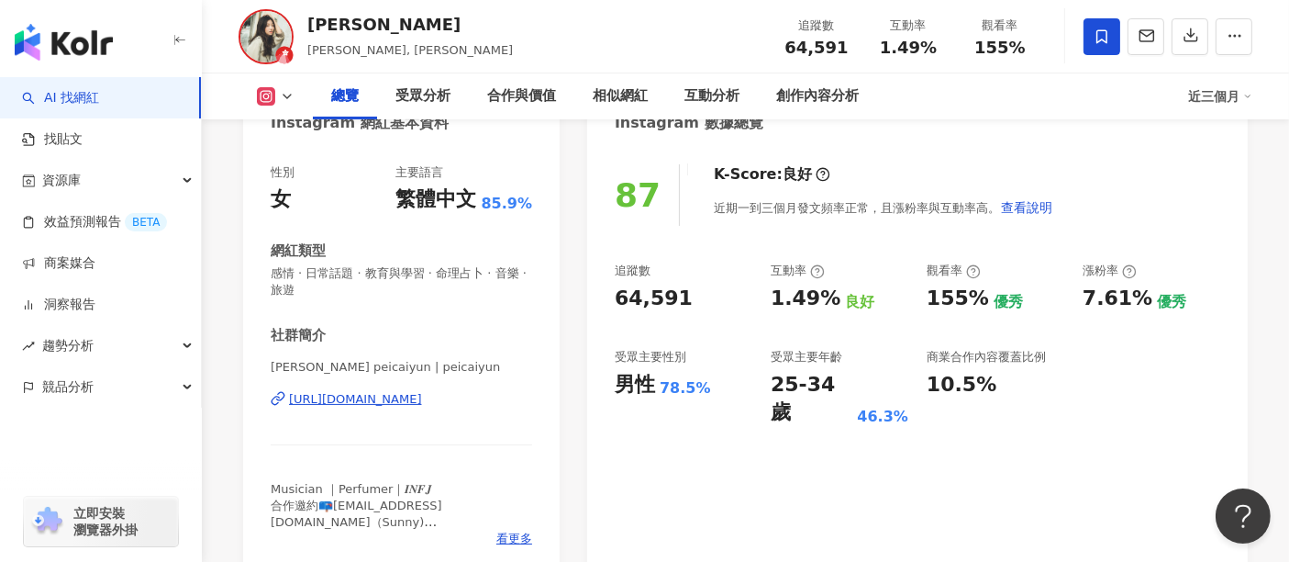
click at [395, 399] on div "https://www.instagram.com/peicaiyun/" at bounding box center [355, 399] width 133 height 17
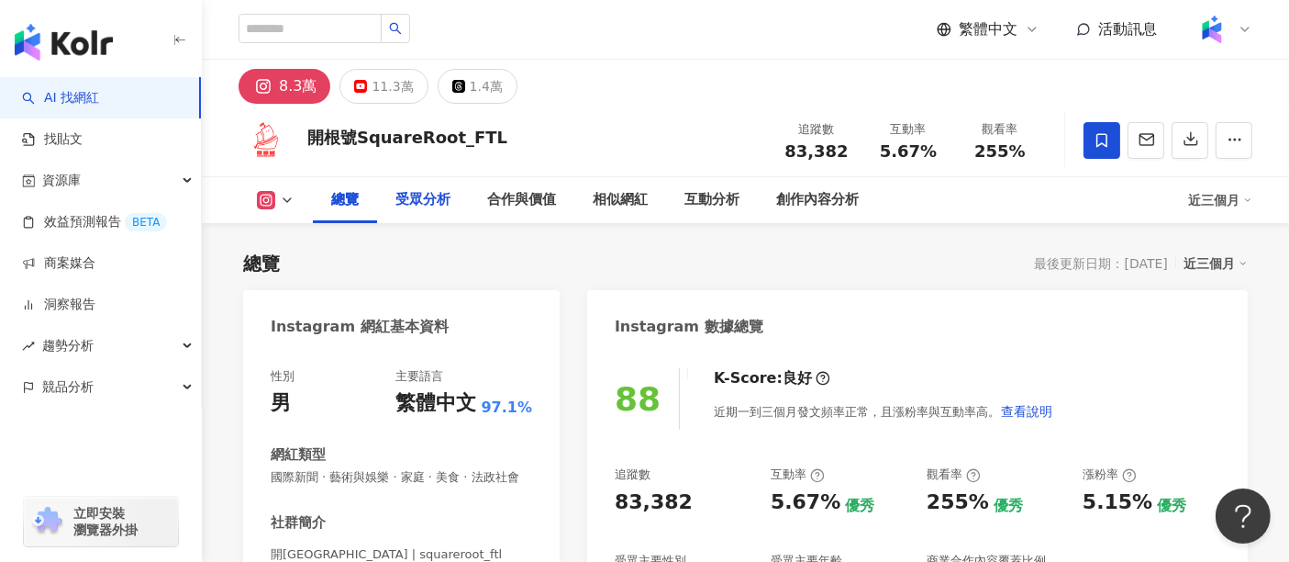
click at [441, 194] on div "受眾分析" at bounding box center [422, 200] width 55 height 22
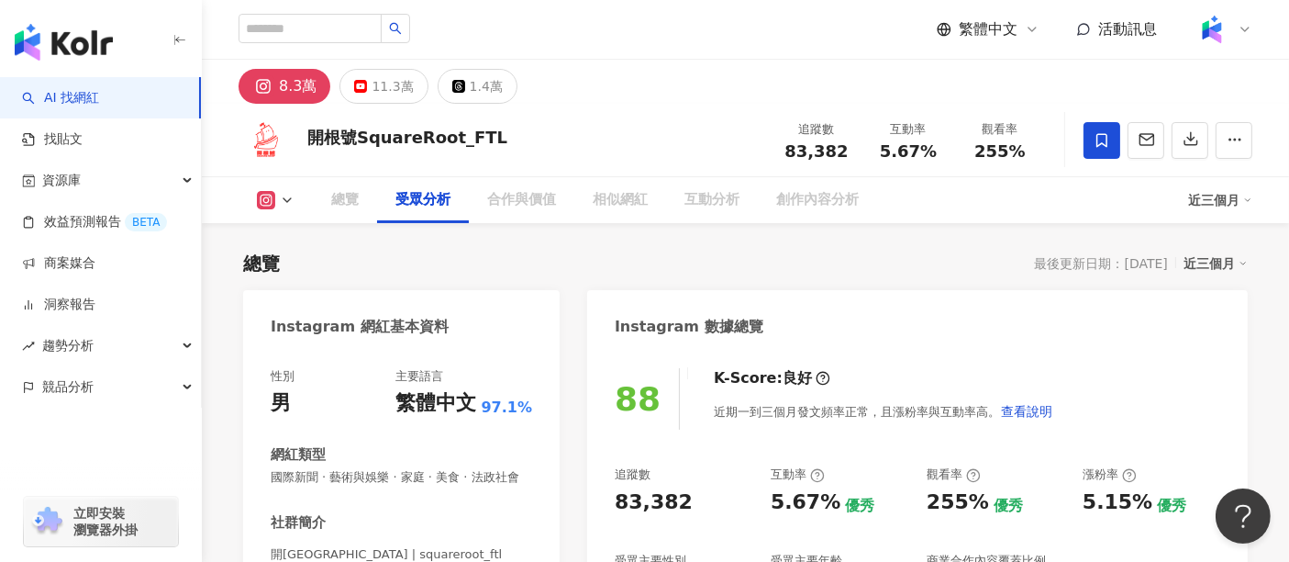
scroll to position [1566, 0]
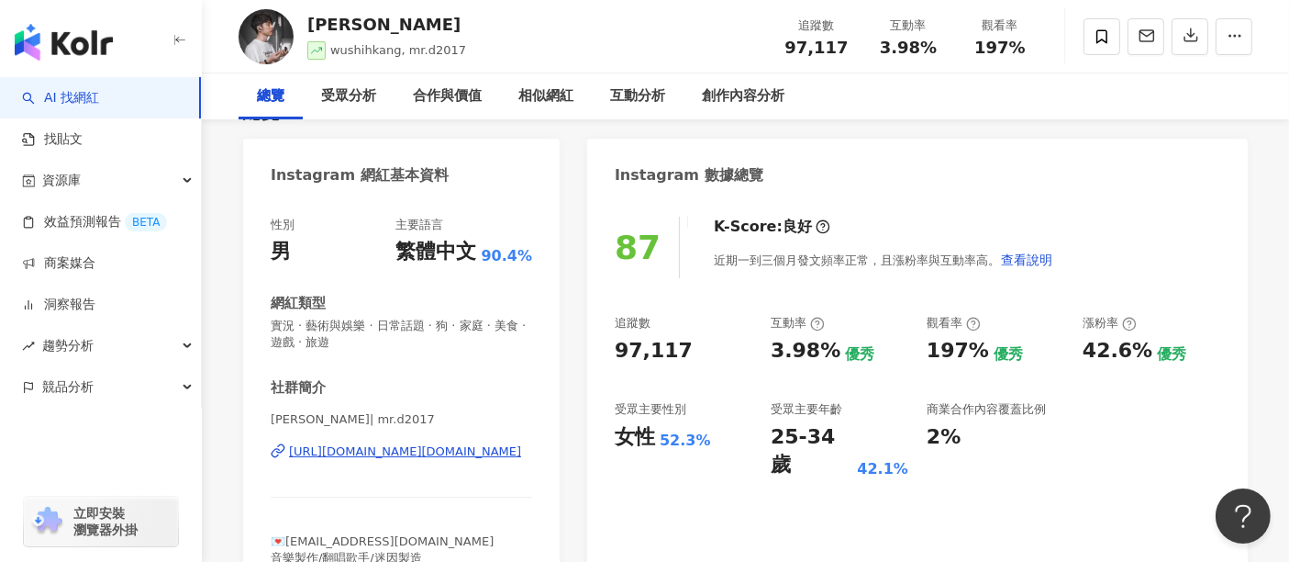
scroll to position [204, 0]
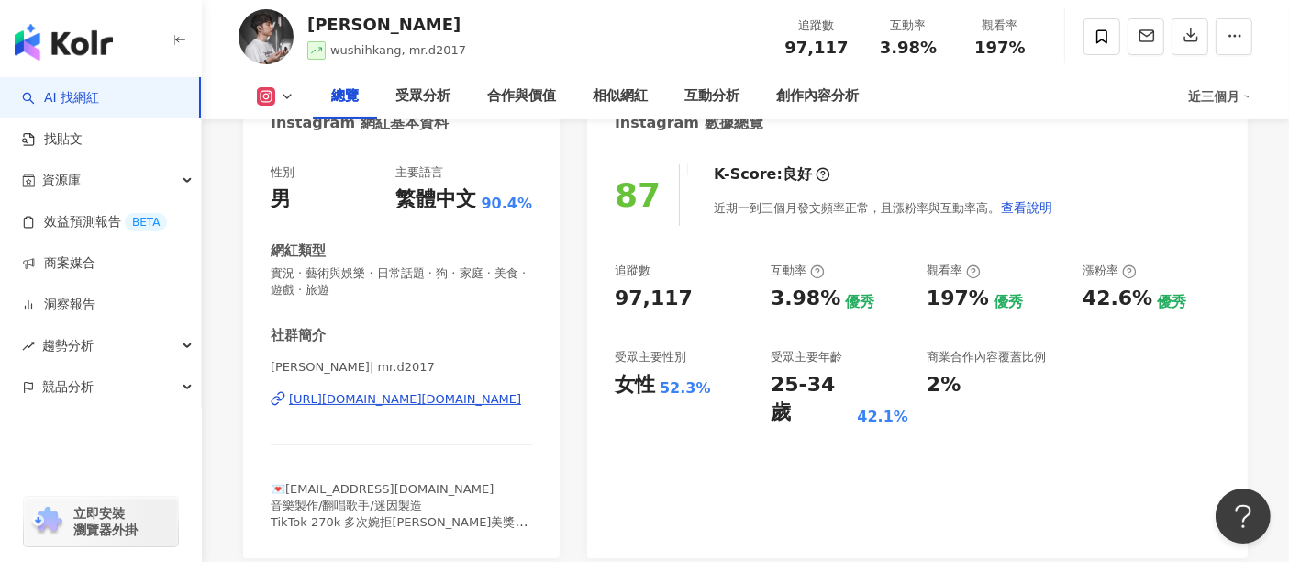
click at [405, 401] on div "https://www.instagram.com/mr.d2017/" at bounding box center [405, 399] width 232 height 17
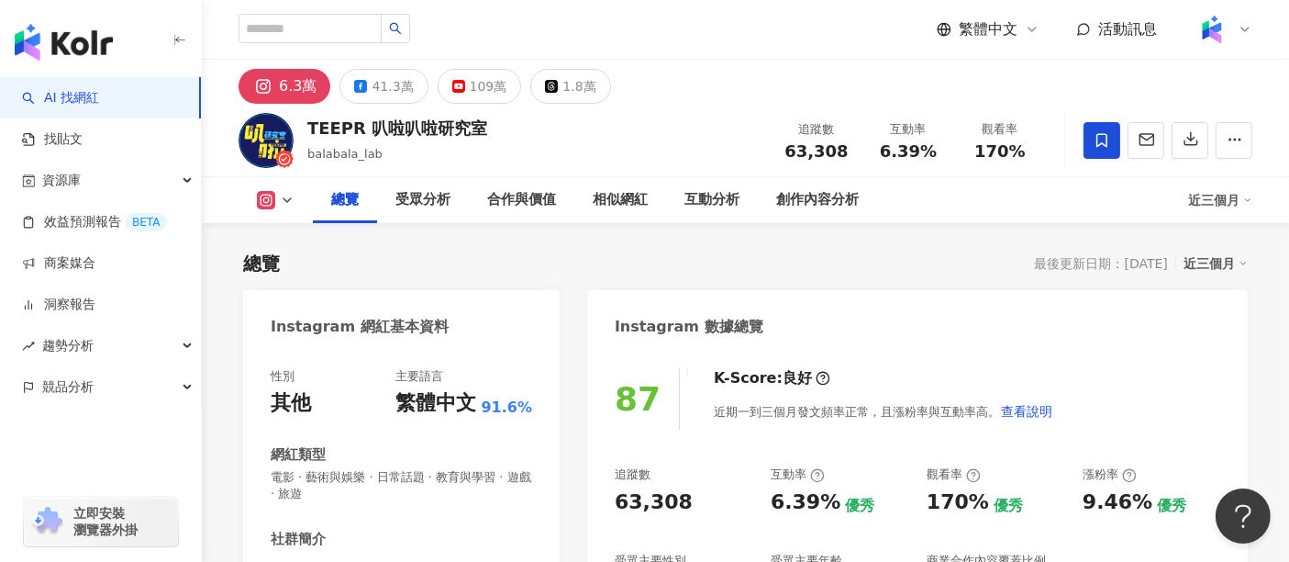
scroll to position [204, 0]
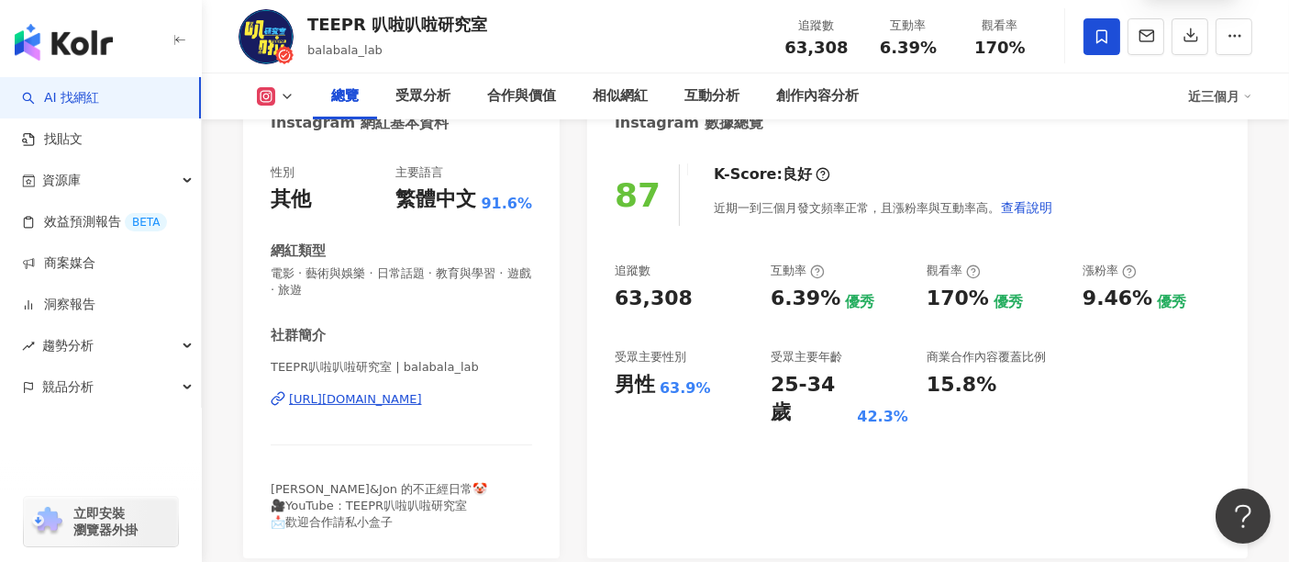
click at [404, 399] on div "[URL][DOMAIN_NAME]" at bounding box center [355, 399] width 133 height 17
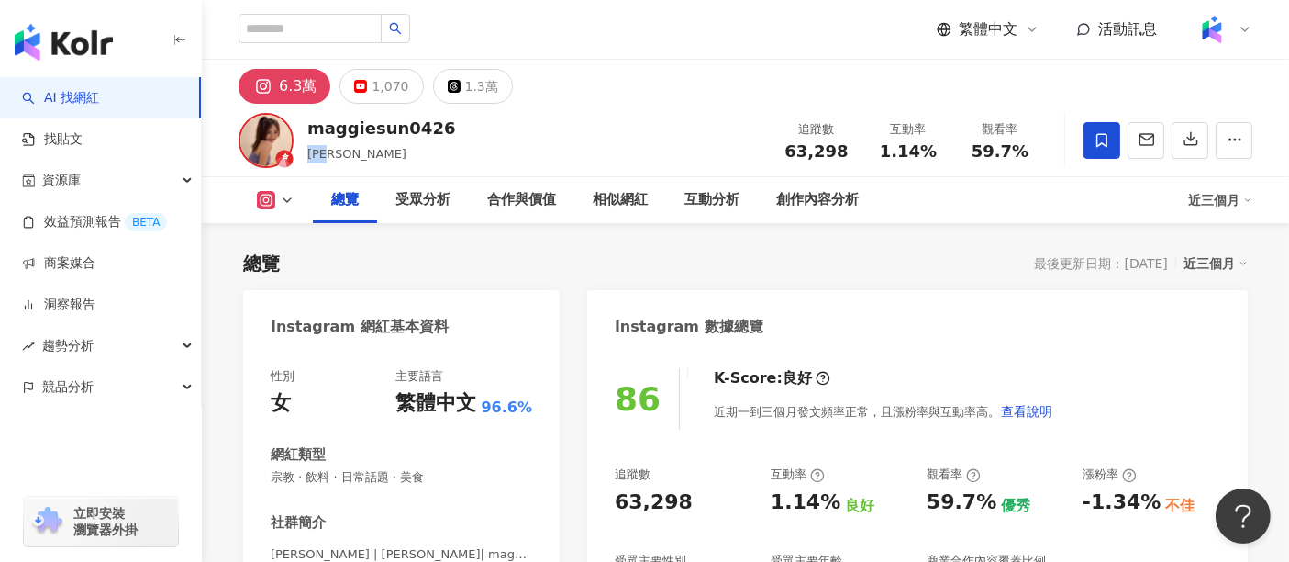
drag, startPoint x: 349, startPoint y: 150, endPoint x: 308, endPoint y: 156, distance: 40.9
click at [308, 156] on div "孫名妤" at bounding box center [381, 154] width 149 height 18
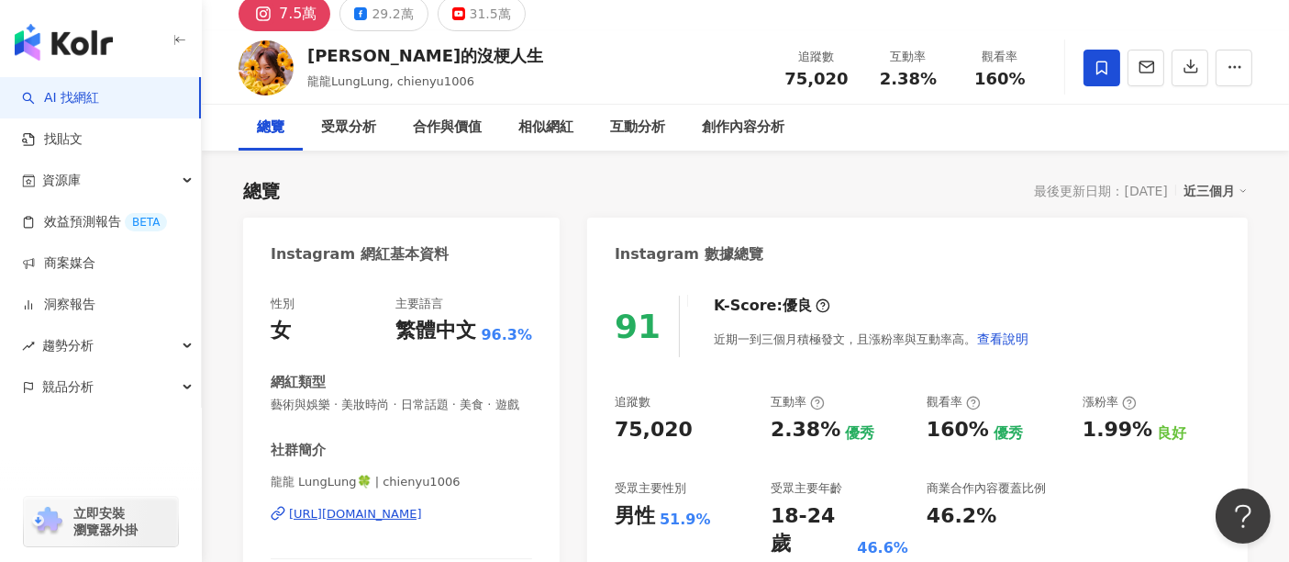
scroll to position [102, 0]
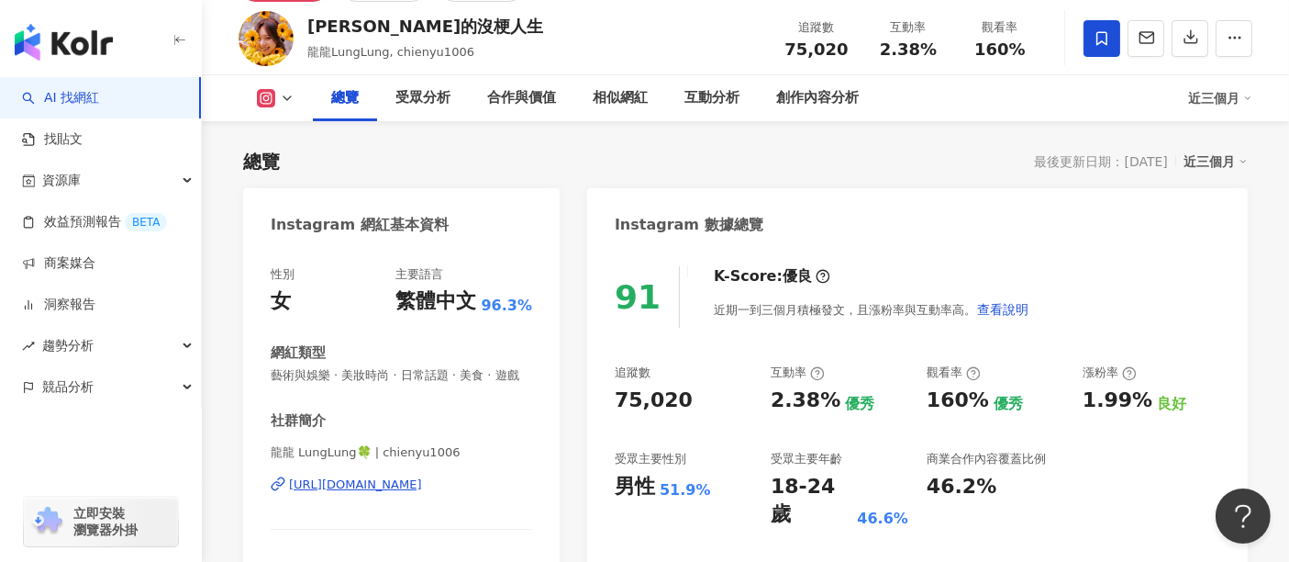
click at [401, 493] on div "https://www.instagram.com/chienyu1006/" at bounding box center [355, 484] width 133 height 17
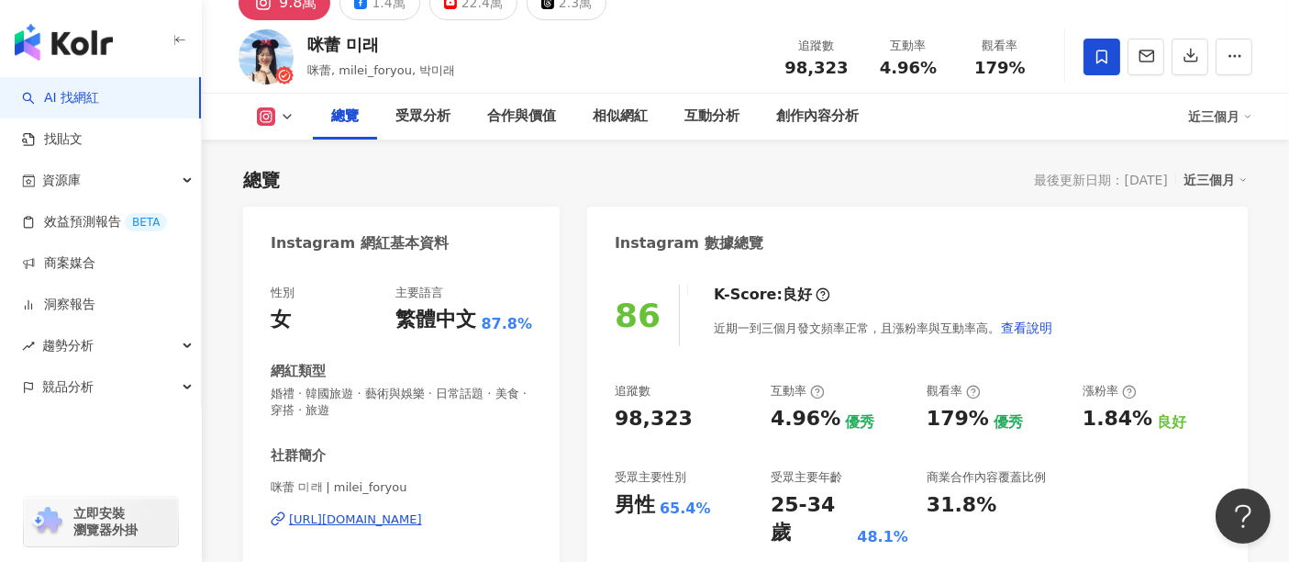
scroll to position [306, 0]
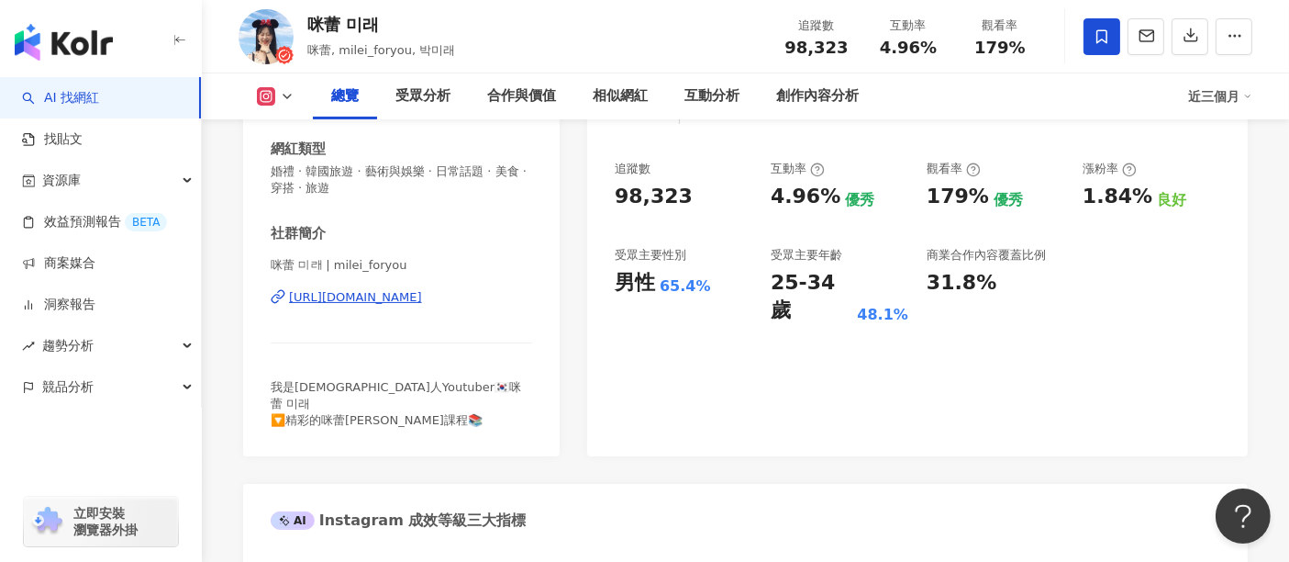
click at [422, 295] on div "https://www.instagram.com/milei_foryou/" at bounding box center [355, 297] width 133 height 17
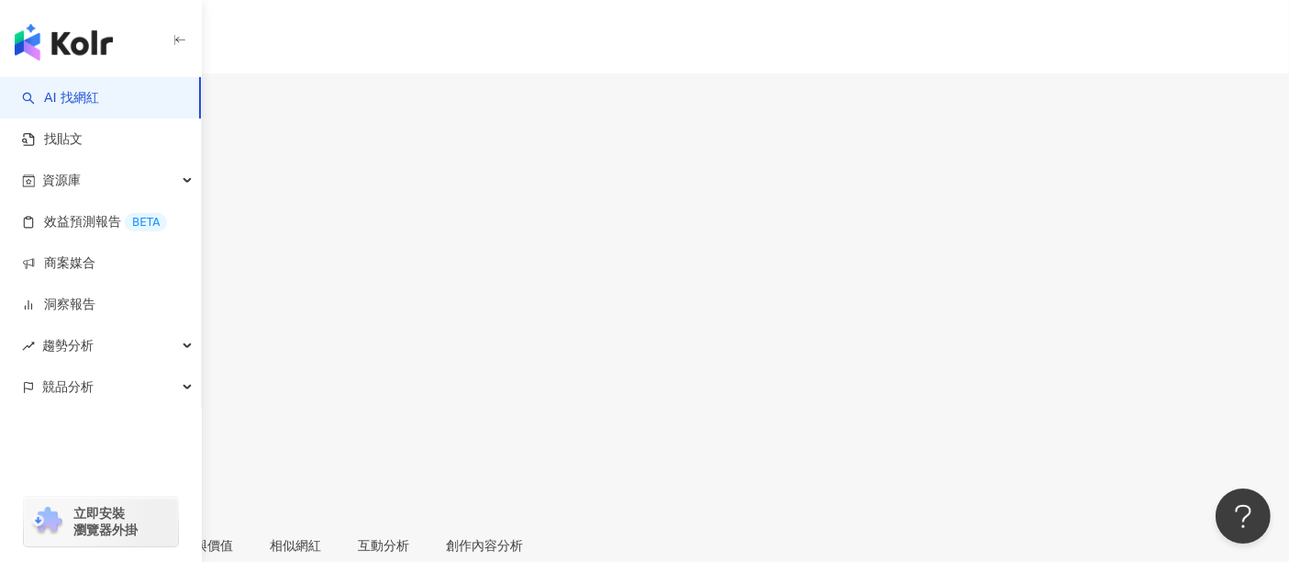
scroll to position [306, 0]
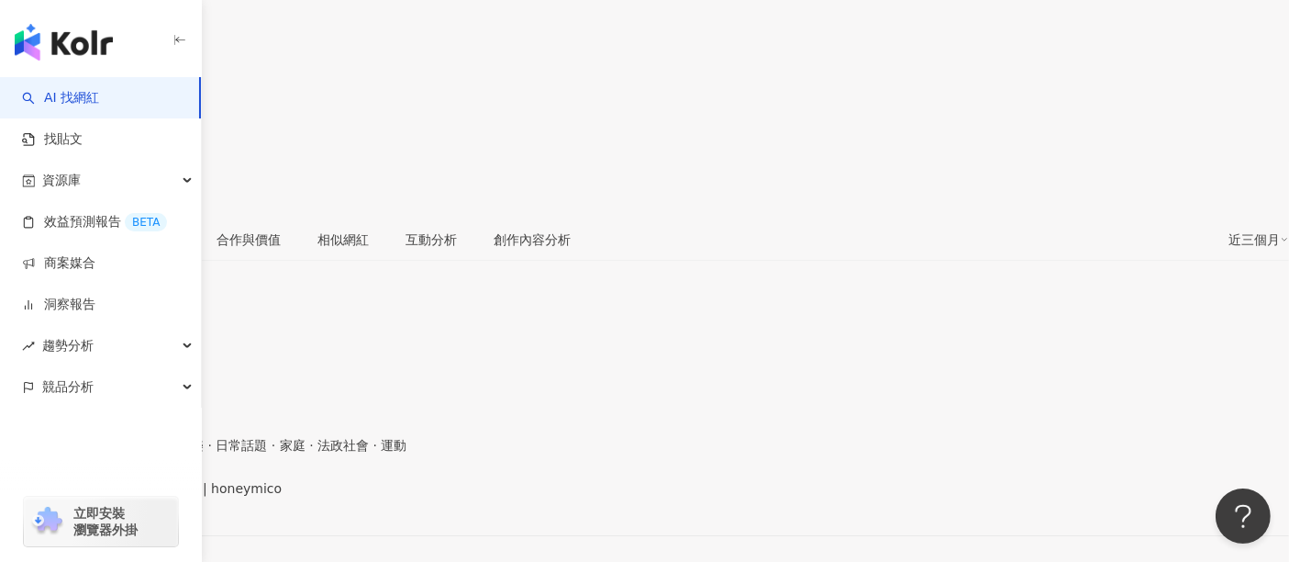
click at [161, 496] on div "https://www.instagram.com/honeymico/" at bounding box center [89, 503] width 143 height 15
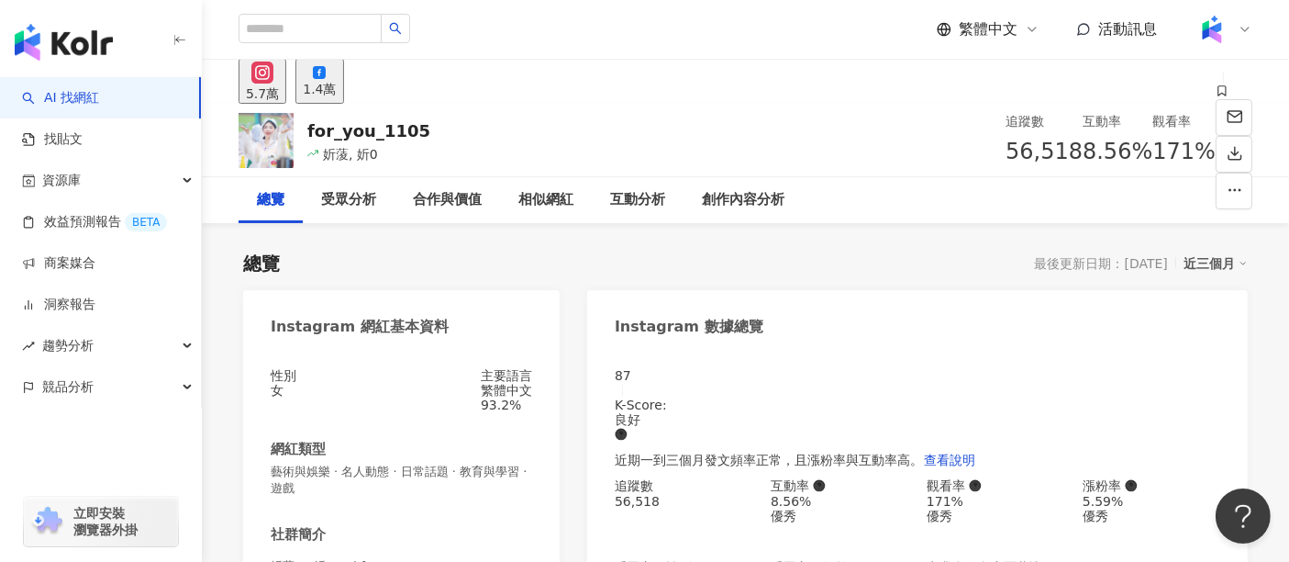
scroll to position [306, 0]
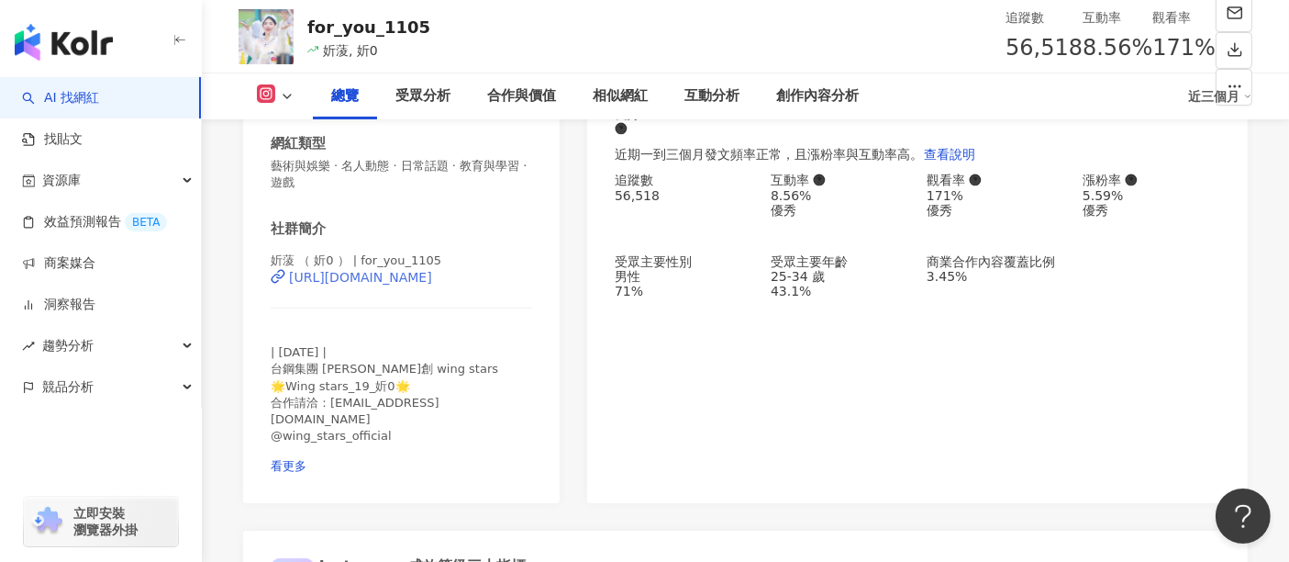
click at [415, 284] on div "[URL][DOMAIN_NAME]" at bounding box center [360, 277] width 143 height 15
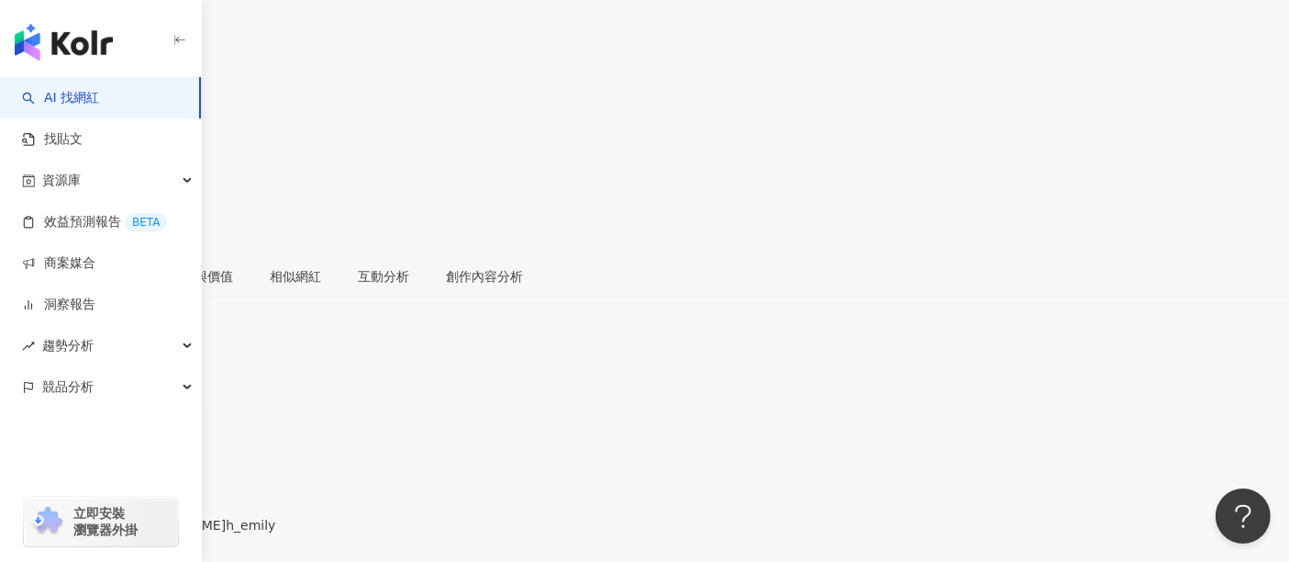
scroll to position [306, 0]
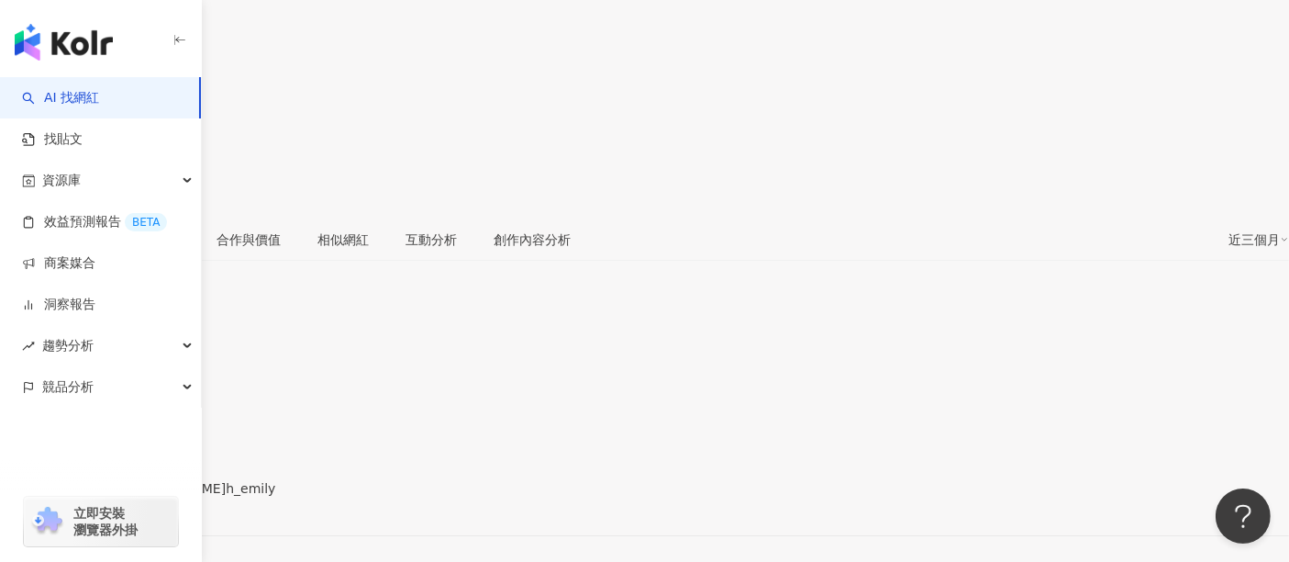
click at [161, 496] on div "https://www.instagram.com/j.h_emily/" at bounding box center [89, 503] width 143 height 15
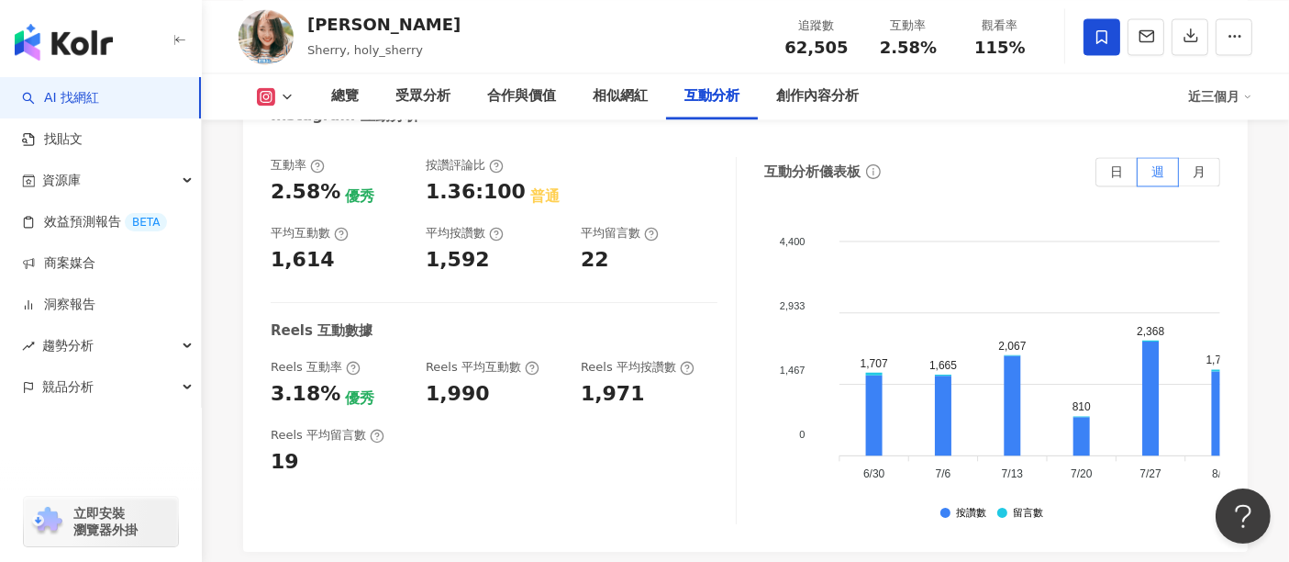
scroll to position [3670, 0]
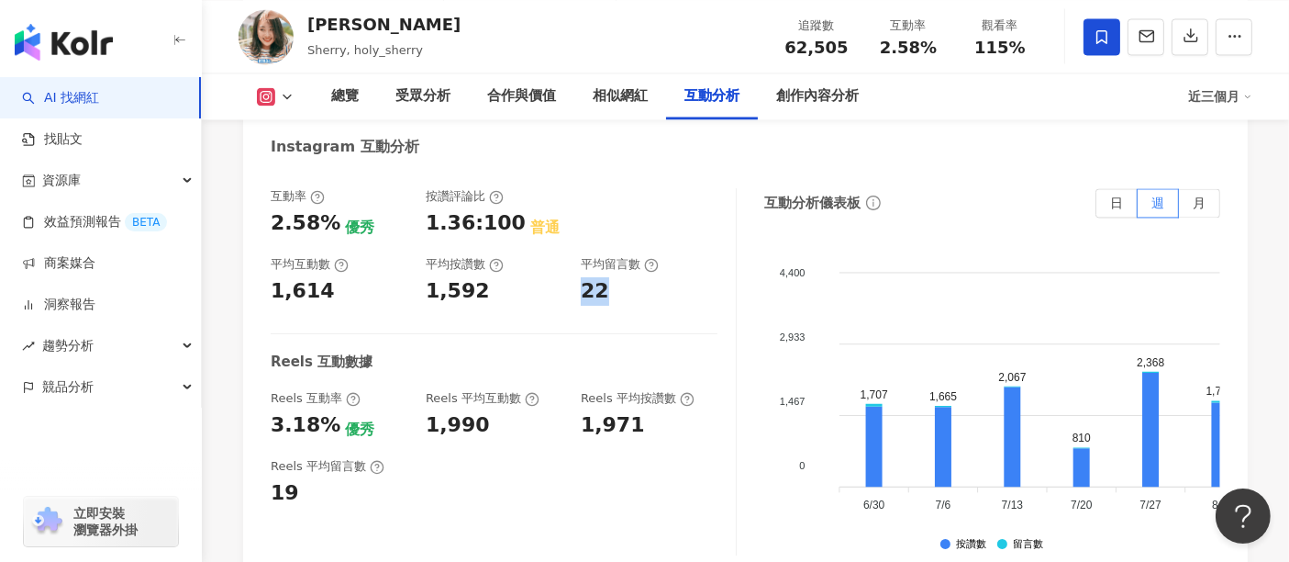
drag, startPoint x: 611, startPoint y: 250, endPoint x: 571, endPoint y: 250, distance: 40.4
click at [571, 250] on div "互動率 2.58% 優秀 按讚評論比 1.36:100 普通 平均互動數 1,614 平均按讚數 1,592 平均留言數 22" at bounding box center [494, 246] width 447 height 117
copy div "22"
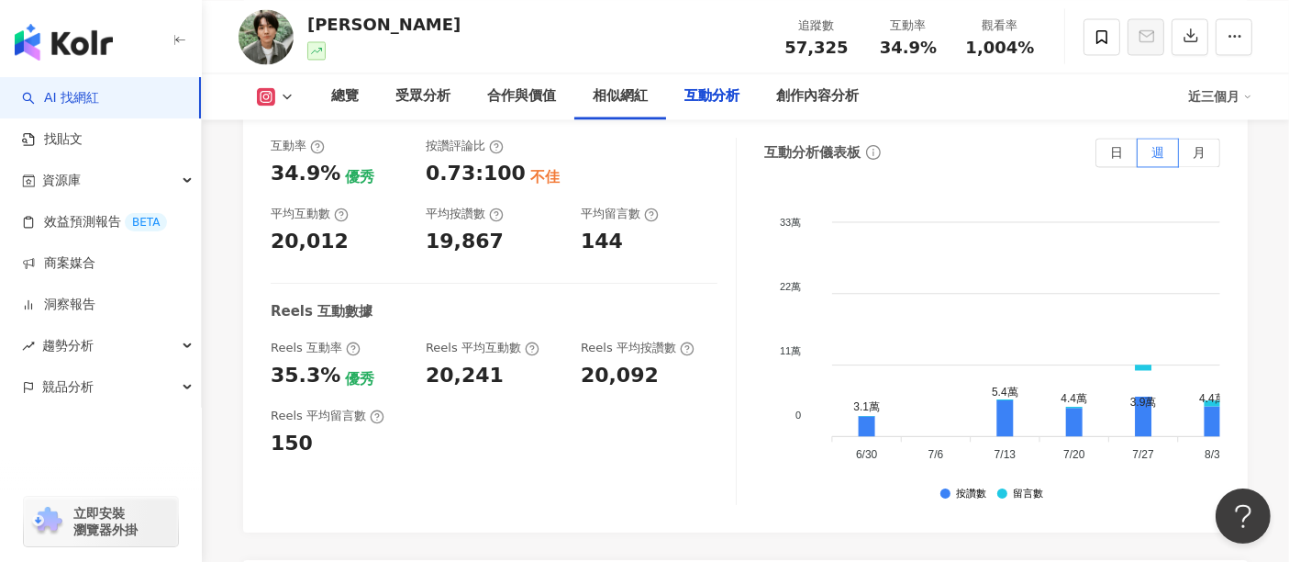
scroll to position [3754, 0]
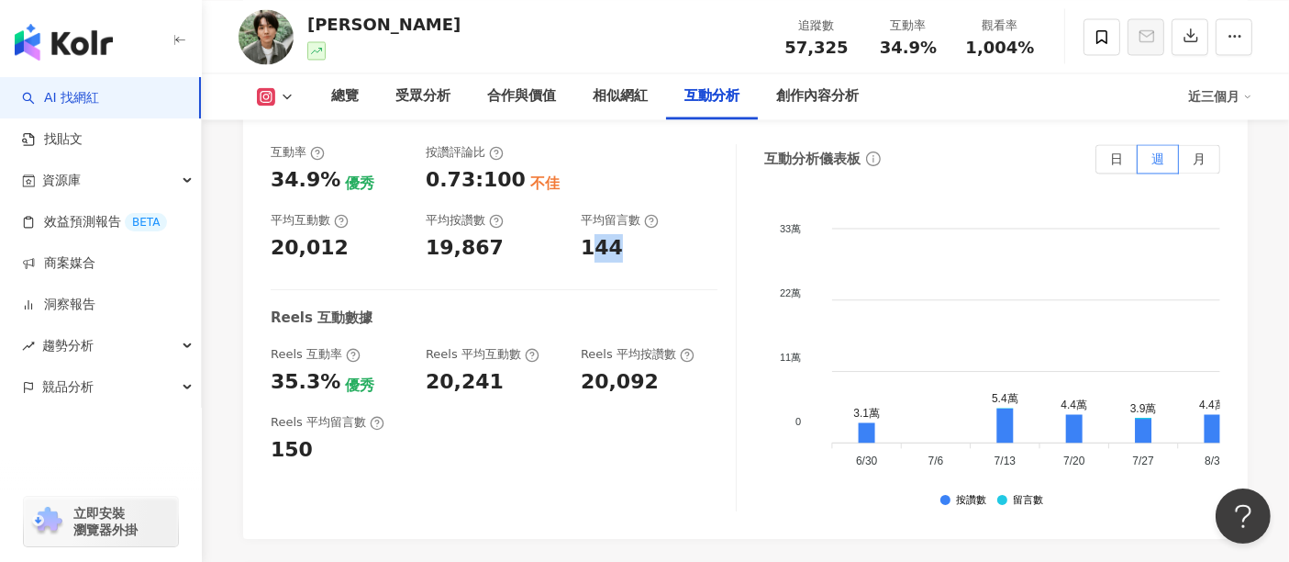
drag, startPoint x: 618, startPoint y: 208, endPoint x: 579, endPoint y: 207, distance: 39.5
click at [579, 208] on div "互動率 34.9% 優秀 按讚評論比 0.73:100 不佳 平均互動數 20,012 平均按讚數 19,867 平均留言數 144" at bounding box center [494, 202] width 447 height 117
copy div "44"
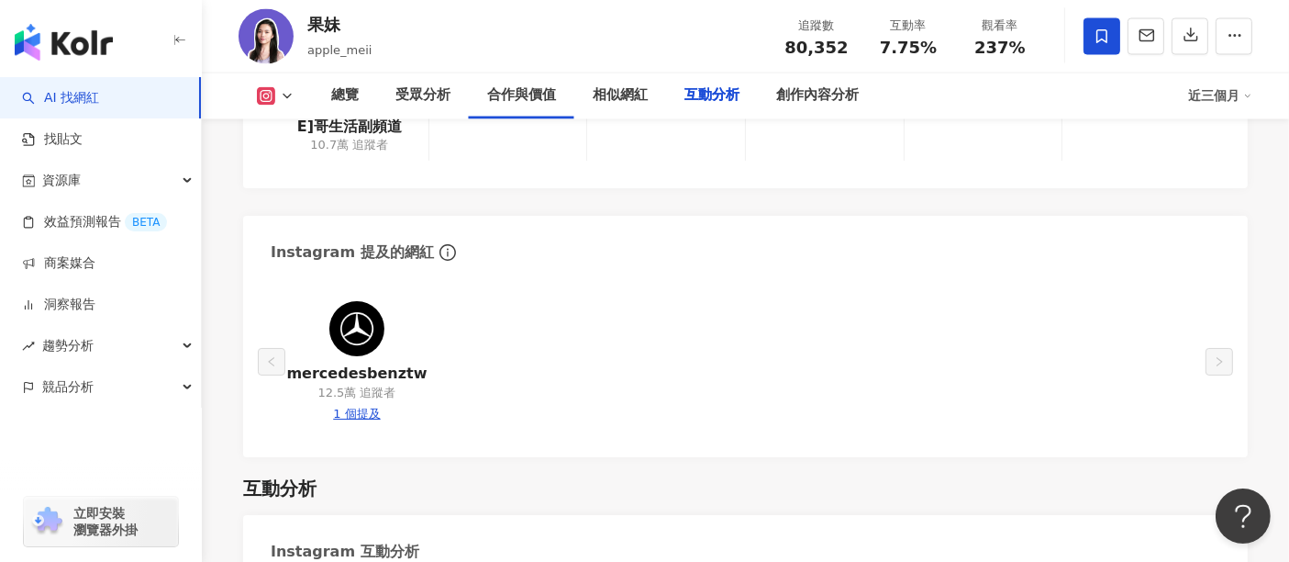
scroll to position [3690, 0]
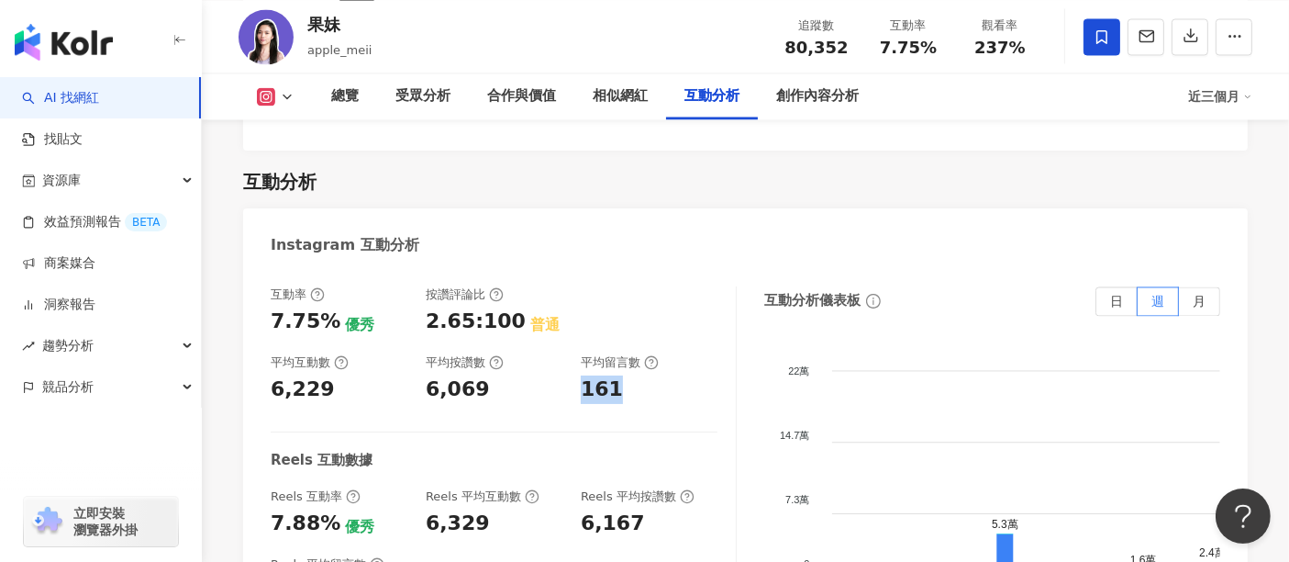
drag, startPoint x: 618, startPoint y: 273, endPoint x: 584, endPoint y: 277, distance: 34.1
click at [584, 375] on div "161" at bounding box center [649, 389] width 137 height 28
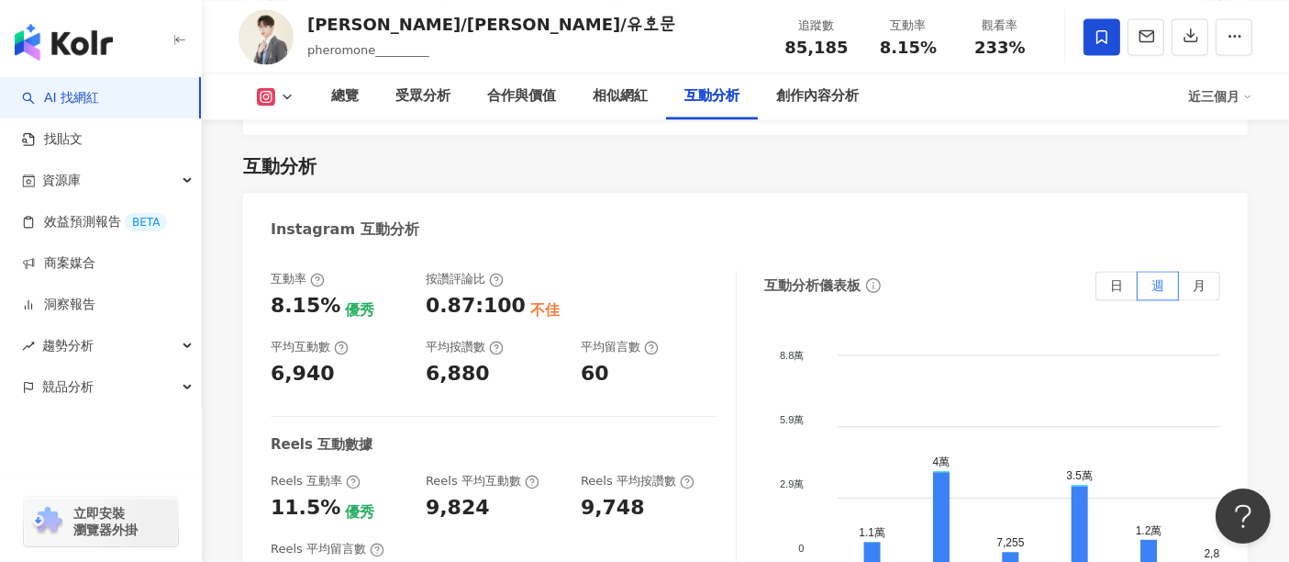
scroll to position [3670, 0]
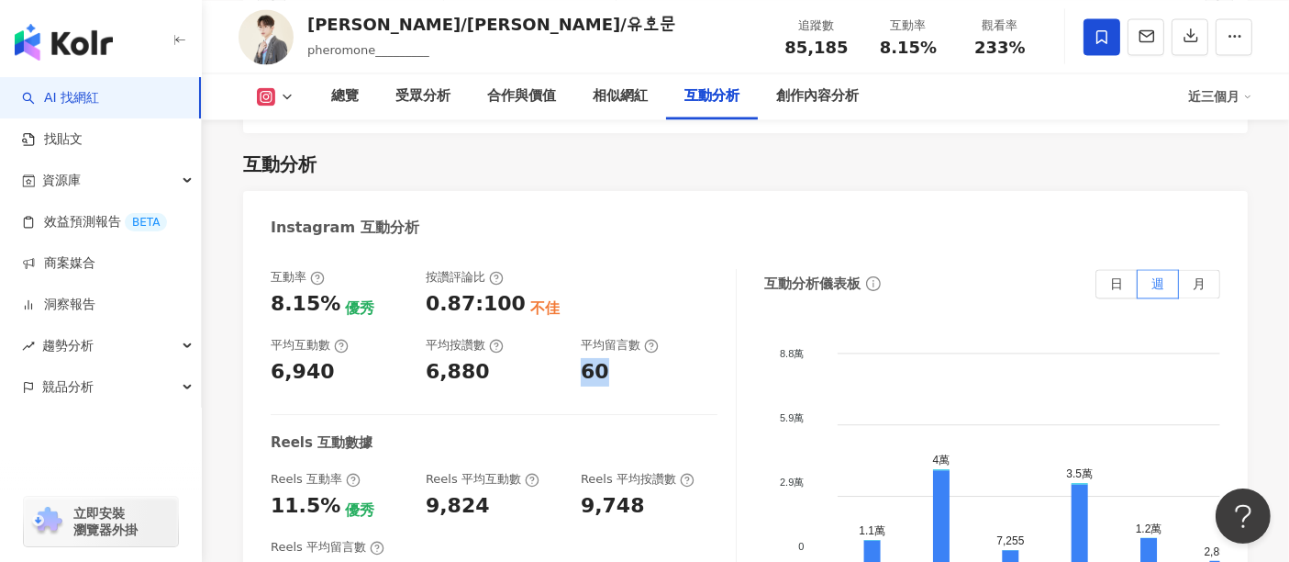
drag, startPoint x: 618, startPoint y: 263, endPoint x: 579, endPoint y: 263, distance: 39.5
click at [579, 269] on div "互動率 8.15% 優秀 按讚評論比 0.87:100 不佳 平均互動數 6,940 平均按讚數 6,880 平均留言數 60" at bounding box center [494, 327] width 447 height 117
copy div "60"
drag, startPoint x: 305, startPoint y: 467, endPoint x: 273, endPoint y: 467, distance: 32.1
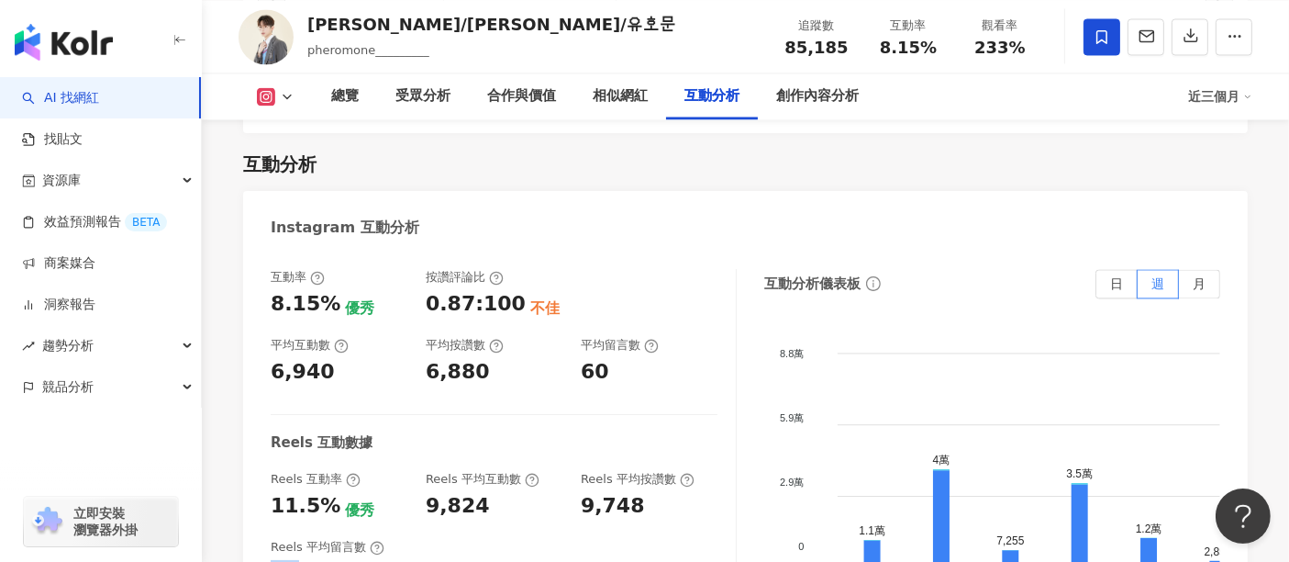
copy div "76"
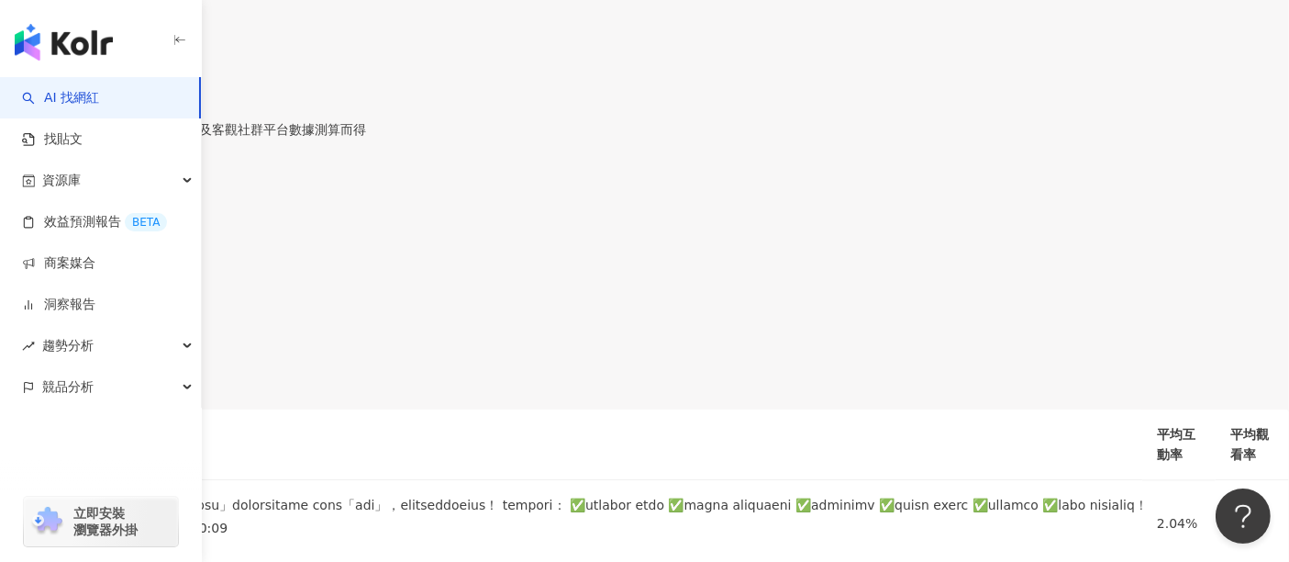
scroll to position [3772, 0]
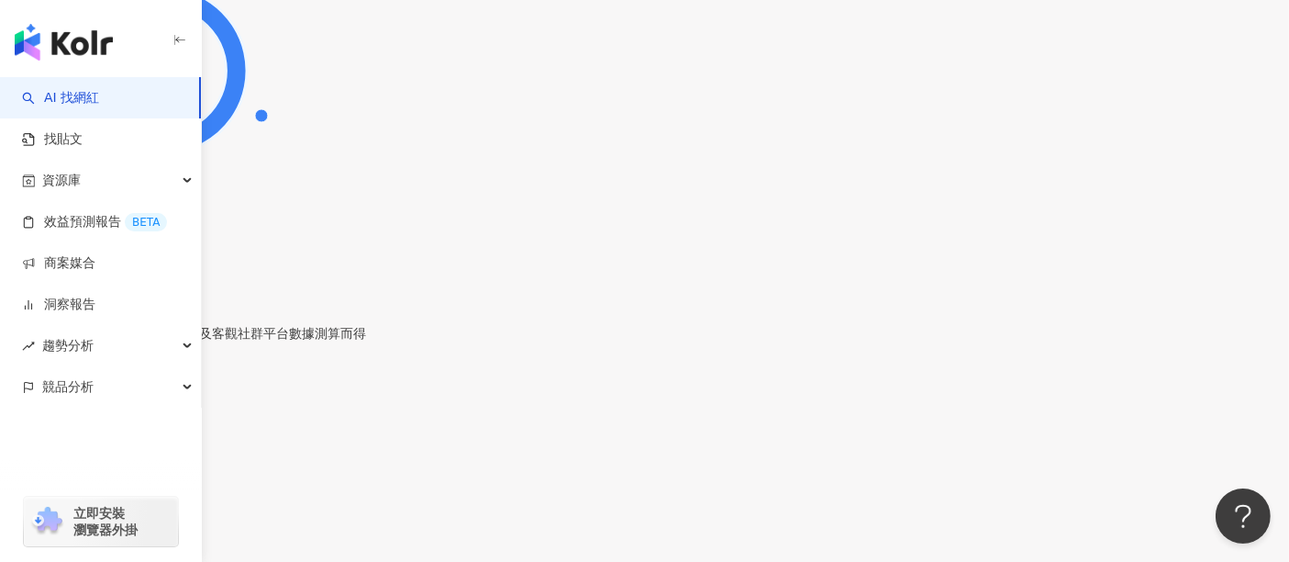
drag, startPoint x: 304, startPoint y: 350, endPoint x: 274, endPoint y: 355, distance: 29.9
copy div "64"
drag, startPoint x: 1023, startPoint y: 42, endPoint x: 971, endPoint y: 56, distance: 54.1
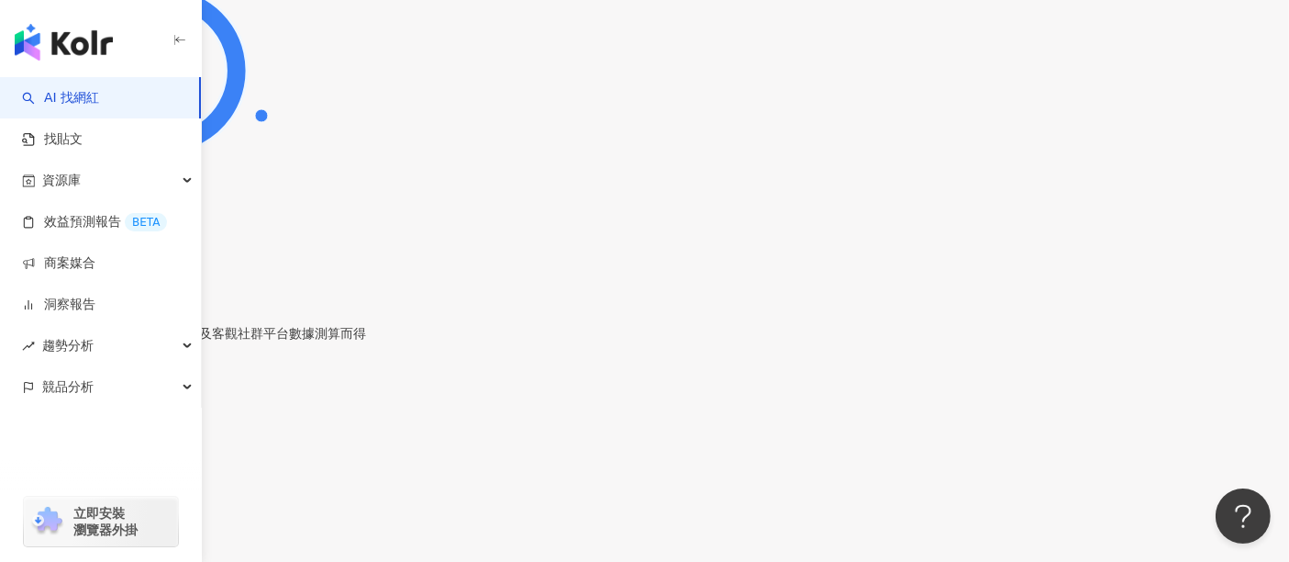
copy span "255%"
drag, startPoint x: 936, startPoint y: 43, endPoint x: 881, endPoint y: 51, distance: 55.7
copy span "5.67%"
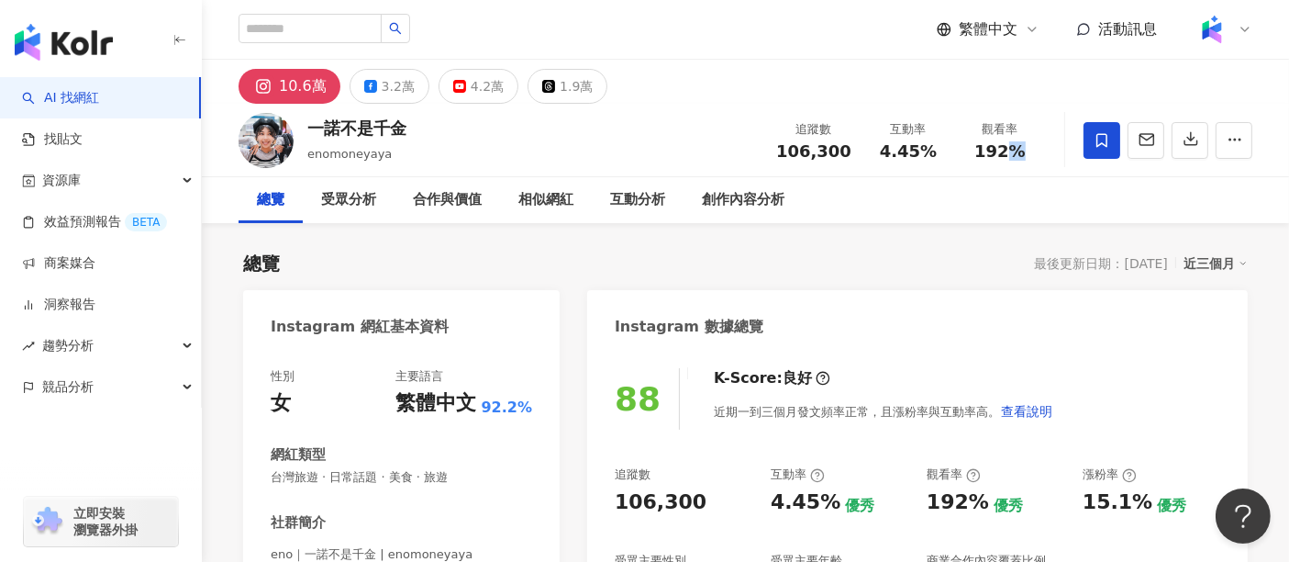
drag, startPoint x: 1005, startPoint y: 155, endPoint x: 974, endPoint y: 150, distance: 30.6
click at [974, 150] on div "192%" at bounding box center [1000, 151] width 70 height 18
drag, startPoint x: 933, startPoint y: 150, endPoint x: 885, endPoint y: 151, distance: 47.7
click at [885, 151] on span "4.45%" at bounding box center [908, 151] width 57 height 18
copy span "4.45%"
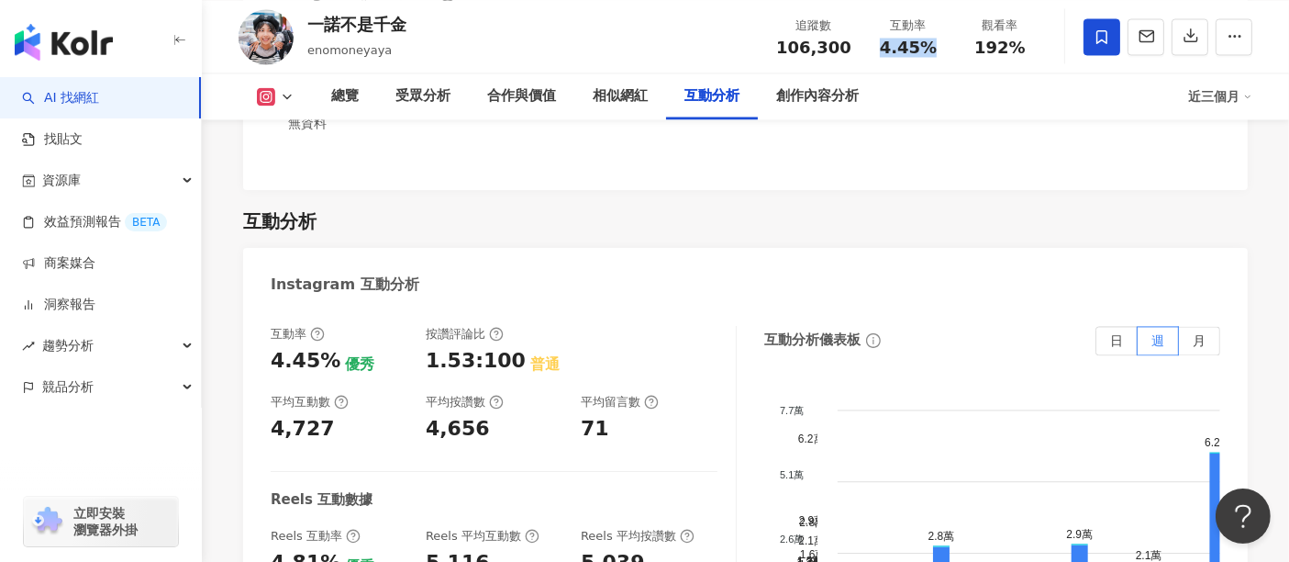
scroll to position [3670, 0]
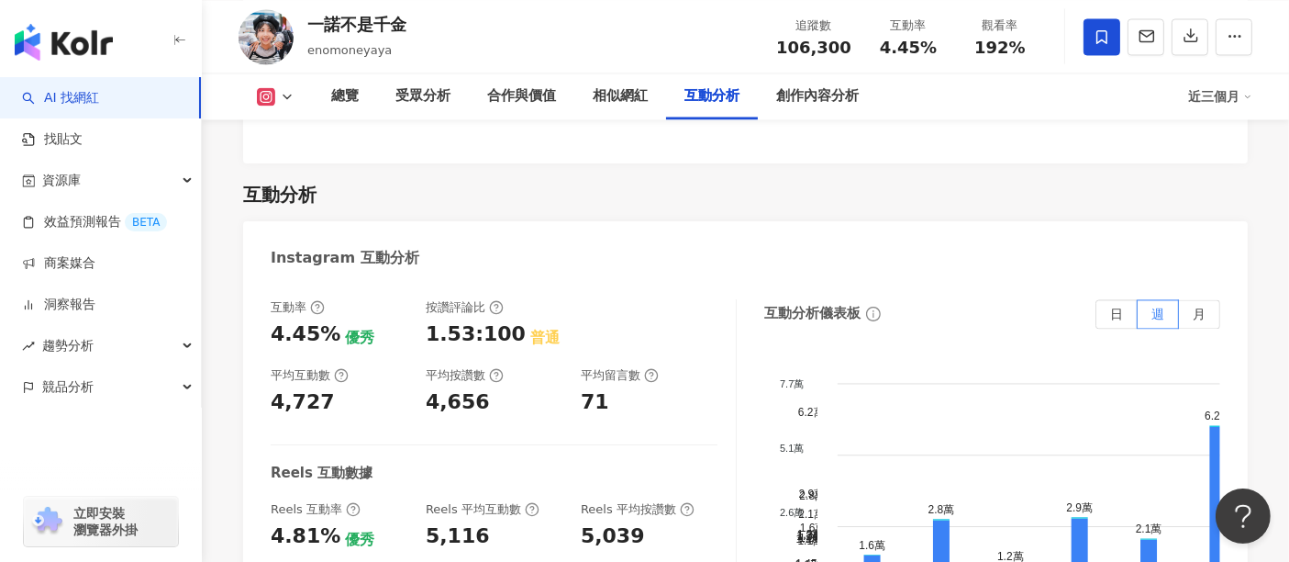
drag, startPoint x: 302, startPoint y: 457, endPoint x: 273, endPoint y: 454, distance: 29.5
copy div "77"
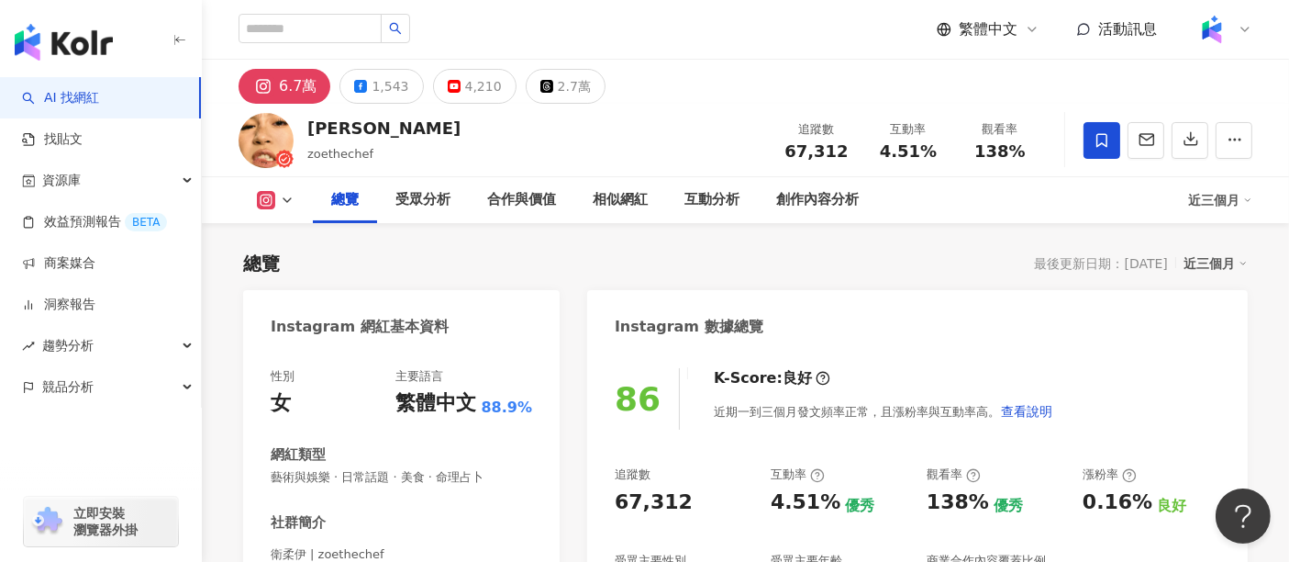
drag, startPoint x: 846, startPoint y: 148, endPoint x: 784, endPoint y: 154, distance: 62.7
click at [784, 154] on div "67,312" at bounding box center [817, 151] width 70 height 18
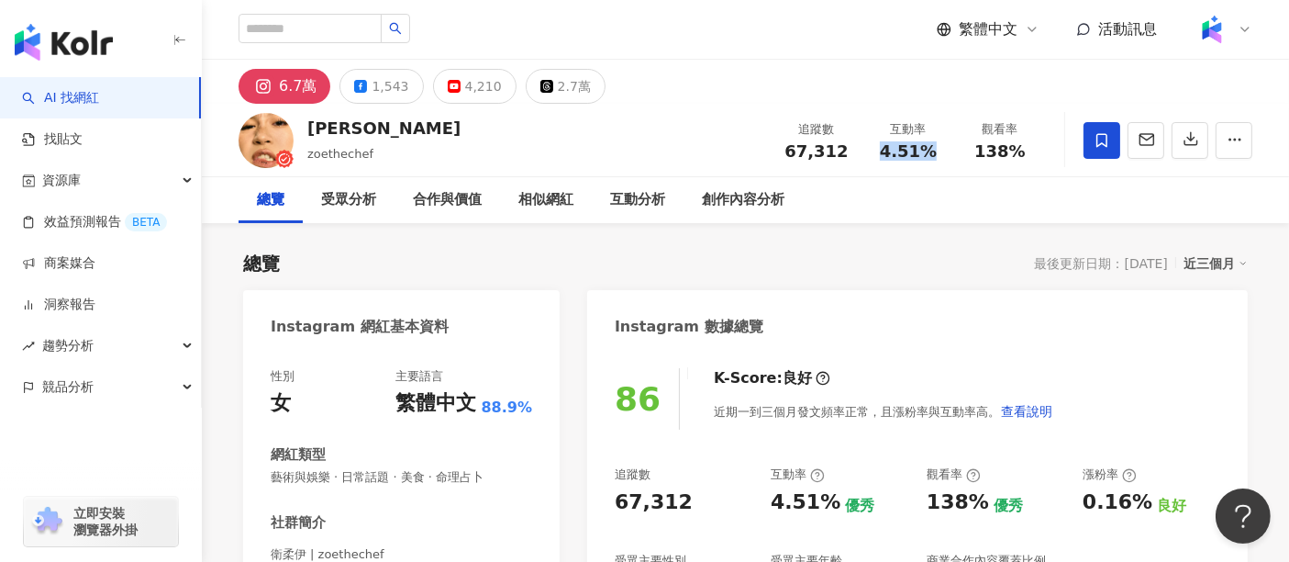
drag, startPoint x: 936, startPoint y: 147, endPoint x: 883, endPoint y: 150, distance: 53.3
click at [883, 150] on div "4.51%" at bounding box center [908, 151] width 70 height 18
copy span "4.51%"
drag, startPoint x: 1027, startPoint y: 155, endPoint x: 974, endPoint y: 152, distance: 52.4
click at [974, 152] on div "138%" at bounding box center [1000, 151] width 70 height 18
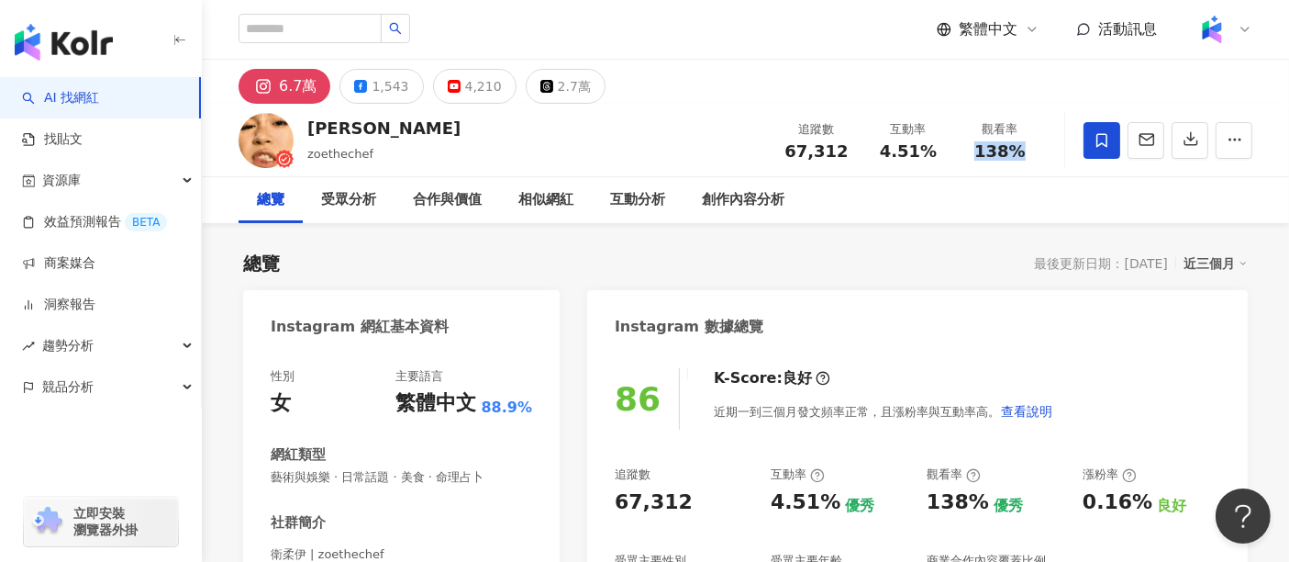
copy span "138%"
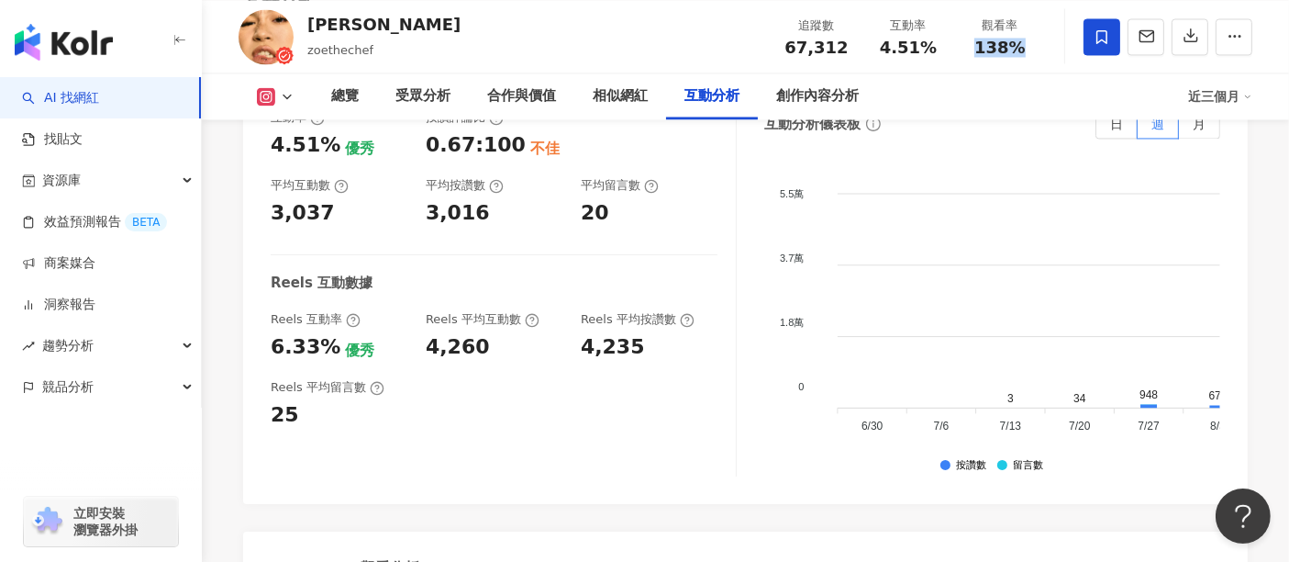
scroll to position [3670, 0]
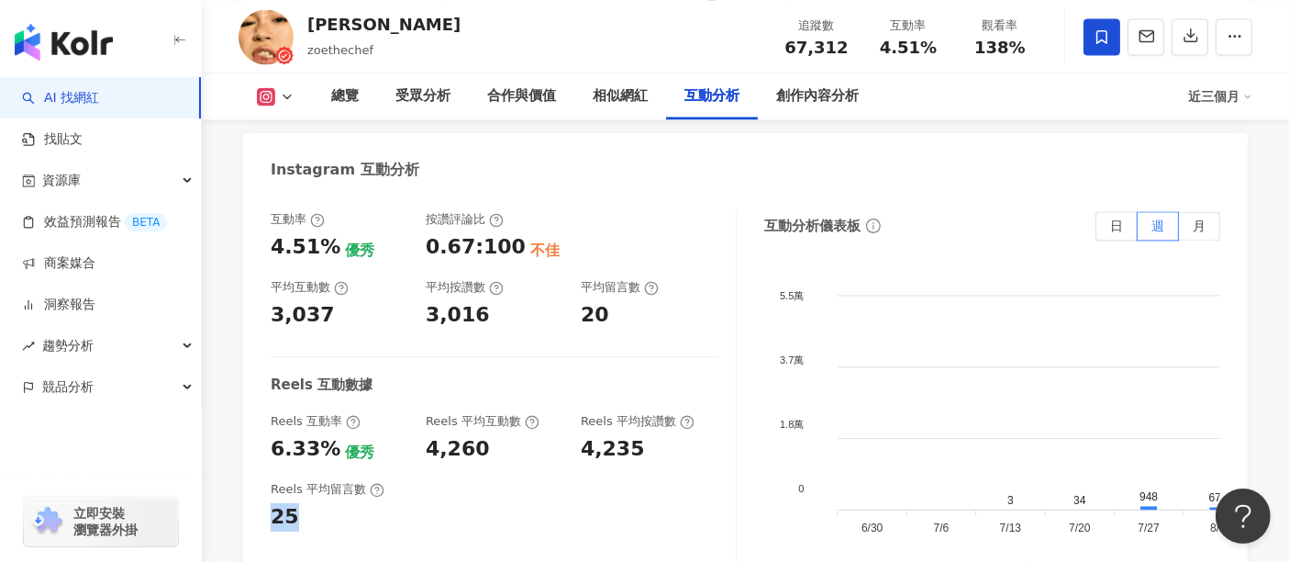
drag, startPoint x: 291, startPoint y: 410, endPoint x: 268, endPoint y: 410, distance: 22.9
click at [268, 410] on div "互動率 4.51% 優秀 按讚評論比 0.67:100 不佳 平均互動數 3,037 平均按讚數 3,016 平均留言數 20 Reels 互動數據 Reel…" at bounding box center [745, 399] width 1005 height 413
copy div "25"
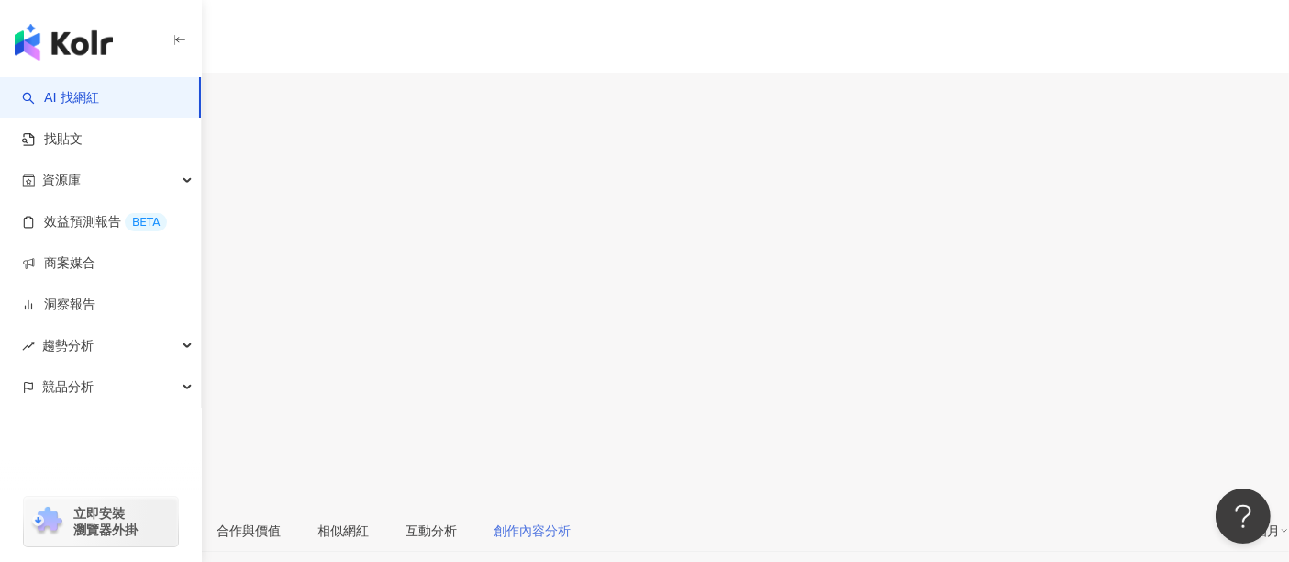
drag, startPoint x: 849, startPoint y: 157, endPoint x: 784, endPoint y: 184, distance: 69.9
click at [785, 217] on div "53,490" at bounding box center [644, 234] width 1289 height 35
drag, startPoint x: 933, startPoint y: 145, endPoint x: 881, endPoint y: 150, distance: 52.5
click at [881, 275] on div "25.3%" at bounding box center [644, 292] width 1289 height 35
copy span "25.3%"
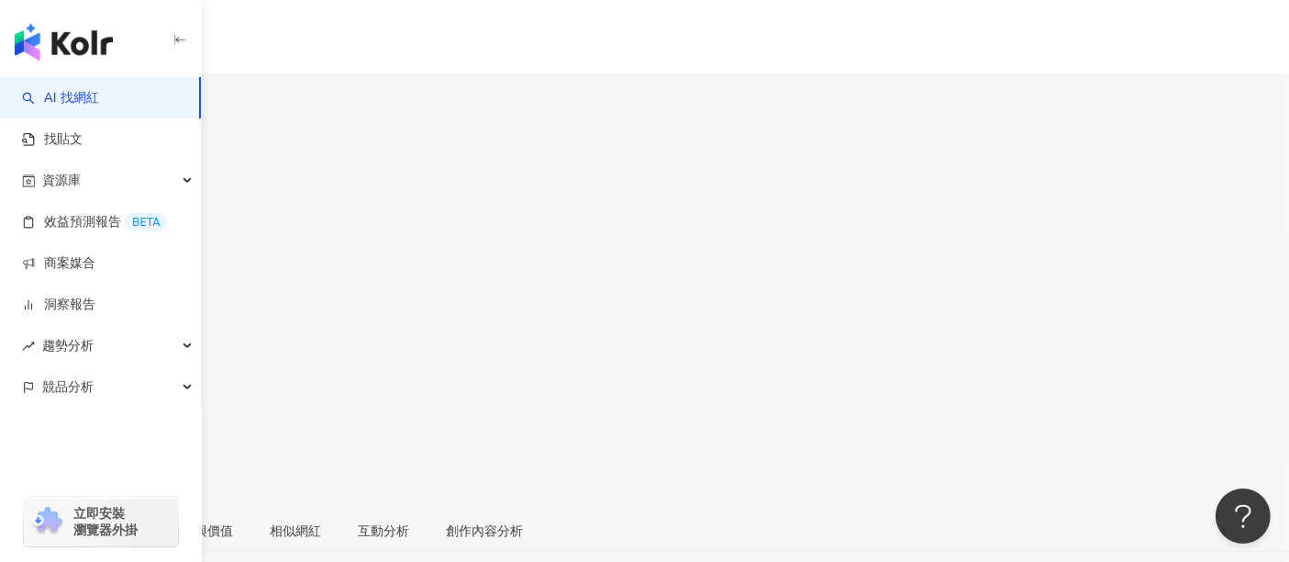
drag, startPoint x: 1028, startPoint y: 157, endPoint x: 977, endPoint y: 161, distance: 50.7
click at [977, 193] on div "追蹤數 53,490 互動率 25.3% 觀看率 399%" at bounding box center [644, 280] width 1289 height 175
copy span "399%"
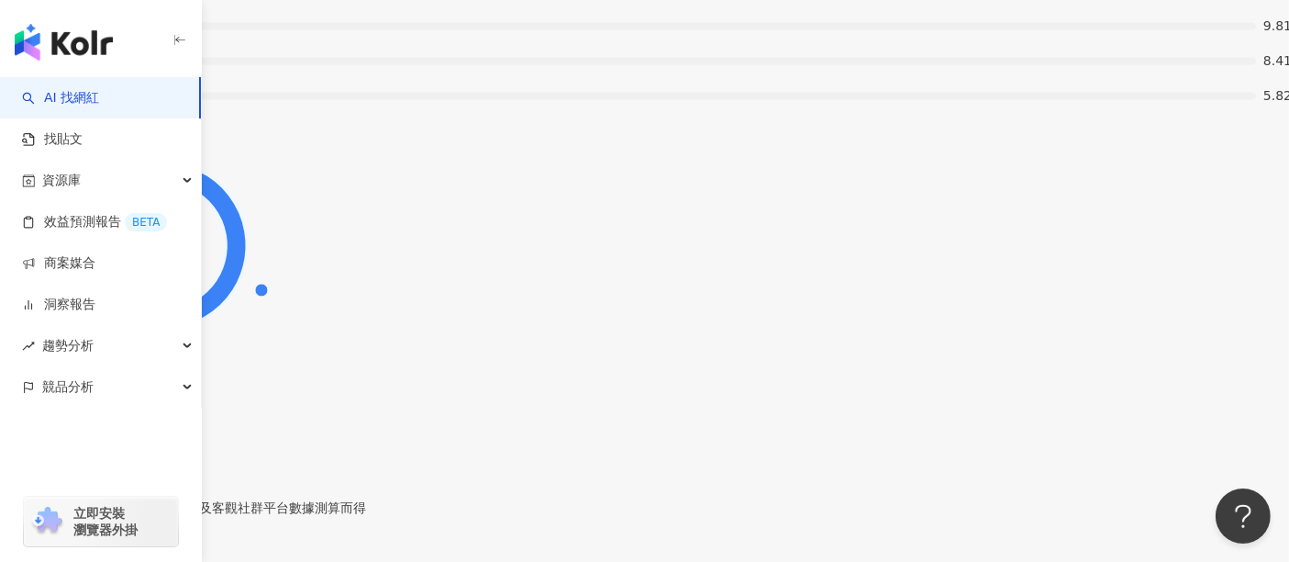
scroll to position [3772, 0]
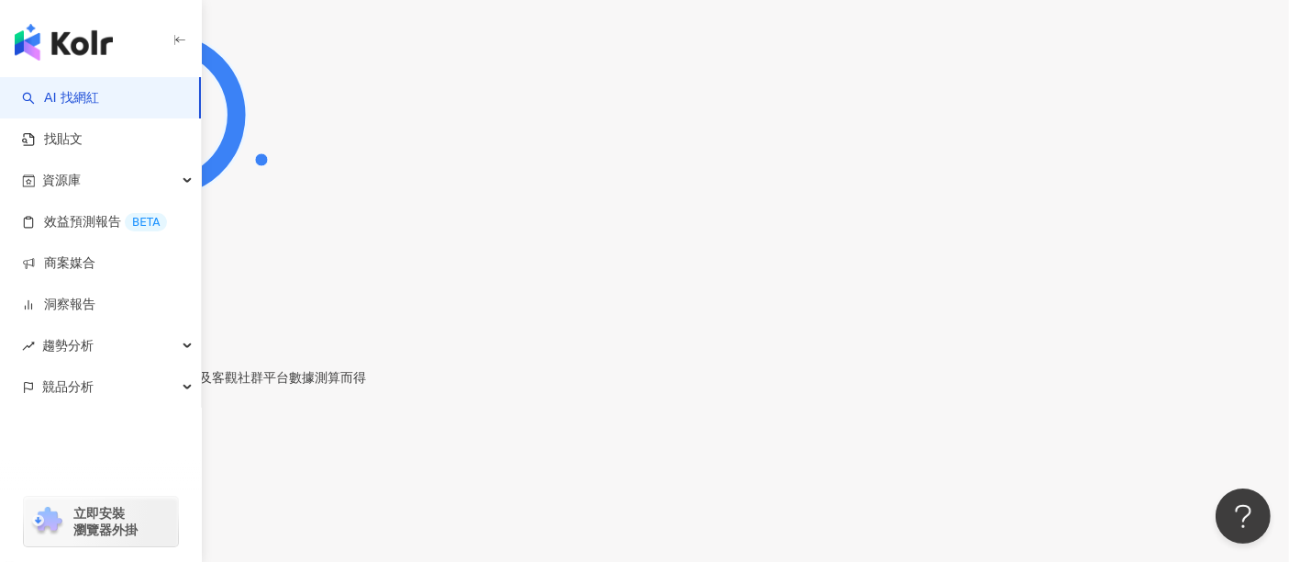
drag, startPoint x: 295, startPoint y: 395, endPoint x: 271, endPoint y: 399, distance: 25.2
copy div "59"
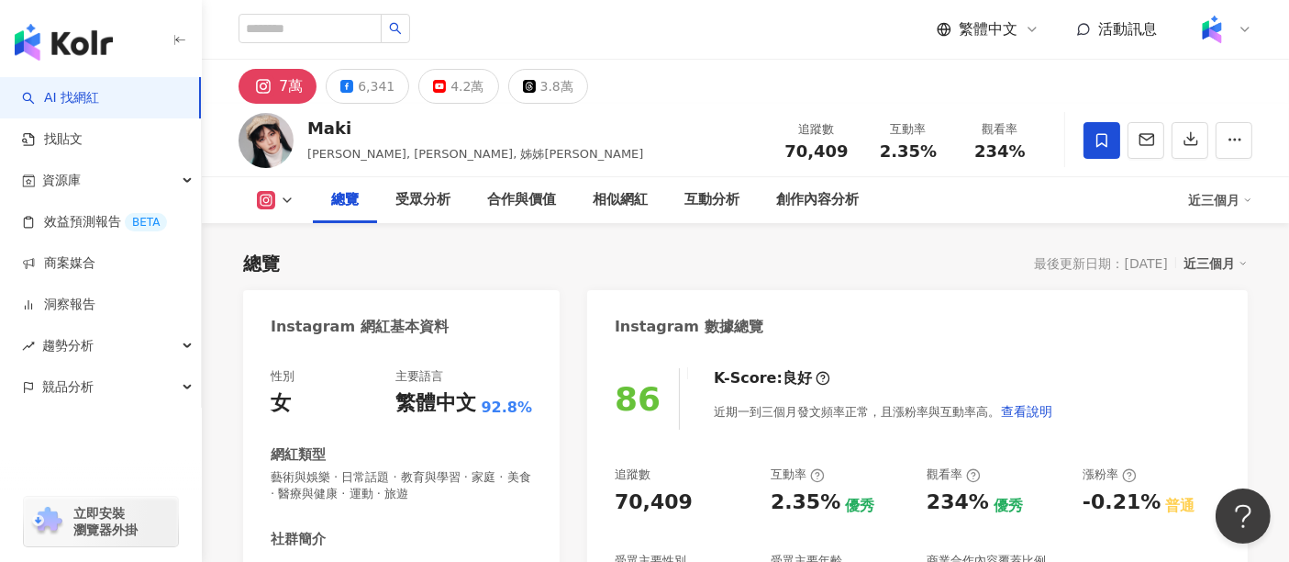
drag, startPoint x: 850, startPoint y: 150, endPoint x: 790, endPoint y: 154, distance: 59.8
click at [790, 154] on div "70,409" at bounding box center [817, 151] width 70 height 18
copy span "70,409"
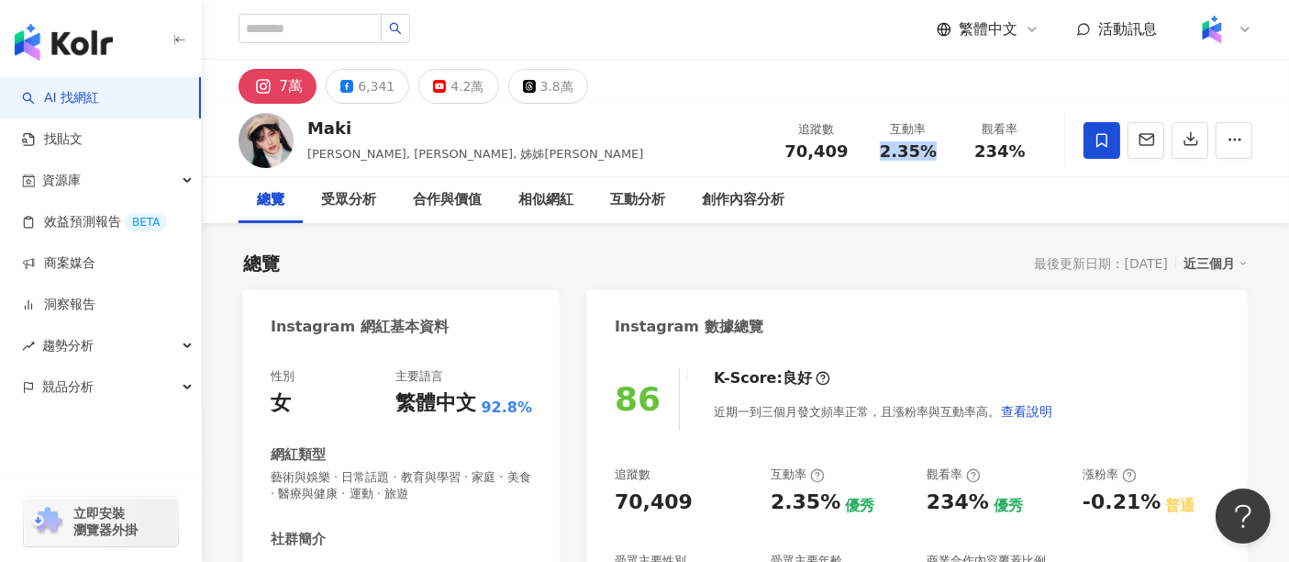
drag, startPoint x: 938, startPoint y: 147, endPoint x: 884, endPoint y: 146, distance: 54.1
click at [884, 146] on div "2.35%" at bounding box center [908, 151] width 70 height 18
copy span "2.35%"
drag, startPoint x: 1019, startPoint y: 148, endPoint x: 980, endPoint y: 150, distance: 39.5
click at [980, 150] on span "234%" at bounding box center [999, 151] width 51 height 18
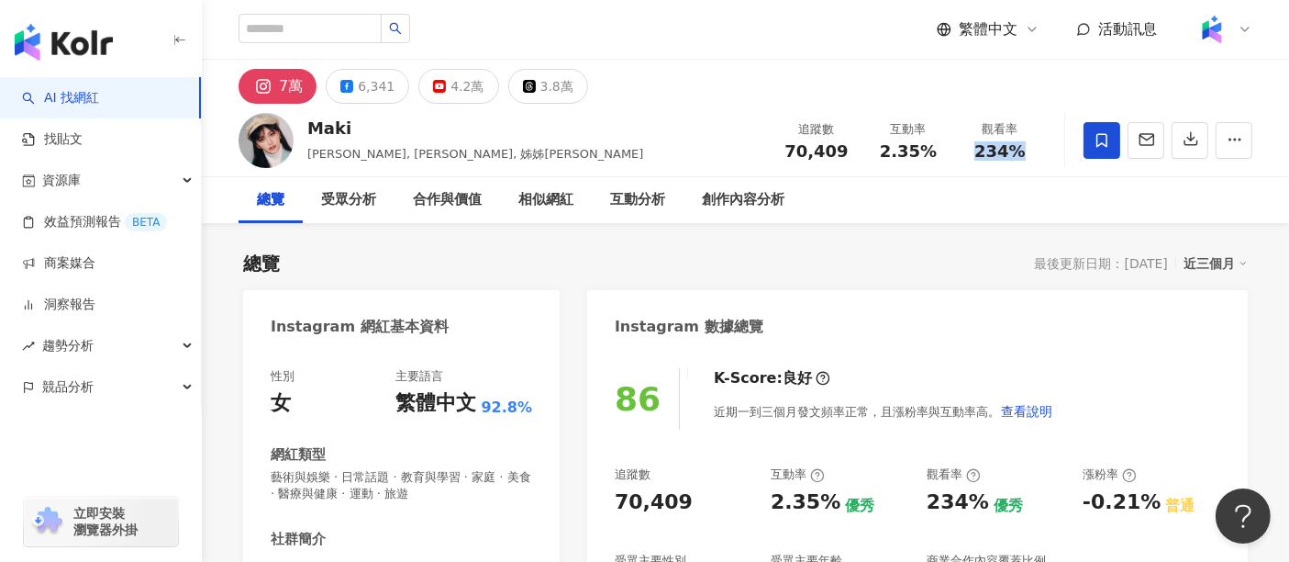
copy span "234%"
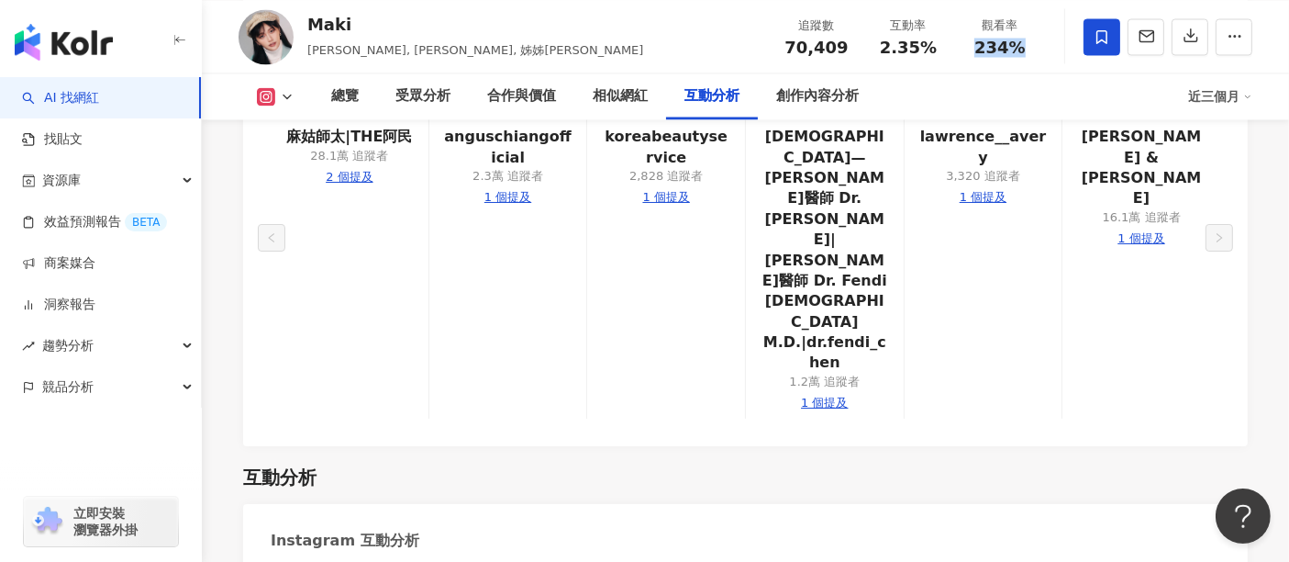
scroll to position [3874, 0]
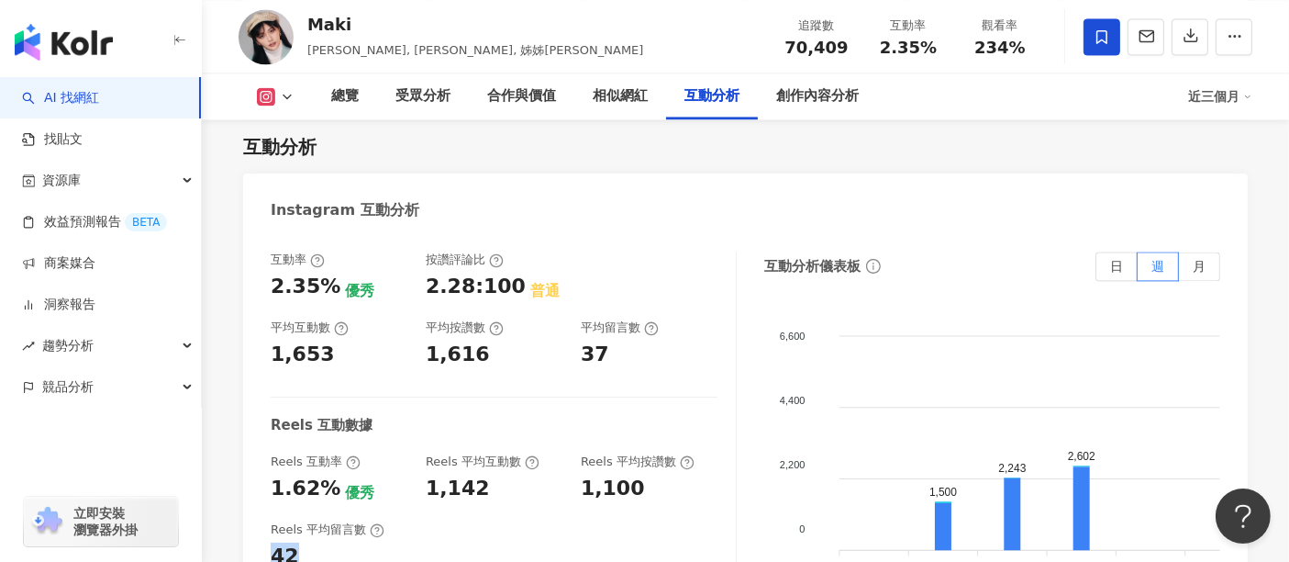
drag, startPoint x: 294, startPoint y: 366, endPoint x: 268, endPoint y: 370, distance: 26.0
click at [268, 370] on div "互動率 2.35% 優秀 按讚評論比 2.28:100 普通 平均互動數 1,653 平均按讚數 1,616 平均留言數 37 Reels 互動數據 Reel…" at bounding box center [745, 439] width 1005 height 413
copy div "42"
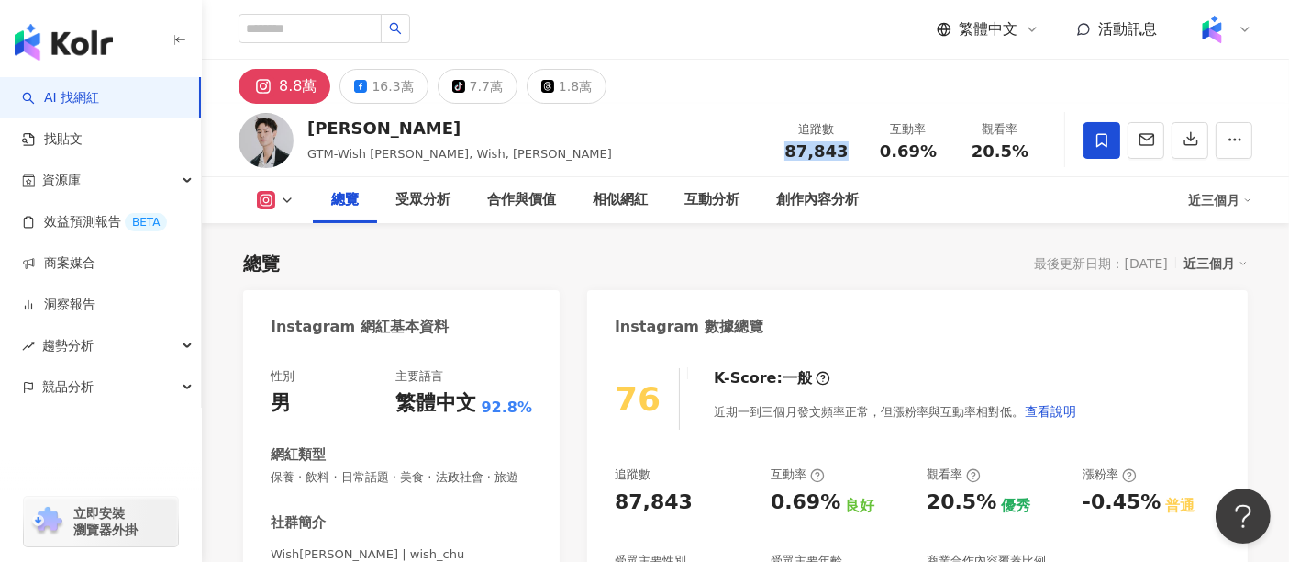
click at [775, 151] on div "追蹤數 87,843" at bounding box center [817, 139] width 92 height 39
click at [710, 142] on div "[PERSON_NAME]謀 GTM-Wish [PERSON_NAME], Wish, [PERSON_NAME] 追蹤數 87,843 互動率 0.69%…" at bounding box center [745, 140] width 1087 height 72
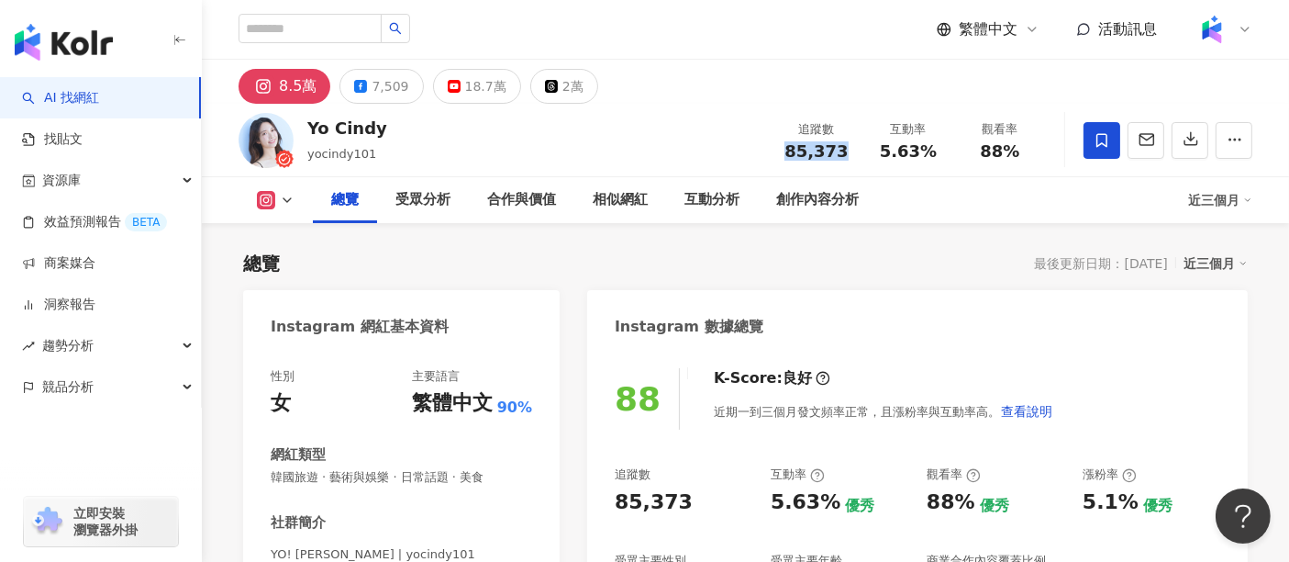
drag, startPoint x: 799, startPoint y: 153, endPoint x: 788, endPoint y: 155, distance: 11.2
click at [788, 155] on div "85,373" at bounding box center [817, 151] width 70 height 18
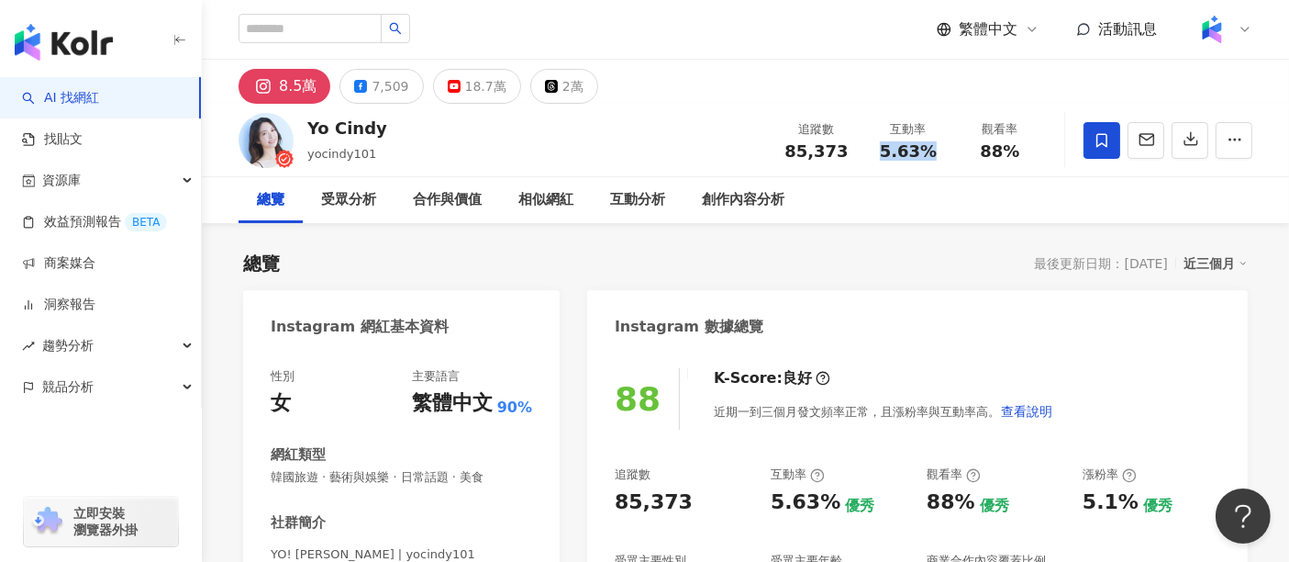
drag, startPoint x: 930, startPoint y: 144, endPoint x: 883, endPoint y: 147, distance: 47.8
click at [883, 147] on div "5.63%" at bounding box center [908, 151] width 70 height 18
copy span "5.63%"
drag, startPoint x: 1021, startPoint y: 150, endPoint x: 976, endPoint y: 151, distance: 45.0
click at [976, 151] on div "88%" at bounding box center [1000, 151] width 70 height 18
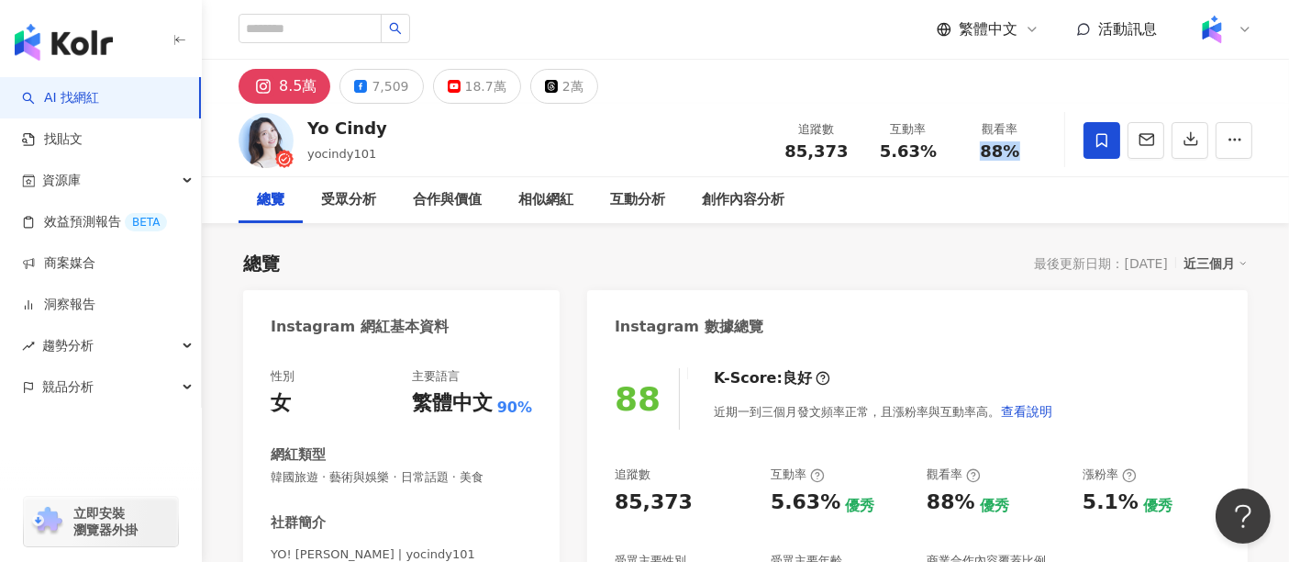
copy span "88%"
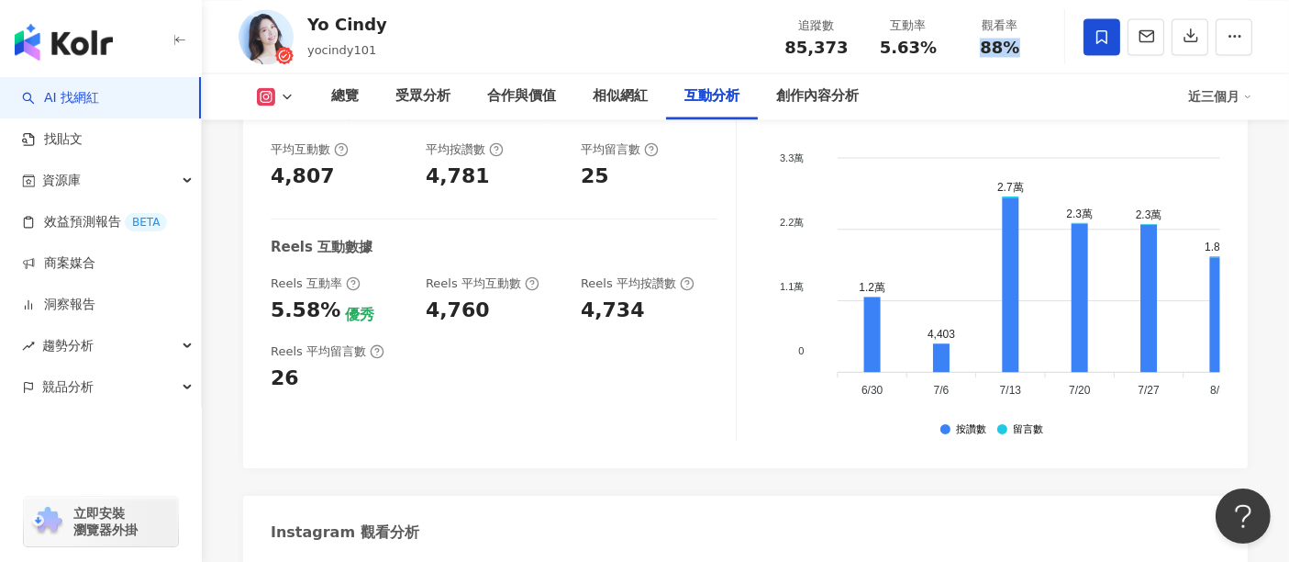
scroll to position [3772, 0]
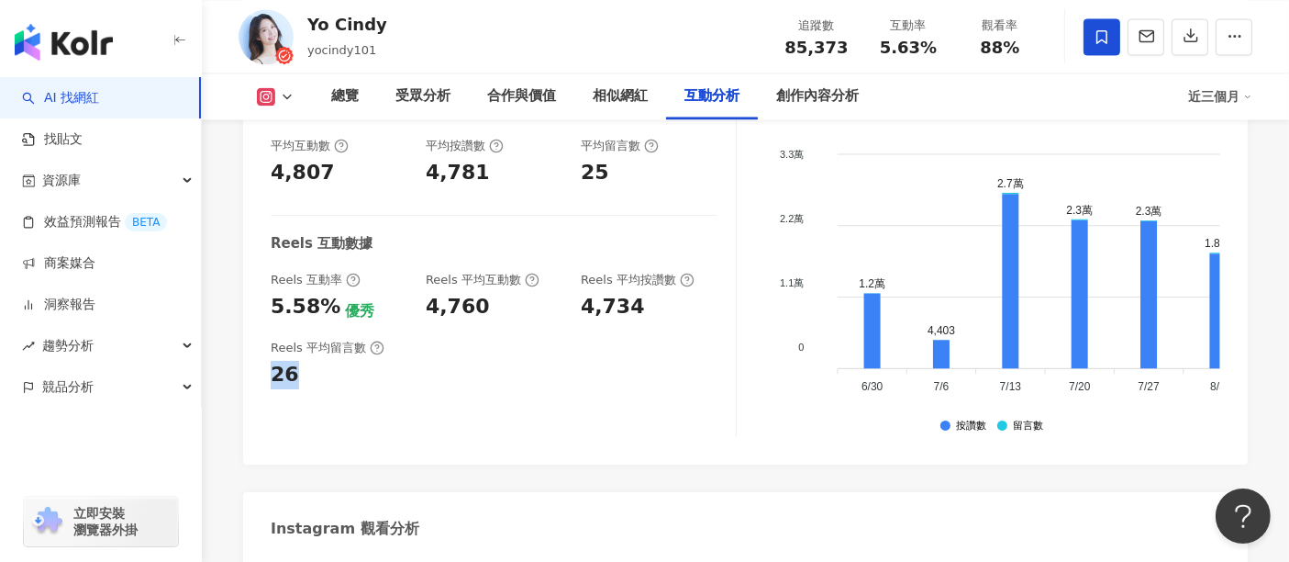
drag, startPoint x: 312, startPoint y: 346, endPoint x: 265, endPoint y: 347, distance: 46.8
click at [265, 347] on div "互動率 5.63% 優秀 按讚評論比 0.53:100 不佳 平均互動數 4,807 平均按讚數 4,781 平均留言數 25 Reels 互動數據 Reel…" at bounding box center [745, 257] width 1005 height 413
copy div "26"
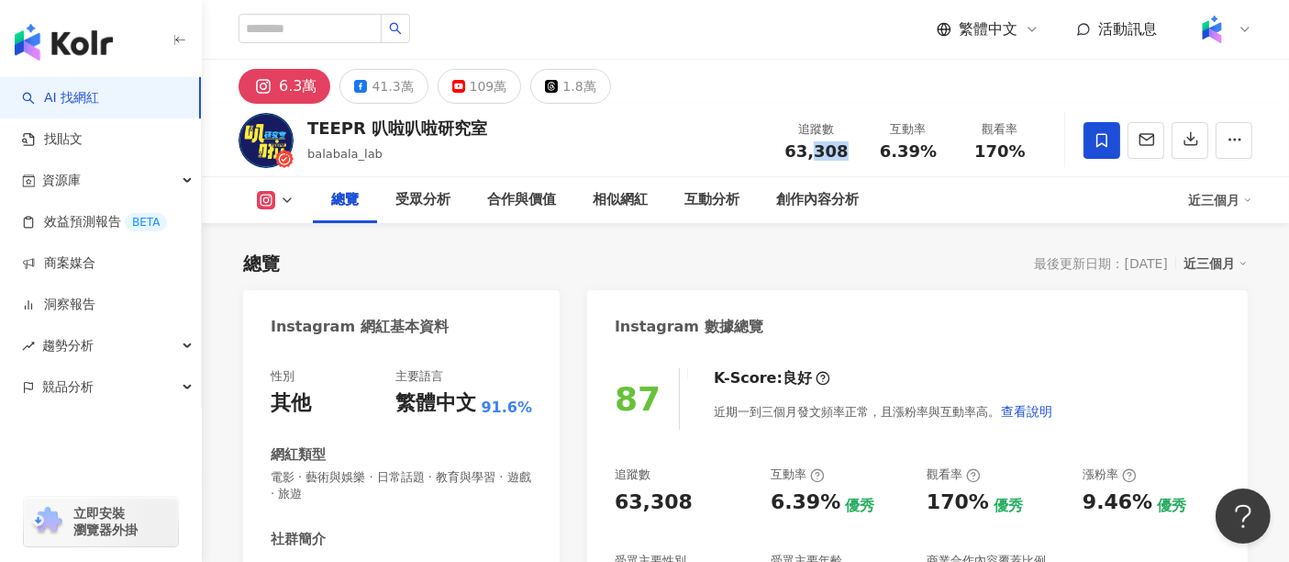
drag, startPoint x: 845, startPoint y: 142, endPoint x: 786, endPoint y: 148, distance: 59.0
click at [786, 148] on div "63,308" at bounding box center [817, 151] width 70 height 18
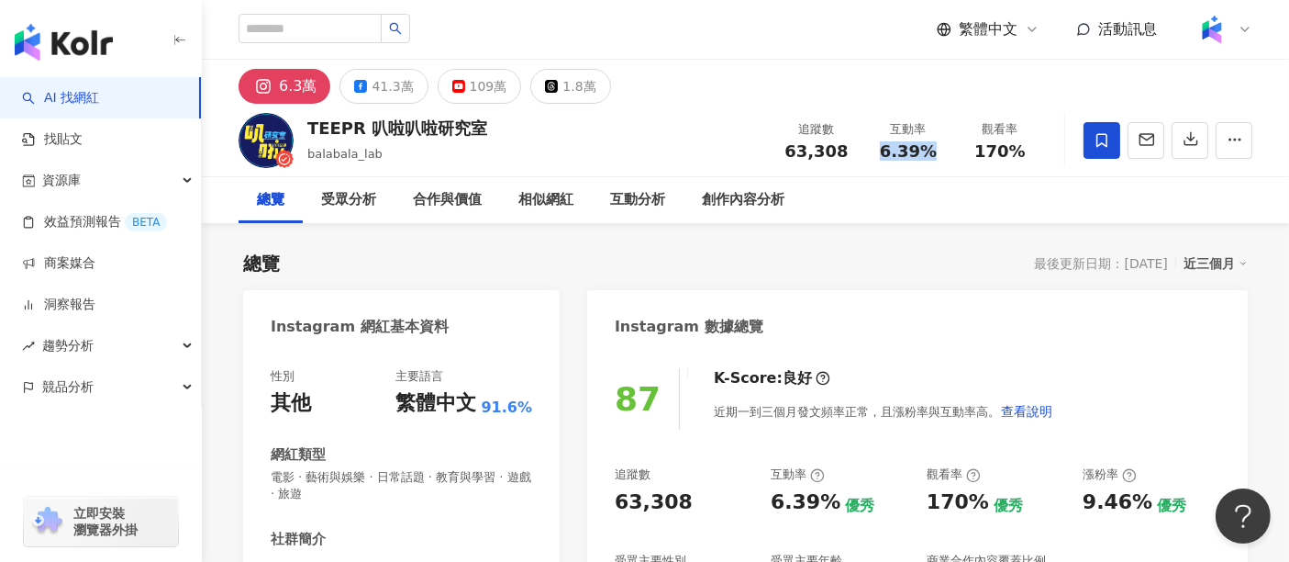
drag, startPoint x: 938, startPoint y: 154, endPoint x: 887, endPoint y: 153, distance: 50.5
click at [887, 153] on div "6.39%" at bounding box center [908, 151] width 70 height 18
copy span "6.39%"
drag, startPoint x: 1035, startPoint y: 156, endPoint x: 974, endPoint y: 155, distance: 60.6
click at [974, 155] on div "170%" at bounding box center [1000, 151] width 70 height 18
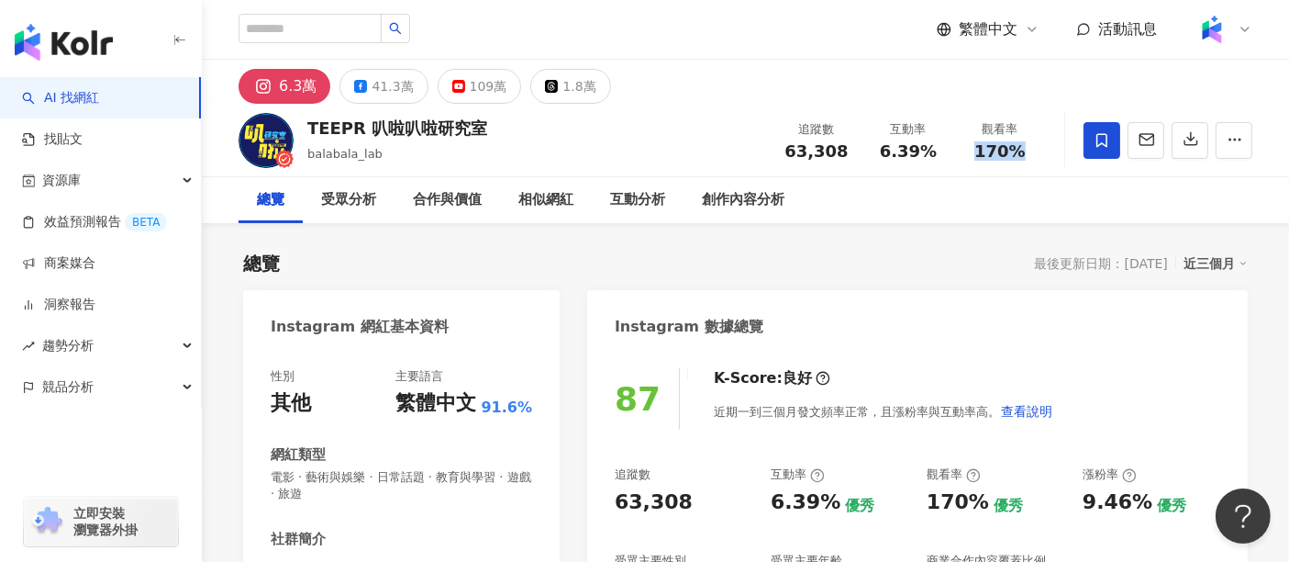
copy span "170%"
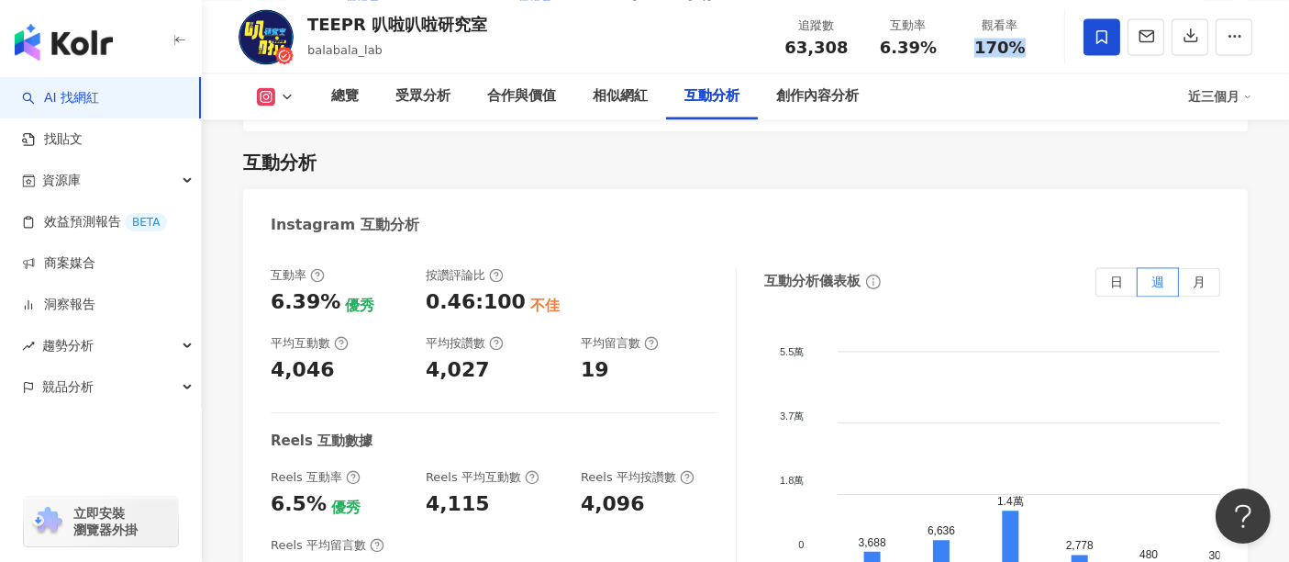
scroll to position [3772, 0]
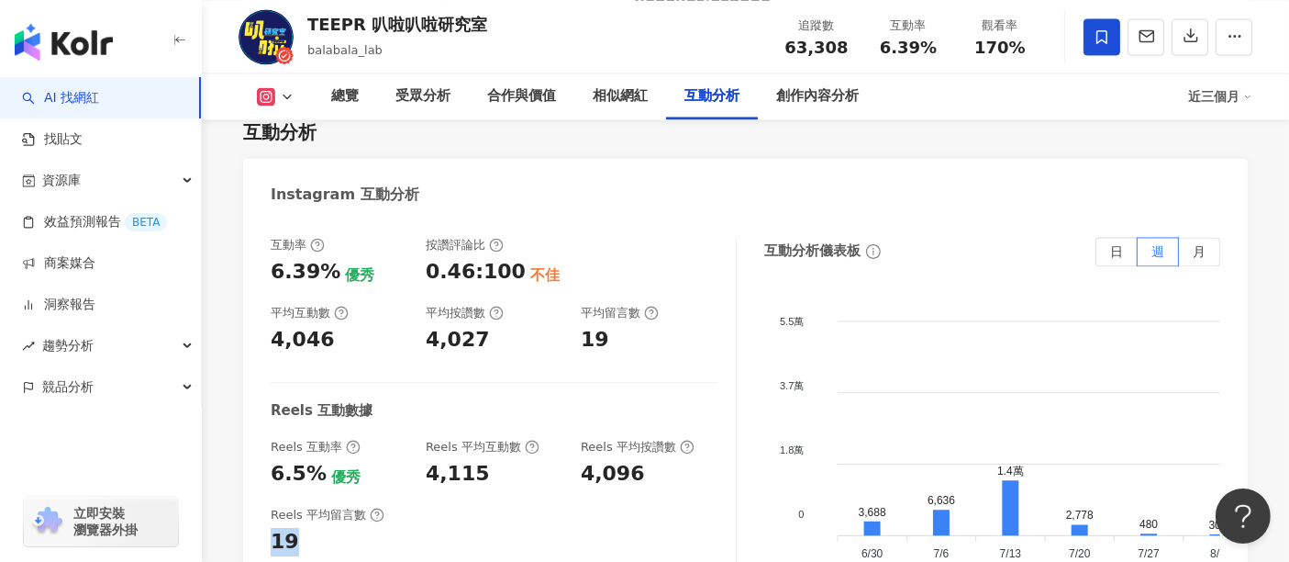
drag, startPoint x: 305, startPoint y: 472, endPoint x: 265, endPoint y: 473, distance: 39.5
click at [265, 473] on div "互動率 6.39% 優秀 按讚評論比 0.46:100 不佳 平均互動數 4,046 平均按讚數 4,027 平均留言數 19 Reels 互動數據 Reel…" at bounding box center [745, 424] width 1005 height 413
copy div "19"
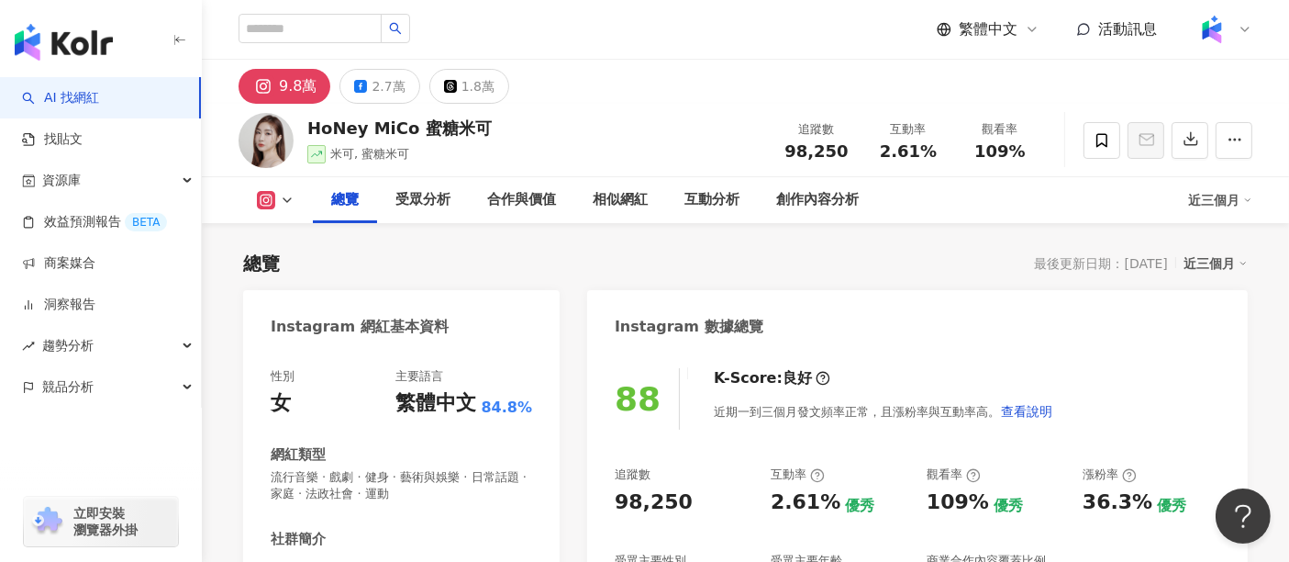
click at [791, 153] on div "追蹤數 98,250" at bounding box center [817, 139] width 92 height 39
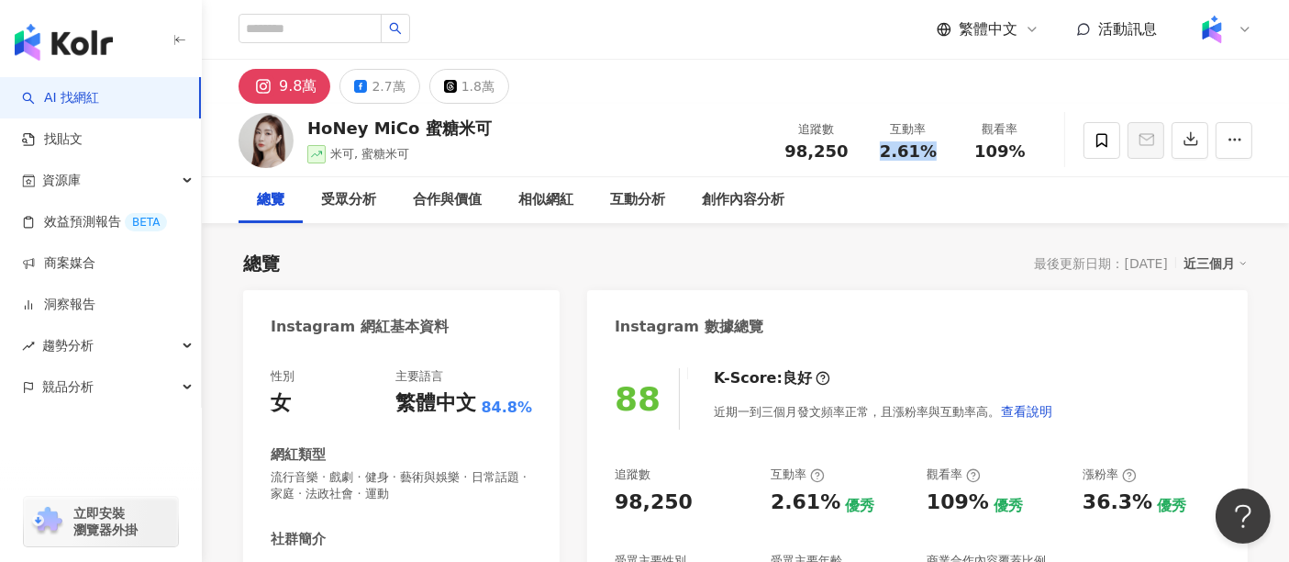
drag, startPoint x: 885, startPoint y: 150, endPoint x: 875, endPoint y: 152, distance: 9.4
click at [875, 152] on div "2.61%" at bounding box center [908, 151] width 70 height 18
drag, startPoint x: 1032, startPoint y: 158, endPoint x: 977, endPoint y: 156, distance: 55.1
click at [977, 156] on div "109%" at bounding box center [1000, 151] width 70 height 18
copy span "109%"
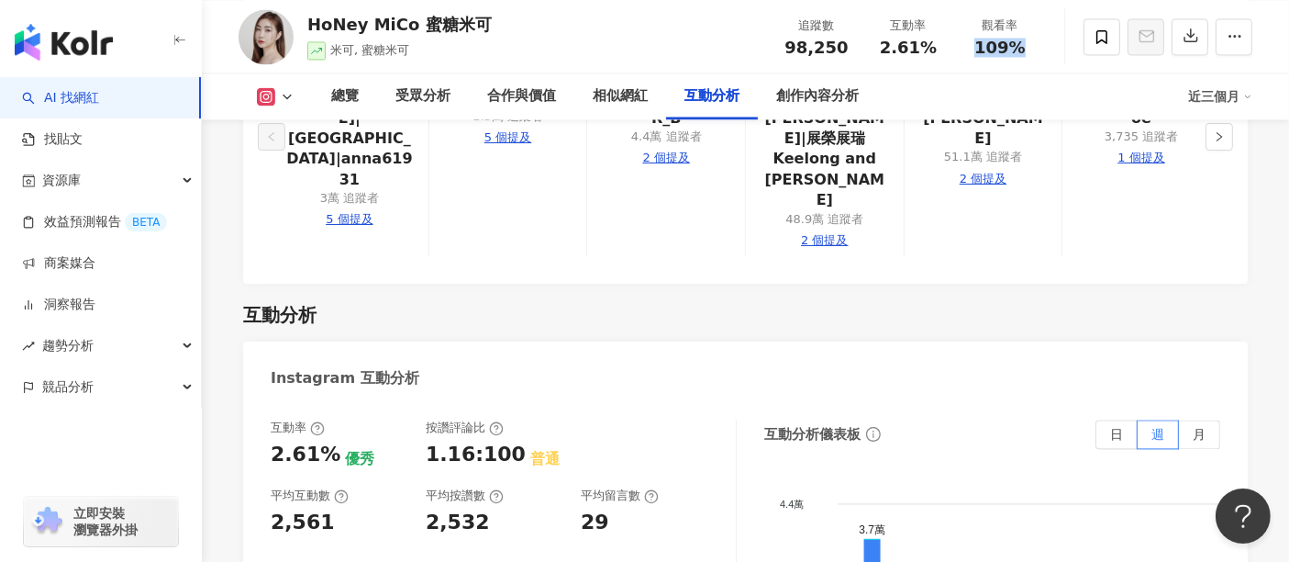
scroll to position [3772, 0]
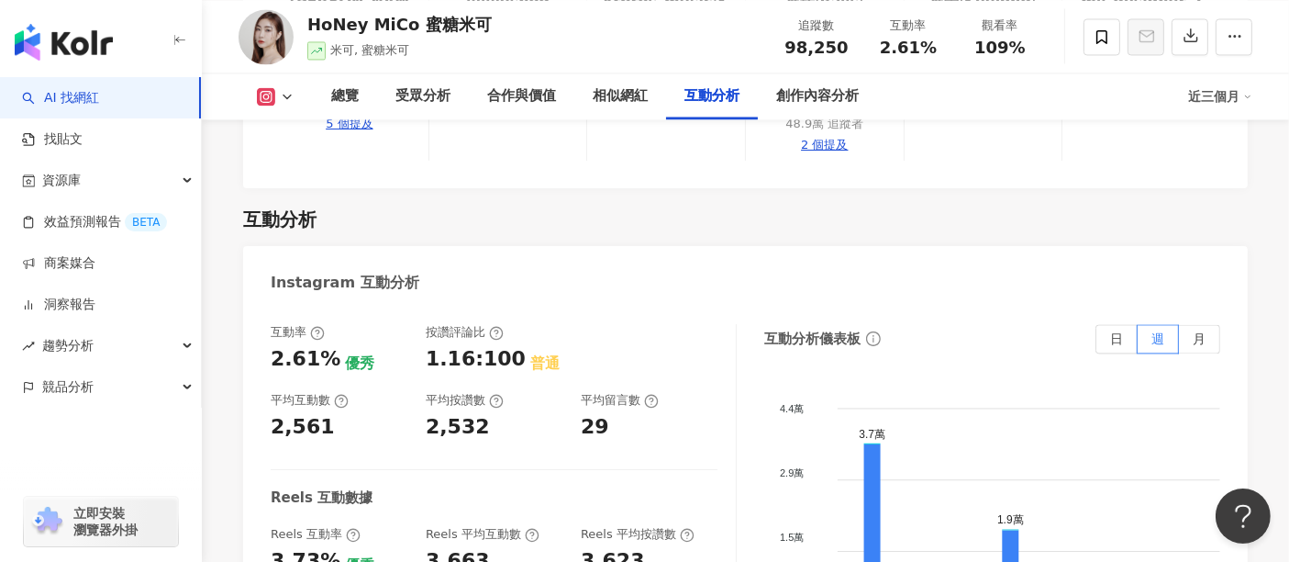
drag, startPoint x: 294, startPoint y: 395, endPoint x: 272, endPoint y: 399, distance: 22.5
copy div "40"
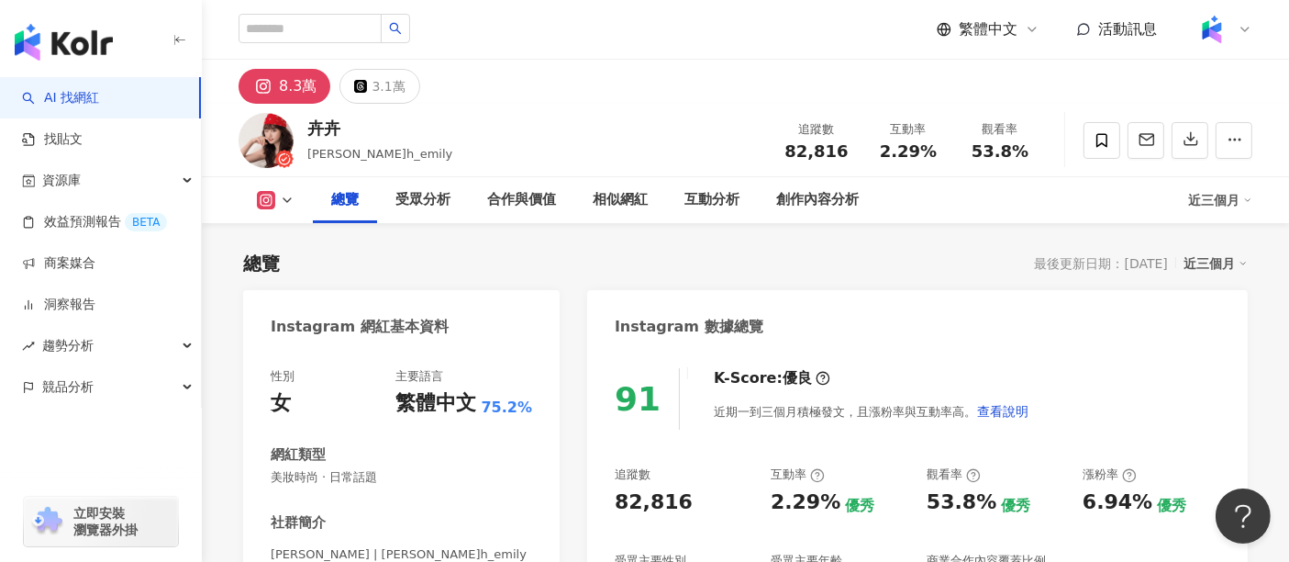
drag, startPoint x: 849, startPoint y: 153, endPoint x: 790, endPoint y: 149, distance: 58.9
click at [790, 149] on div "82,816" at bounding box center [817, 151] width 70 height 18
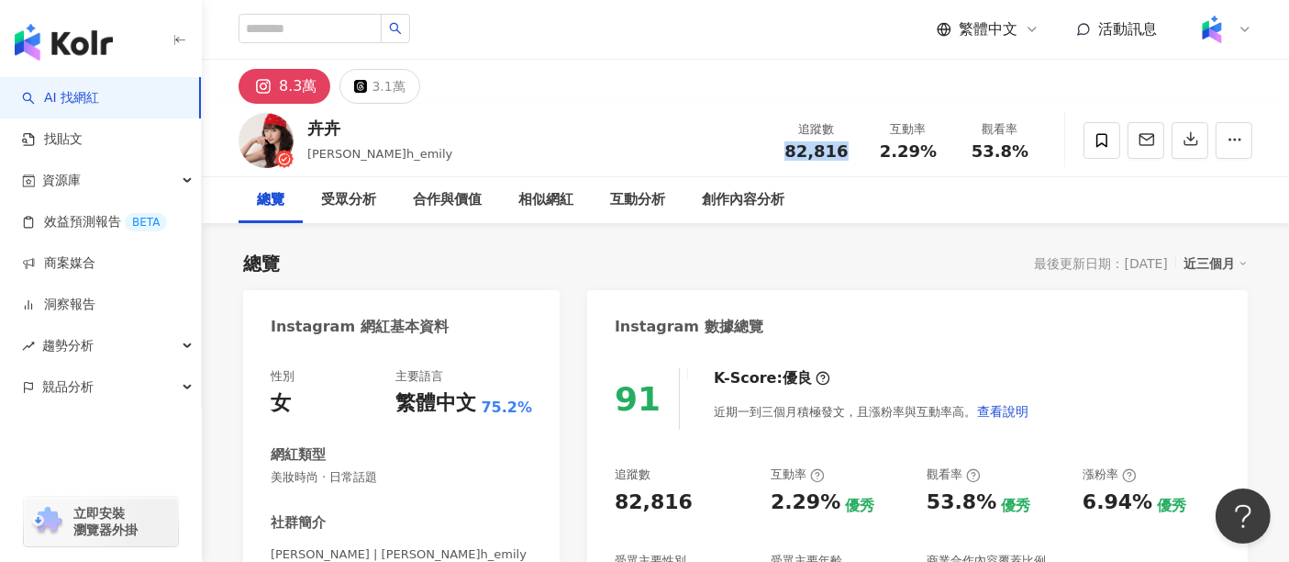
copy span "82,816"
drag, startPoint x: 930, startPoint y: 149, endPoint x: 881, endPoint y: 150, distance: 49.6
click at [881, 150] on div "2.29%" at bounding box center [908, 151] width 70 height 18
copy span "2.29%"
drag, startPoint x: 1029, startPoint y: 153, endPoint x: 968, endPoint y: 154, distance: 60.6
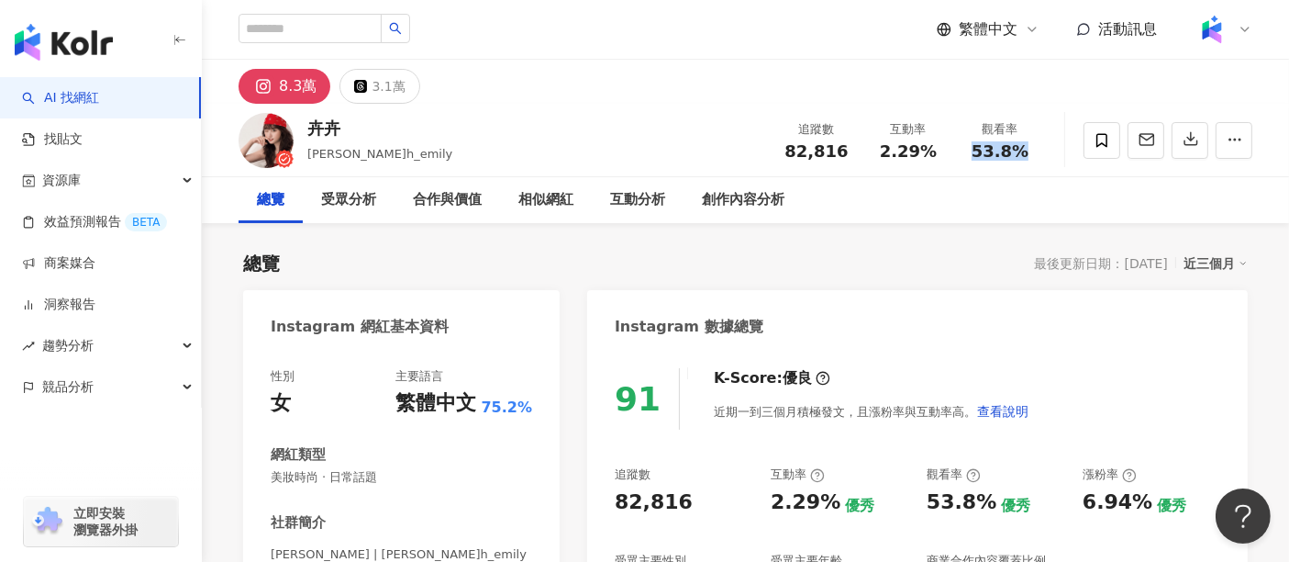
click at [968, 154] on div "53.8%" at bounding box center [1000, 151] width 70 height 18
copy span "53.8%"
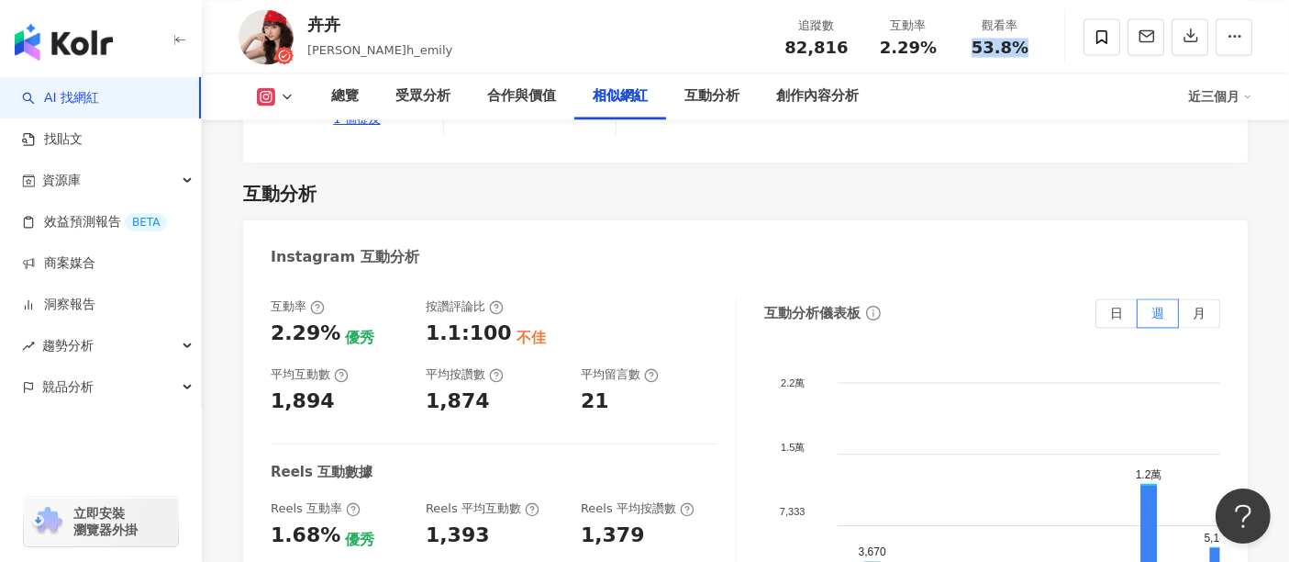
scroll to position [3772, 0]
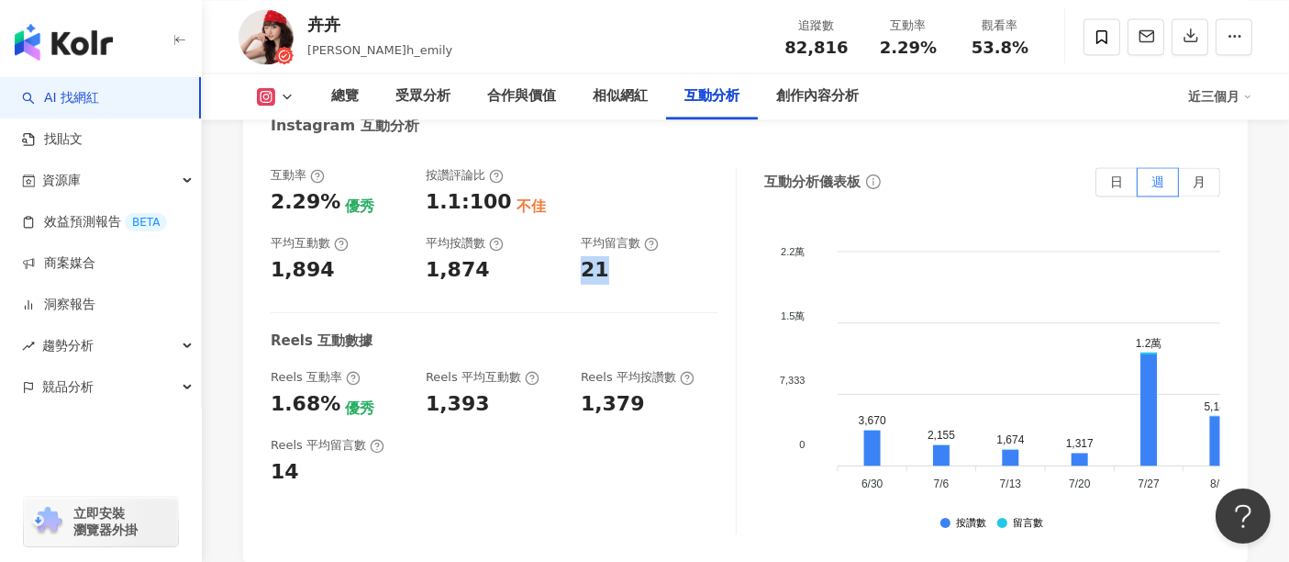
drag, startPoint x: 606, startPoint y: 194, endPoint x: 582, endPoint y: 195, distance: 23.9
click at [582, 256] on div "21" at bounding box center [649, 270] width 137 height 28
copy div "21"
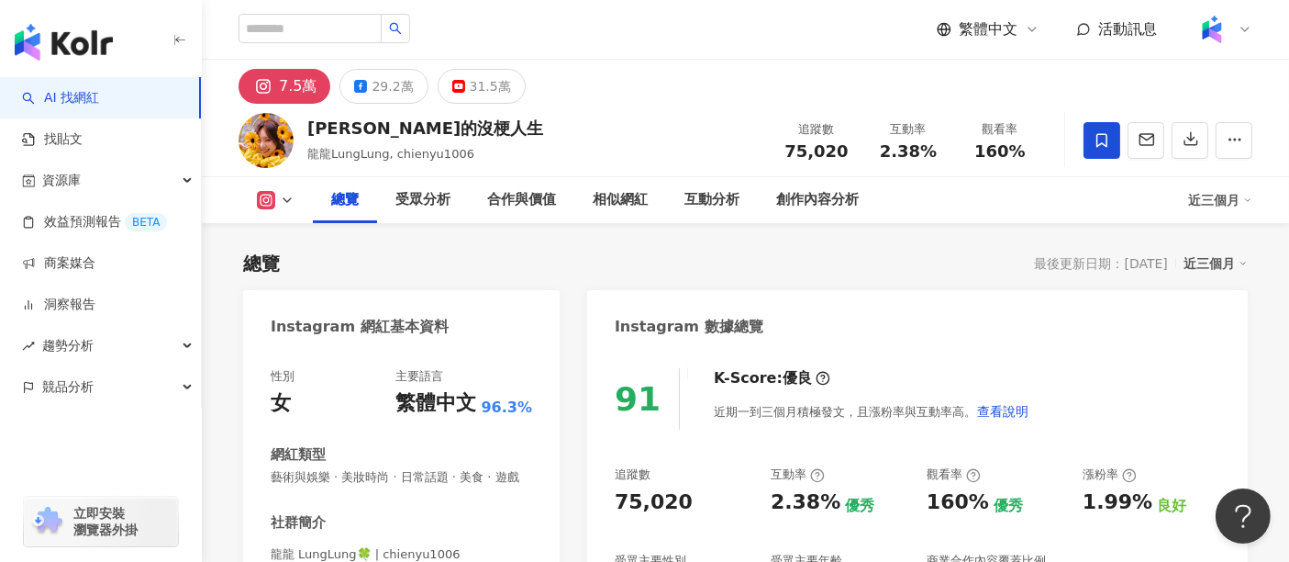
drag, startPoint x: 846, startPoint y: 150, endPoint x: 619, endPoint y: 1, distance: 271.5
click at [789, 148] on div "75,020" at bounding box center [817, 151] width 70 height 18
drag, startPoint x: 886, startPoint y: 154, endPoint x: 873, endPoint y: 157, distance: 14.0
click at [875, 155] on div "追蹤數 75,020 互動率 2.38% 觀看率 160%" at bounding box center [908, 140] width 275 height 54
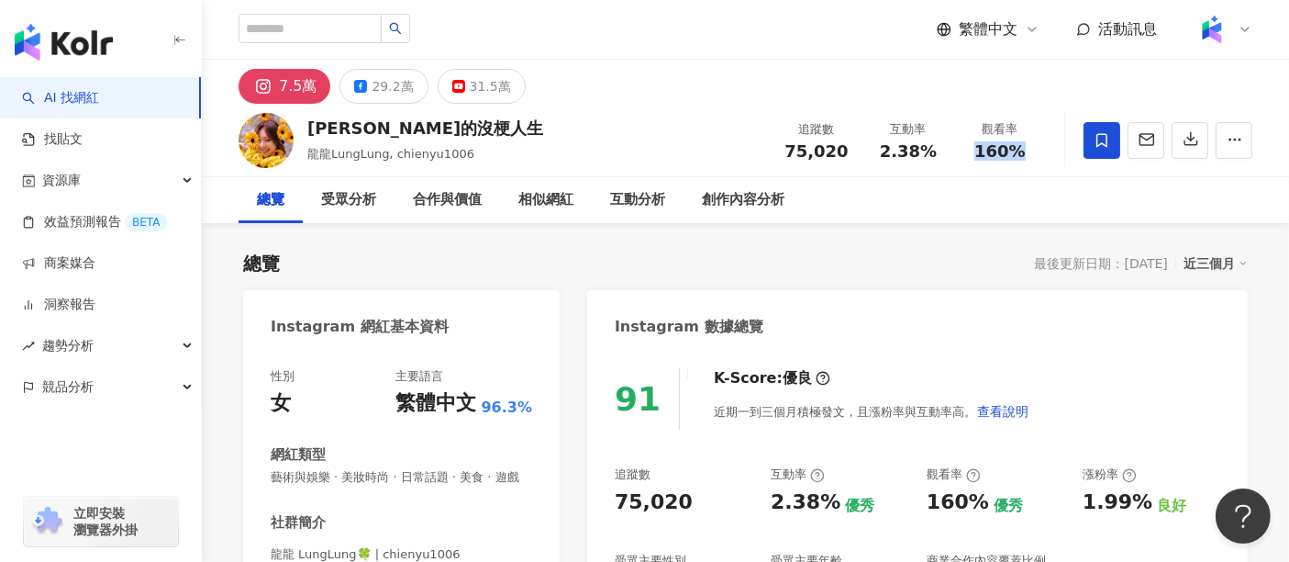
drag, startPoint x: 1029, startPoint y: 147, endPoint x: 954, endPoint y: 150, distance: 75.3
click at [954, 150] on div "觀看率 160%" at bounding box center [1000, 139] width 92 height 39
copy span "160%"
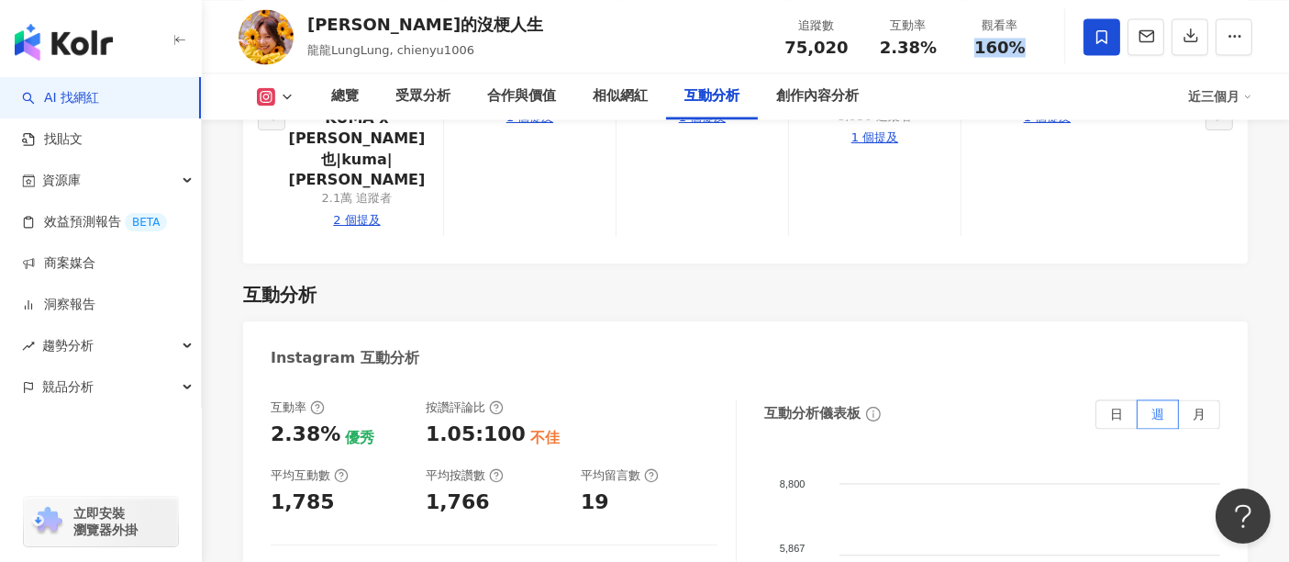
scroll to position [3772, 0]
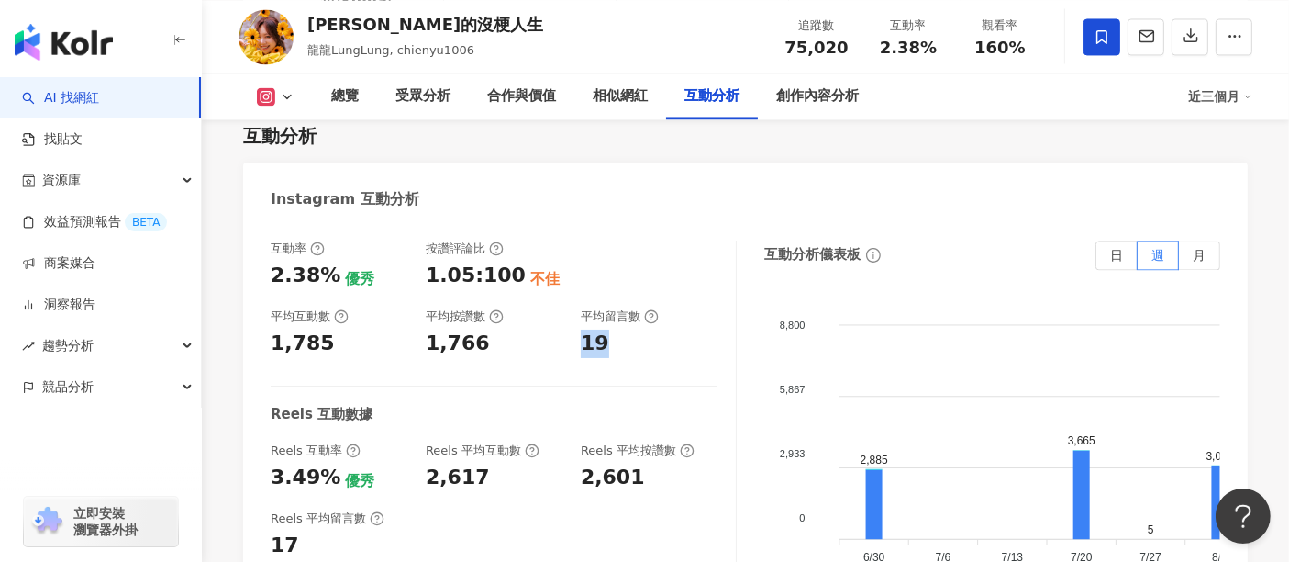
drag, startPoint x: 612, startPoint y: 263, endPoint x: 582, endPoint y: 268, distance: 30.6
click at [582, 268] on div "互動率 2.38% 優秀 按讚評論比 1.05:100 不佳 平均互動數 1,785 平均按讚數 1,766 平均留言數 19 Reels 互動數據 Reel…" at bounding box center [504, 423] width 466 height 367
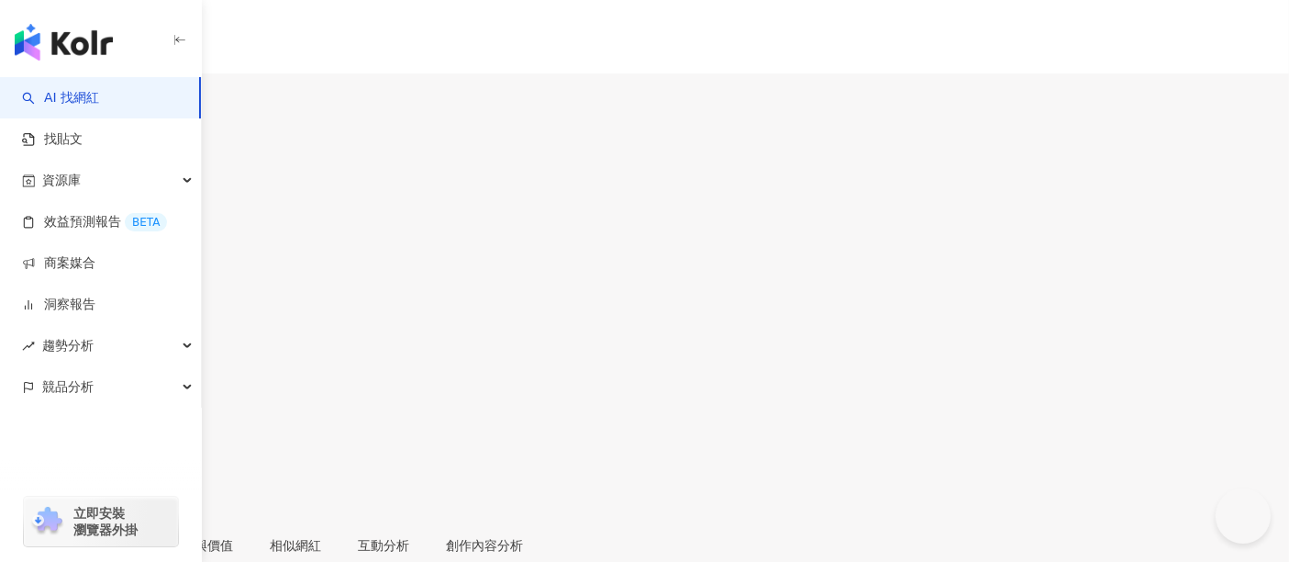
click at [781, 231] on div "80,352" at bounding box center [644, 248] width 1289 height 35
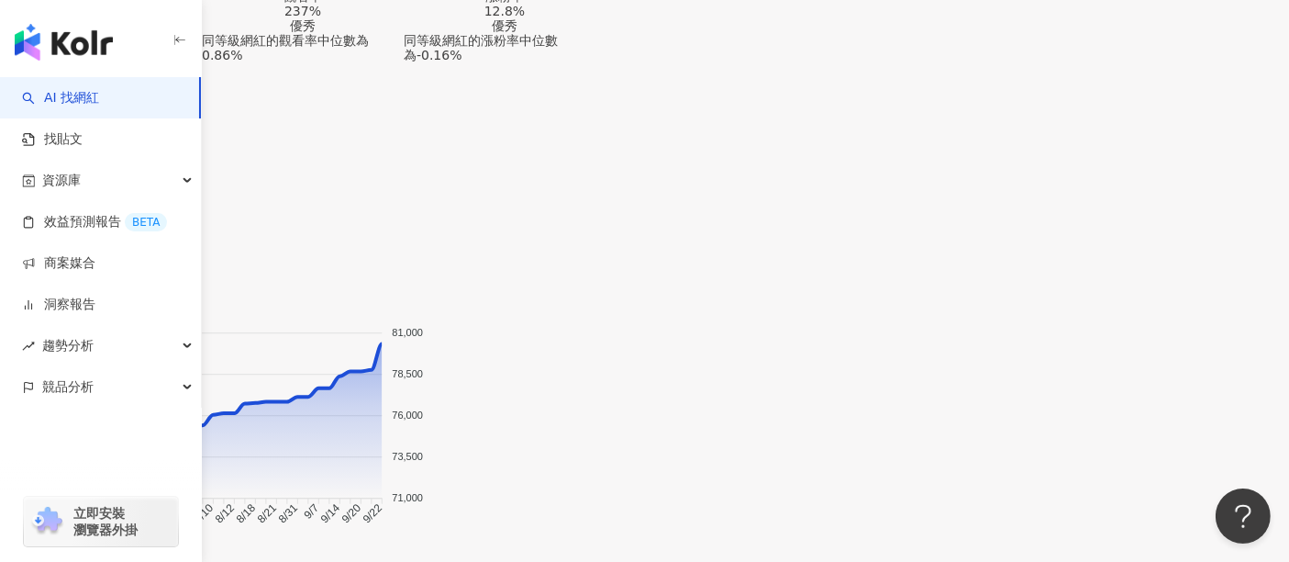
drag, startPoint x: 936, startPoint y: 45, endPoint x: 881, endPoint y: 50, distance: 55.3
copy span "7.75%"
copy span "237%"
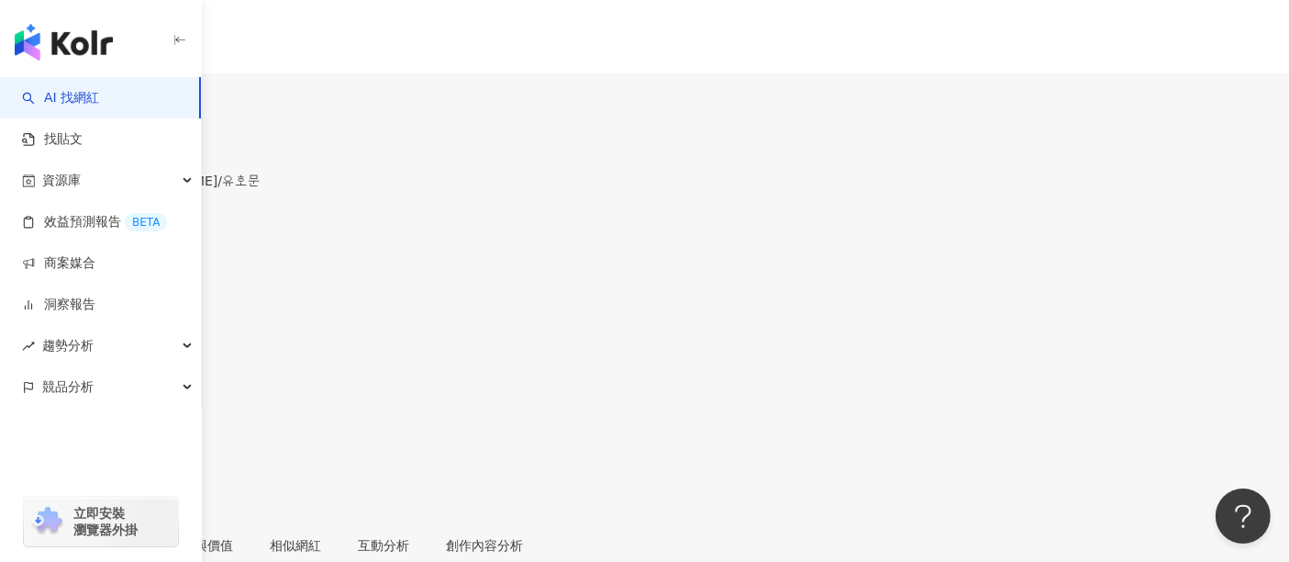
drag, startPoint x: 851, startPoint y: 148, endPoint x: 772, endPoint y: 144, distance: 79.0
click at [772, 207] on div "追蹤數 85,185" at bounding box center [644, 236] width 1289 height 59
copy span "85,185"
drag, startPoint x: 937, startPoint y: 156, endPoint x: 881, endPoint y: 158, distance: 56.0
click at [881, 290] on div "8.15%" at bounding box center [644, 307] width 1289 height 35
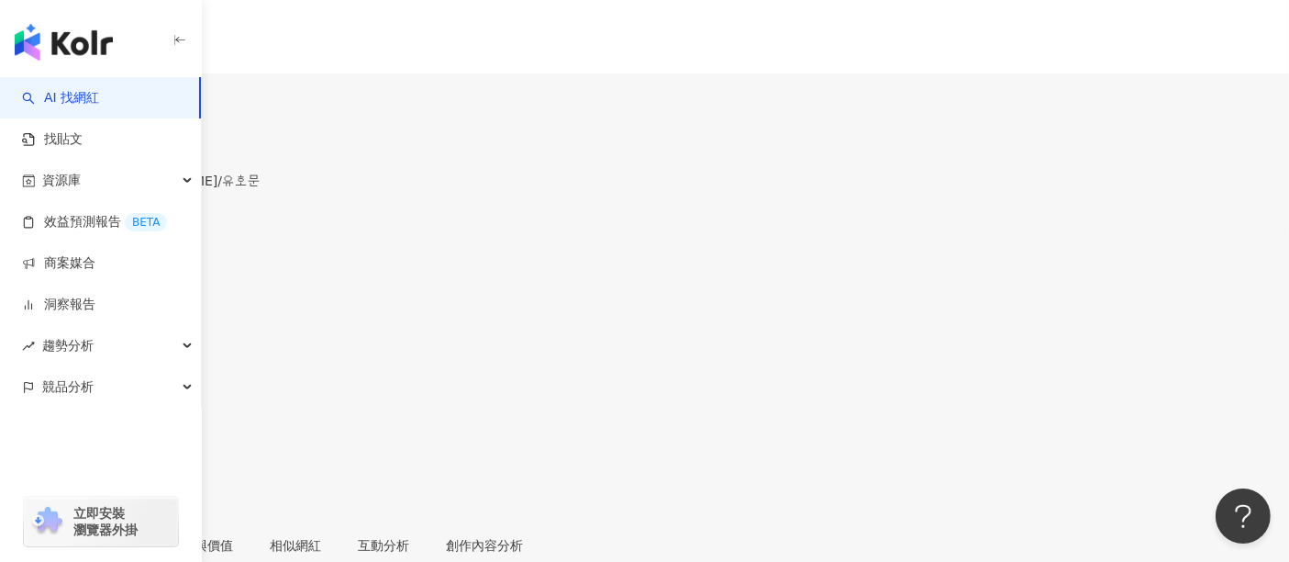
copy span "8.15%"
drag, startPoint x: 1033, startPoint y: 150, endPoint x: 974, endPoint y: 150, distance: 59.6
click at [974, 349] on div "233%" at bounding box center [644, 366] width 1289 height 35
copy span "233%"
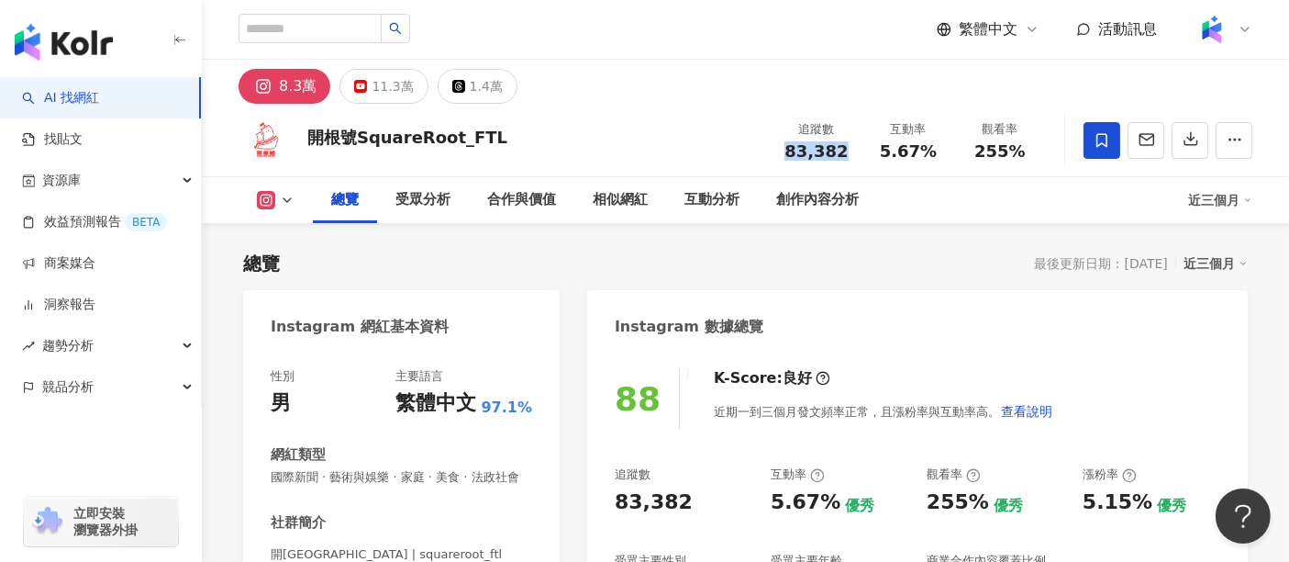
click at [782, 152] on div "83,382" at bounding box center [817, 151] width 70 height 18
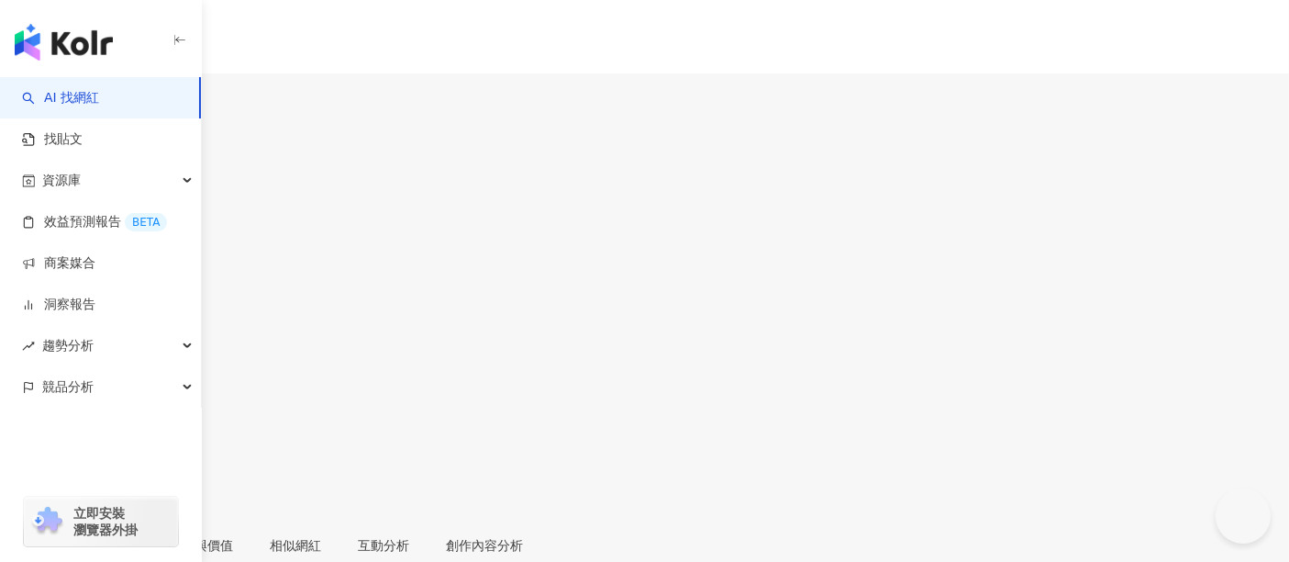
click at [778, 207] on div "追蹤數 106,300" at bounding box center [644, 236] width 1289 height 59
